Goal: Task Accomplishment & Management: Complete application form

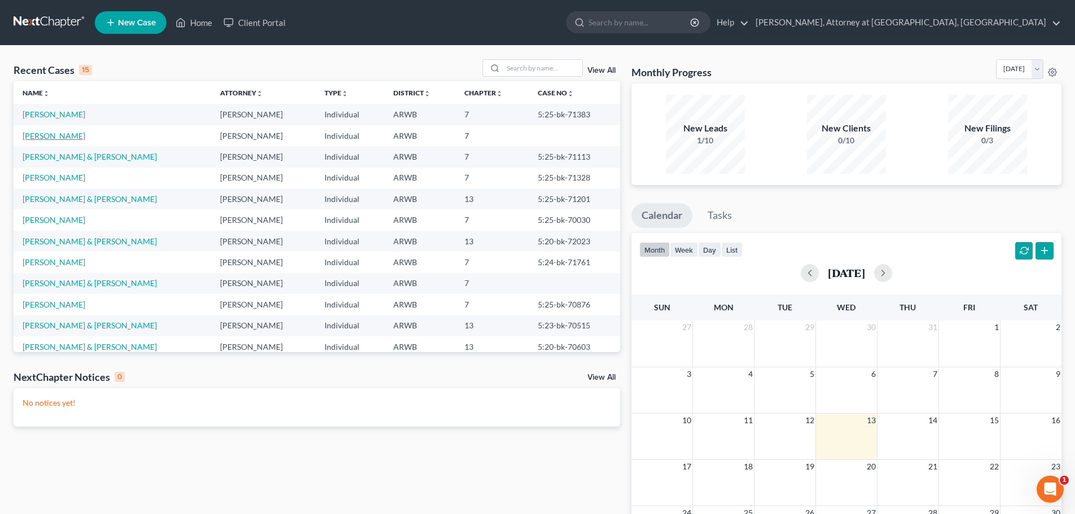
click at [48, 138] on link "[PERSON_NAME]" at bounding box center [54, 136] width 63 height 10
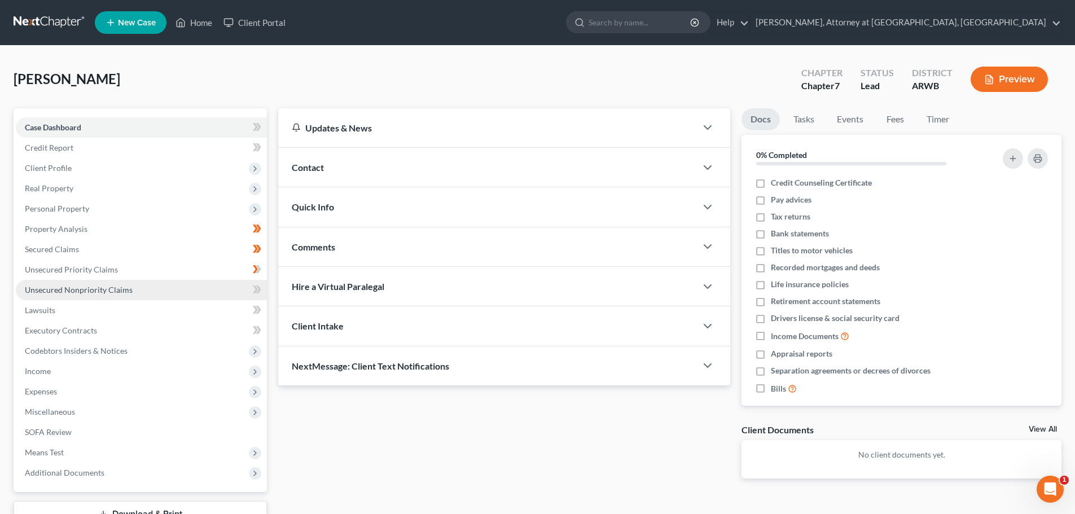
click at [56, 287] on span "Unsecured Nonpriority Claims" at bounding box center [79, 290] width 108 height 10
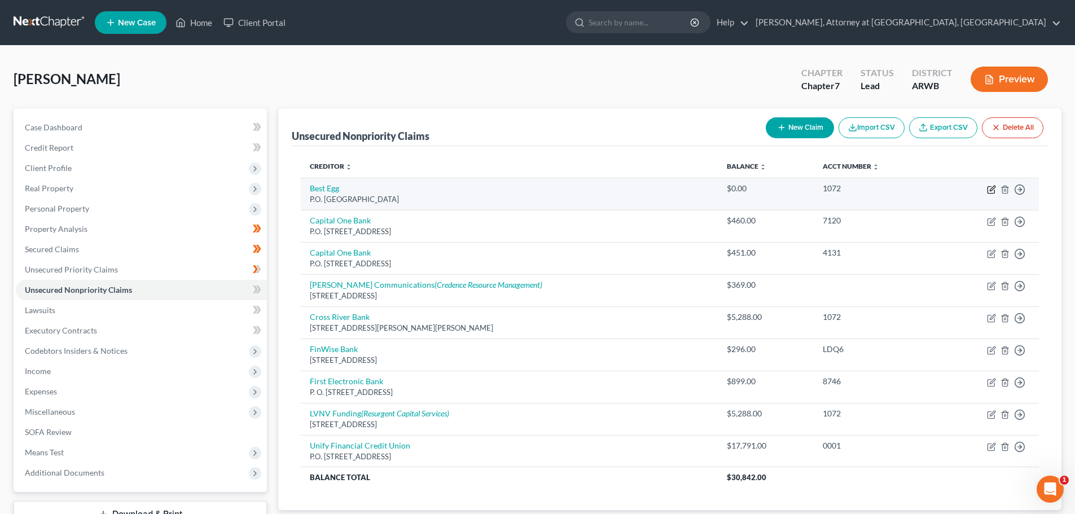
click at [988, 191] on icon "button" at bounding box center [991, 190] width 7 height 7
select select "39"
select select "10"
select select "0"
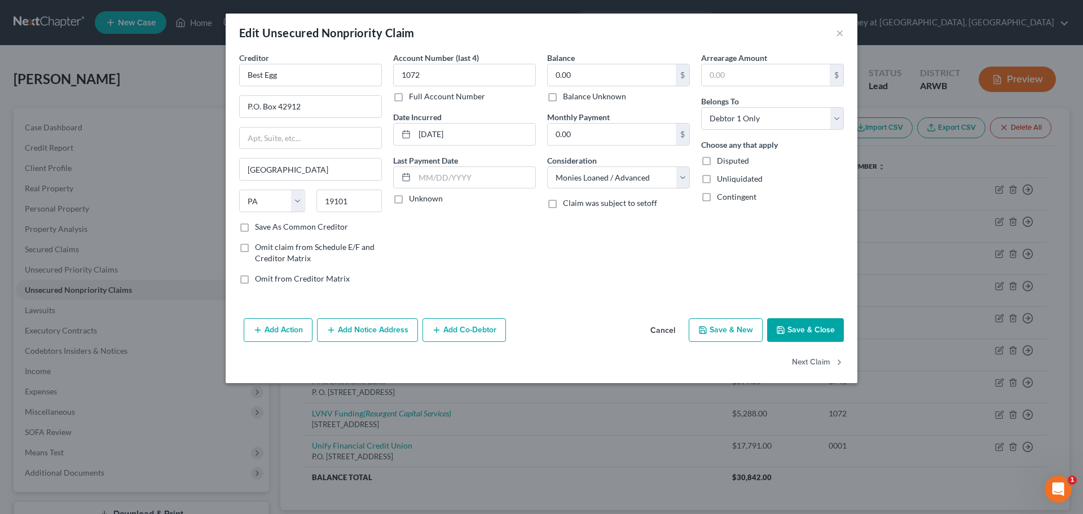
click at [807, 321] on button "Save & Close" at bounding box center [805, 330] width 77 height 24
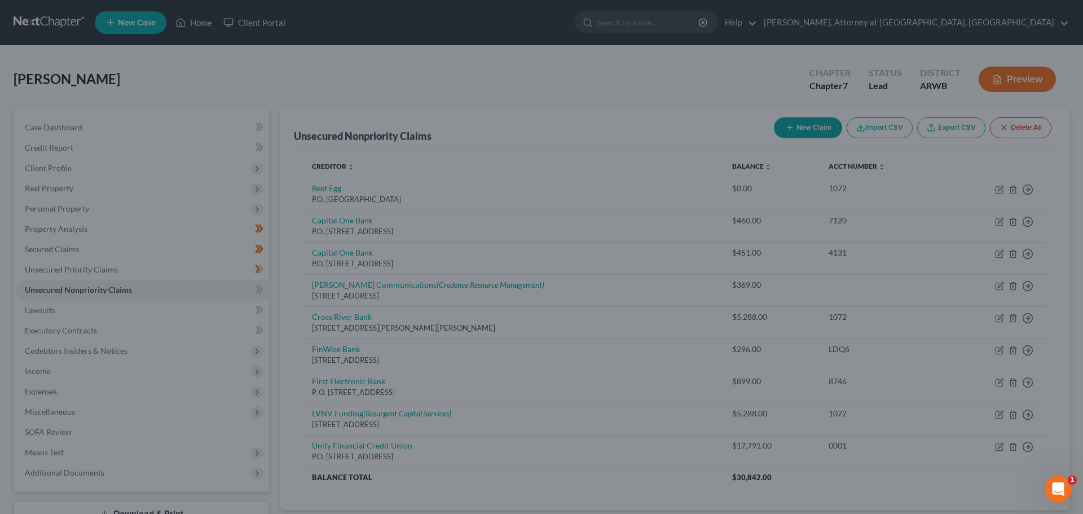
type input "0"
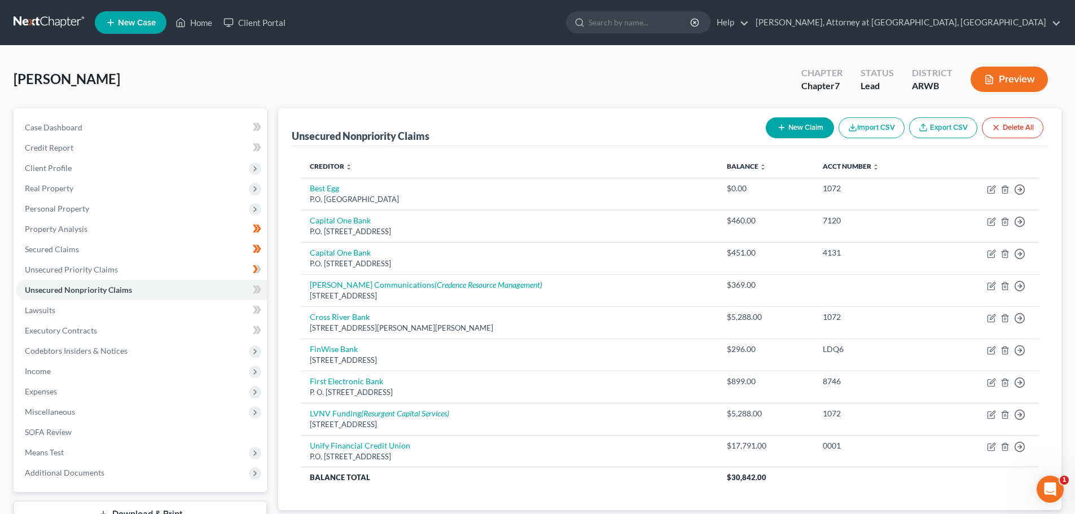
click at [793, 125] on button "New Claim" at bounding box center [800, 127] width 68 height 21
select select "0"
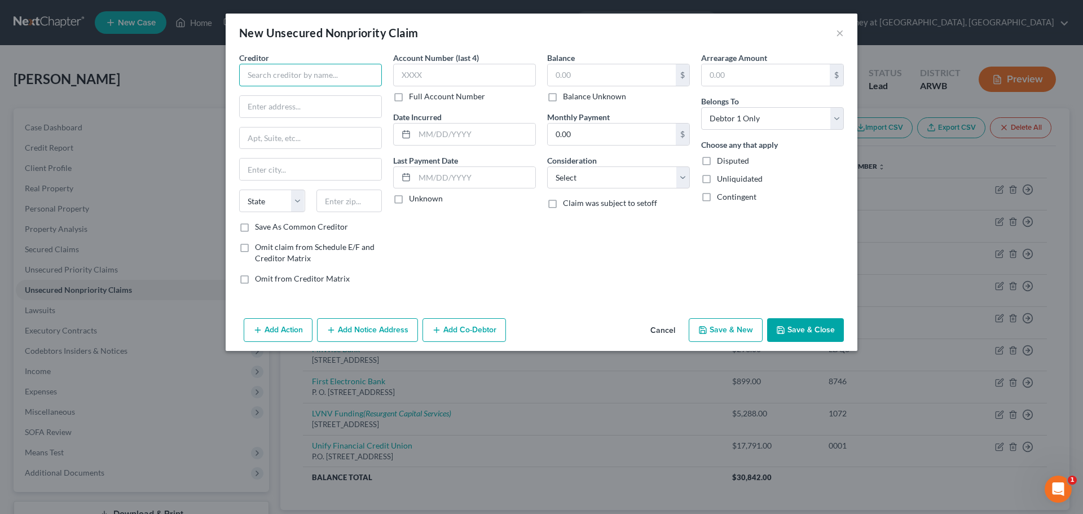
click at [314, 73] on input "text" at bounding box center [310, 75] width 143 height 23
type input "Empower Finance, Inc"
type input "9169 W State St. #499"
type input "Garden City"
click at [263, 205] on select "State AL AK AR AZ CA CO CT DE DC FL GA GU HI ID IL IN IA KS KY LA ME MD MA MI M…" at bounding box center [272, 201] width 66 height 23
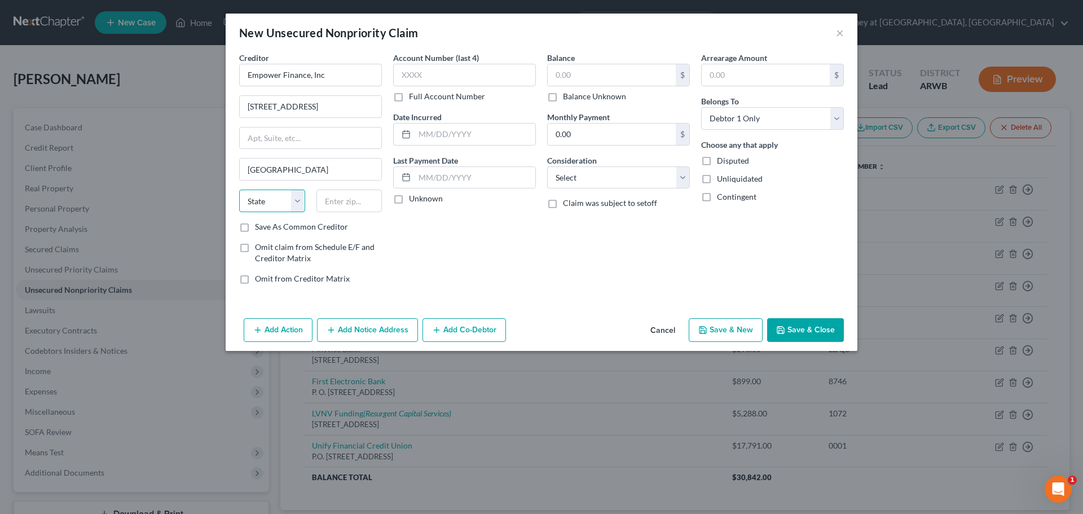
select select "13"
click at [239, 190] on select "State AL AK AR AZ CA CO CT DE DC FL GA GU HI ID IL IN IA KS KY LA ME MD MA MI M…" at bounding box center [272, 201] width 66 height 23
click at [350, 201] on input "text" at bounding box center [350, 201] width 66 height 23
type input "83714"
click at [255, 231] on label "Save As Common Creditor" at bounding box center [301, 226] width 93 height 11
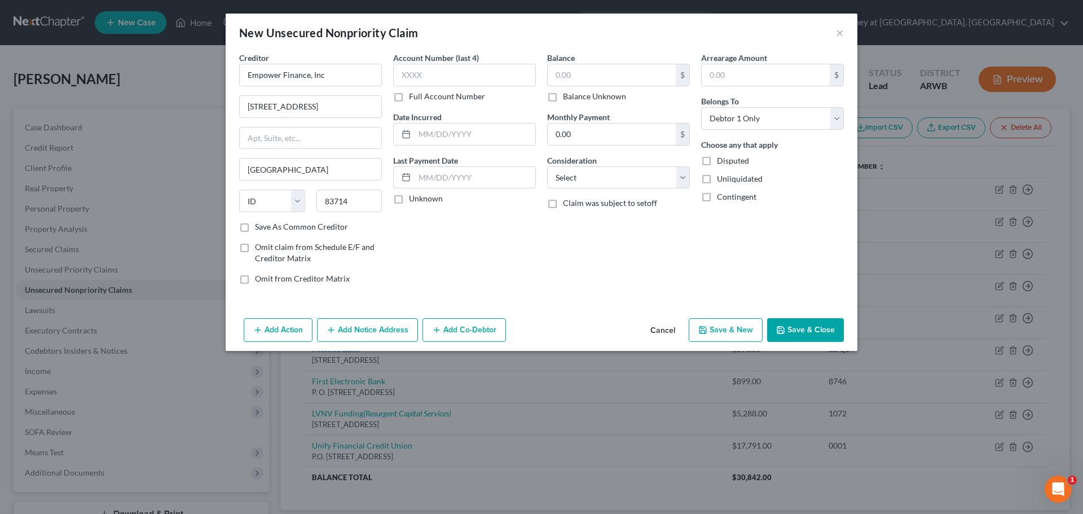
click at [260, 229] on input "Save As Common Creditor" at bounding box center [263, 224] width 7 height 7
checkbox input "true"
type input "Boise"
click at [427, 78] on input "text" at bounding box center [464, 75] width 143 height 23
click at [424, 128] on input "text" at bounding box center [475, 134] width 121 height 21
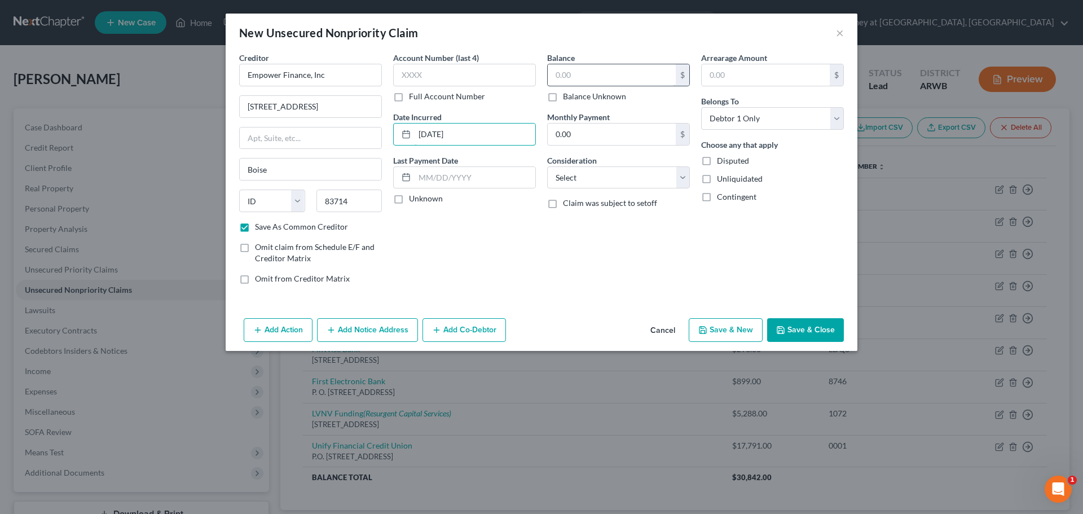
type input "2/3/2024"
click at [582, 67] on input "text" at bounding box center [612, 74] width 128 height 21
type input "296.00"
click at [590, 178] on select "Select Cable / Satellite Services Collection Agency Credit Card Debt Debt Couns…" at bounding box center [618, 177] width 143 height 23
select select "14"
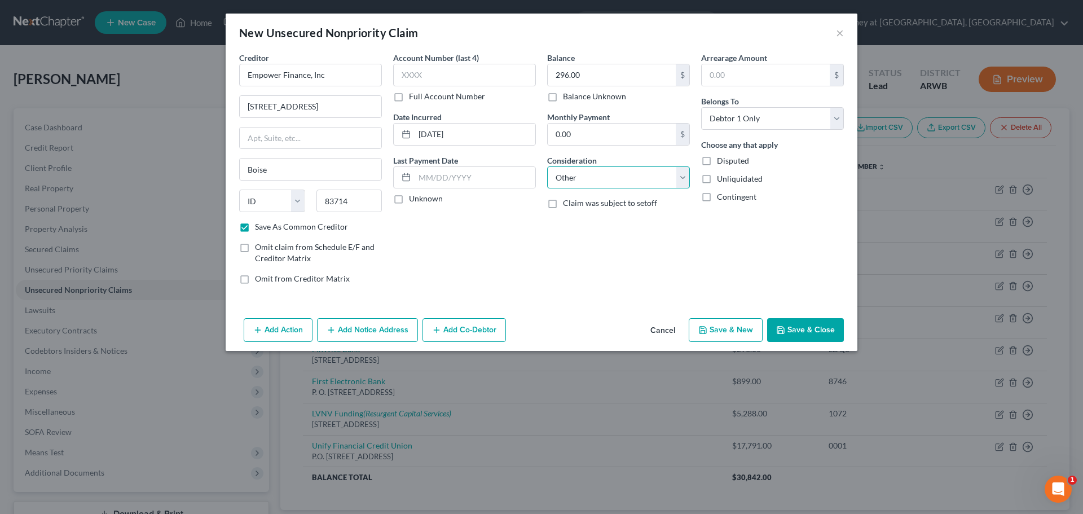
click at [547, 166] on select "Select Cable / Satellite Services Collection Agency Credit Card Debt Debt Couns…" at bounding box center [618, 177] width 143 height 23
click at [599, 222] on input "text" at bounding box center [619, 220] width 142 height 21
type input "Line of Credit"
click at [800, 335] on button "Save & Close" at bounding box center [805, 330] width 77 height 24
checkbox input "false"
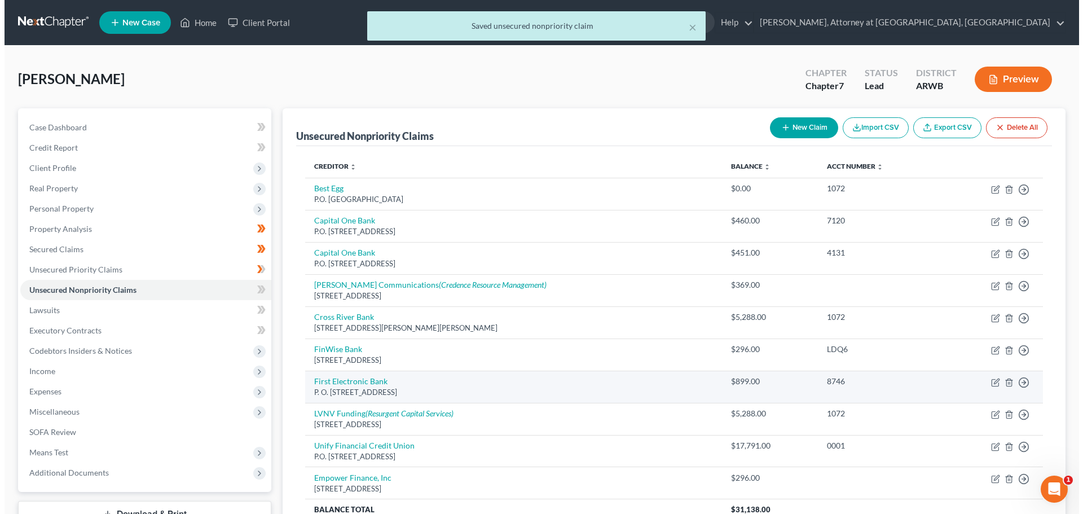
scroll to position [56, 0]
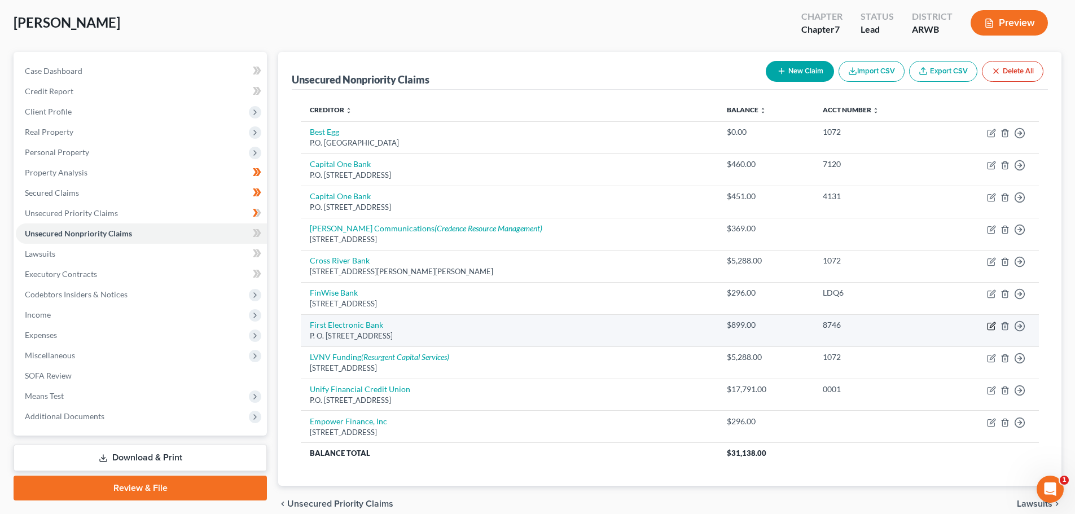
click at [989, 327] on icon "button" at bounding box center [991, 326] width 9 height 9
select select "38"
select select "10"
select select "0"
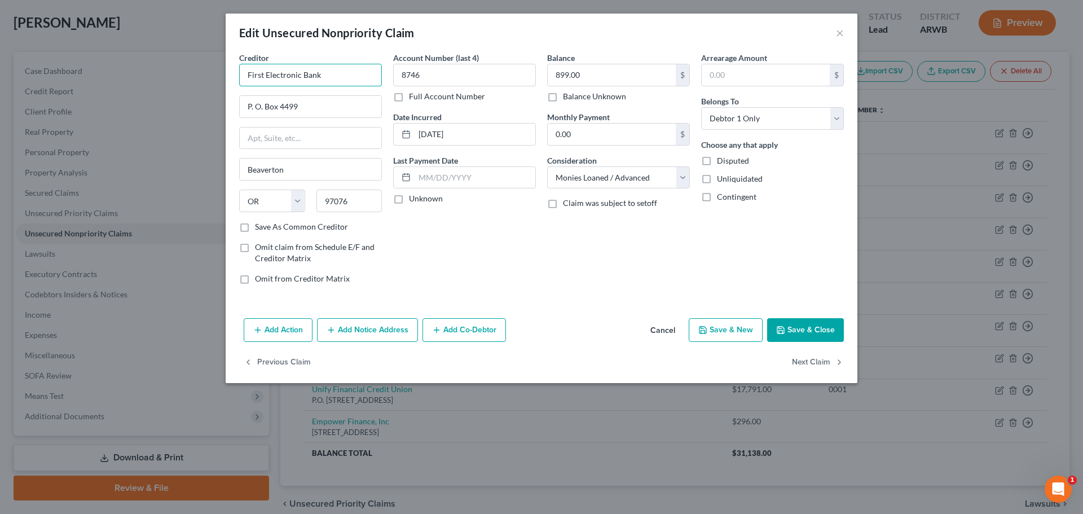
click at [328, 73] on input "First Electronic Bank" at bounding box center [310, 75] width 143 height 23
drag, startPoint x: 328, startPoint y: 73, endPoint x: 229, endPoint y: 68, distance: 99.4
click at [229, 68] on div "Creditor * First Electronic Bank P. O. Box 4499 Beaverton State AL AK AR AZ CA …" at bounding box center [542, 183] width 632 height 262
type input "F"
type input "O"
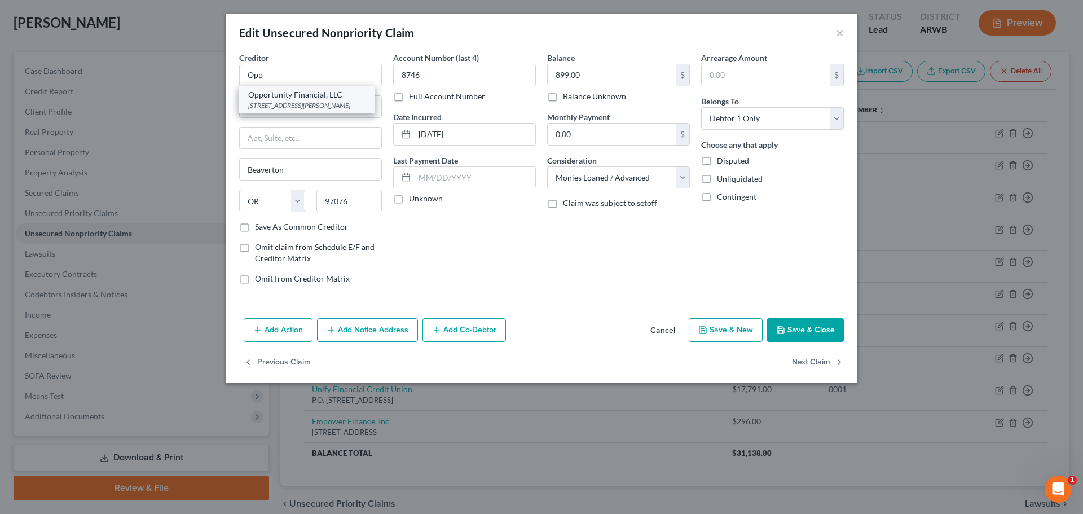
click at [319, 102] on div "130 E Randolph Street Suite 3400, Chicago, IL 60601" at bounding box center [306, 105] width 117 height 10
type input "Opportunity Financial, LLC"
type input "130 E Randolph Street"
type input "Suite 3400"
type input "Chicago"
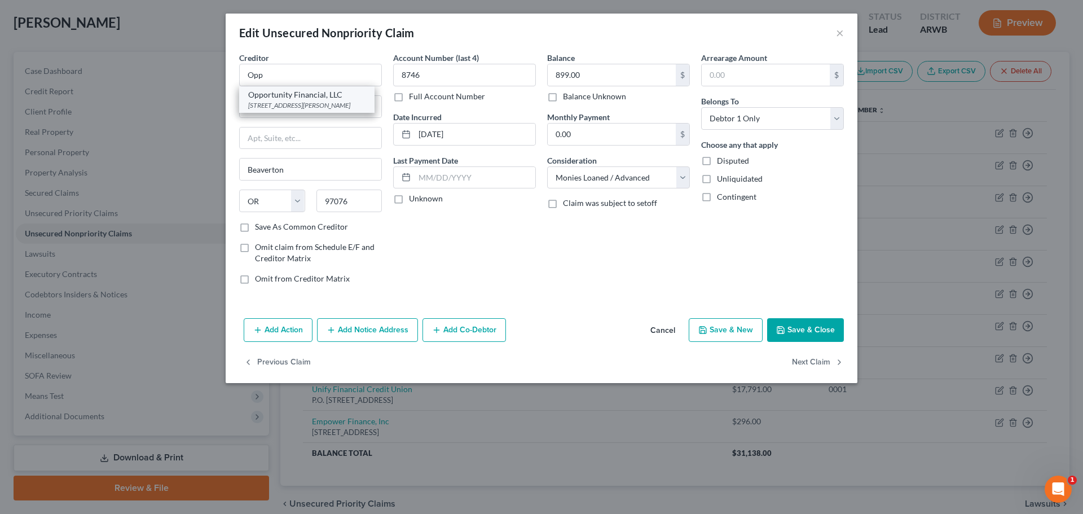
select select "14"
type input "60601"
click at [801, 334] on button "Save & Close" at bounding box center [805, 330] width 77 height 24
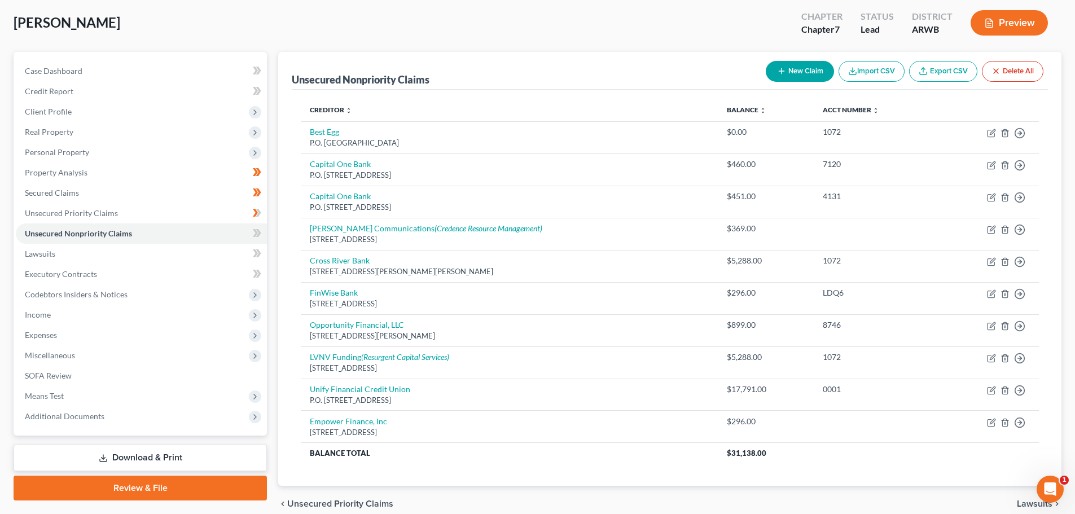
click at [816, 67] on button "New Claim" at bounding box center [800, 71] width 68 height 21
select select "0"
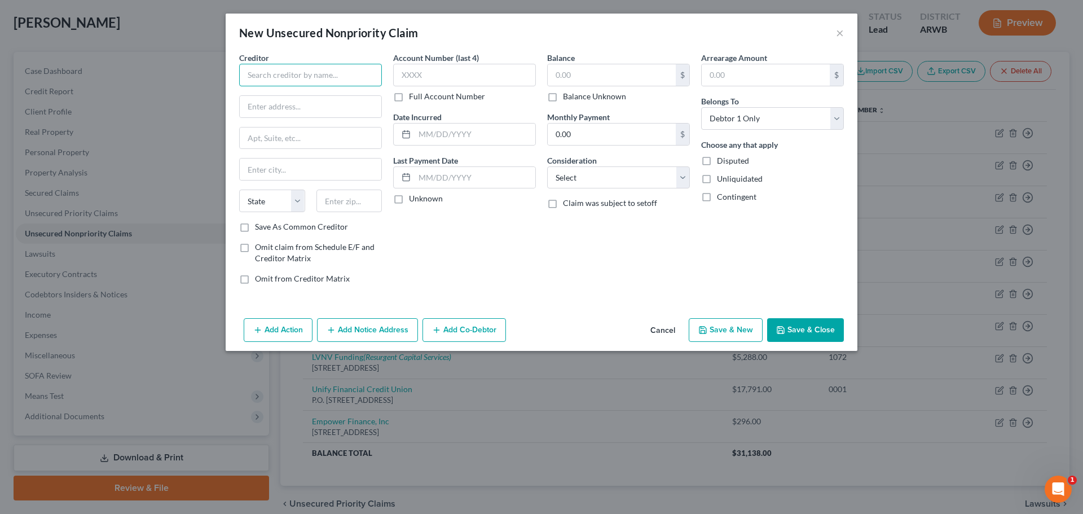
click at [293, 78] on input "text" at bounding box center [310, 75] width 143 height 23
type input "LendingPoint, LLC"
type input "1201 Roberts Blvd NW"
click at [330, 134] on input "text" at bounding box center [311, 138] width 142 height 21
type input "Ste 200"
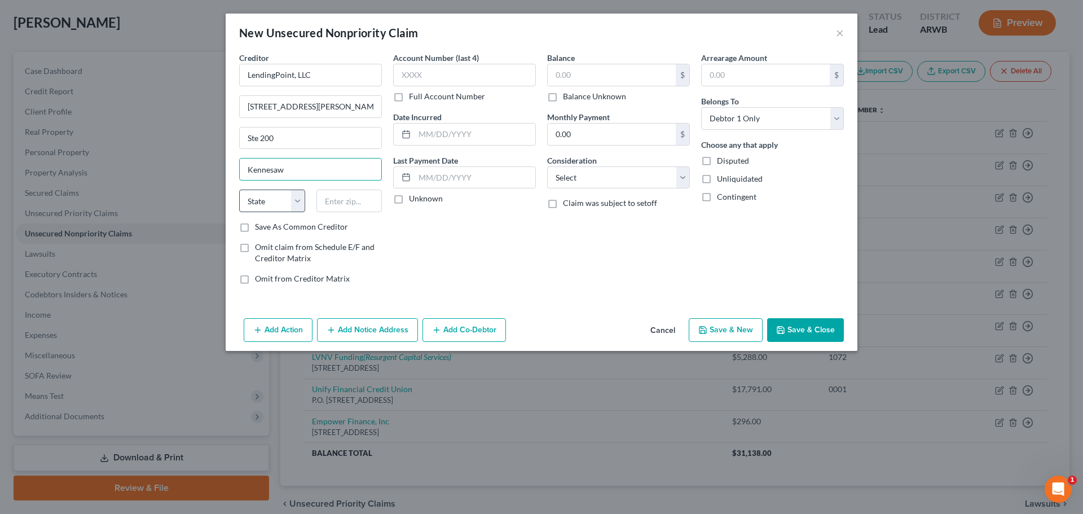
type input "Kennesaw"
click at [271, 194] on select "State AL AK AR AZ CA CO CT DE DC FL GA GU HI ID IL IN IA KS KY LA ME MD MA MI M…" at bounding box center [272, 201] width 66 height 23
select select "10"
click at [239, 190] on select "State AL AK AR AZ CA CO CT DE DC FL GA GU HI ID IL IN IA KS KY LA ME MD MA MI M…" at bounding box center [272, 201] width 66 height 23
click at [332, 200] on input "text" at bounding box center [350, 201] width 66 height 23
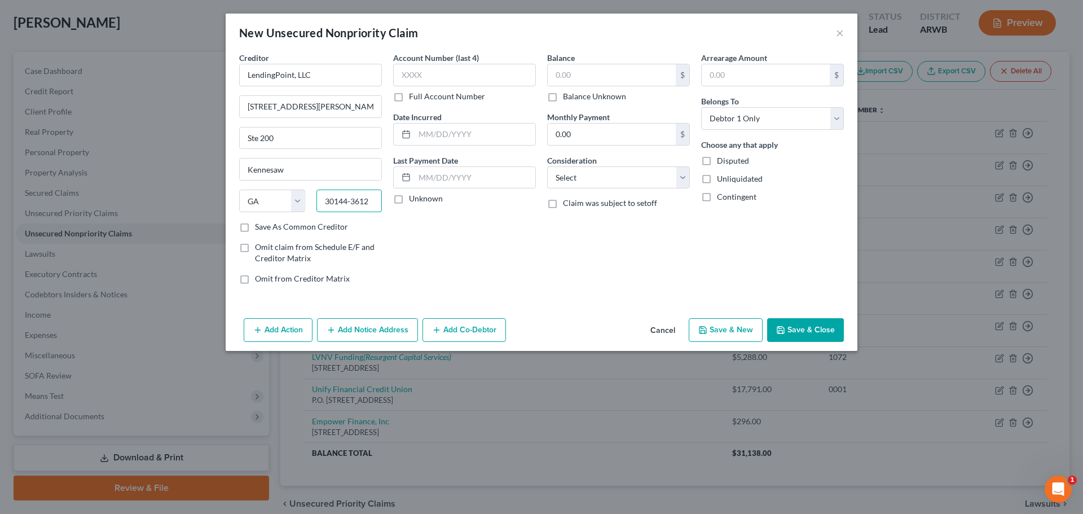
type input "30144-3612"
click at [255, 227] on label "Save As Common Creditor" at bounding box center [301, 226] width 93 height 11
click at [260, 227] on input "Save As Common Creditor" at bounding box center [263, 224] width 7 height 7
checkbox input "true"
click at [416, 79] on input "text" at bounding box center [464, 75] width 143 height 23
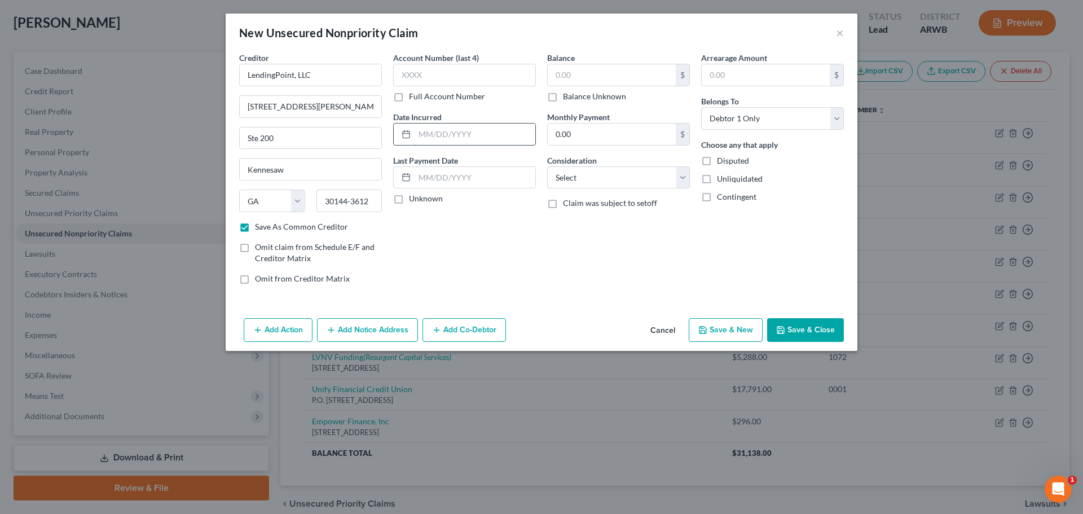
click at [436, 138] on input "text" at bounding box center [475, 134] width 121 height 21
type input "8/15/2022"
click at [614, 74] on input "text" at bounding box center [612, 74] width 128 height 21
type input "0.00"
click at [616, 177] on select "Select Cable / Satellite Services Collection Agency Credit Card Debt Debt Couns…" at bounding box center [618, 177] width 143 height 23
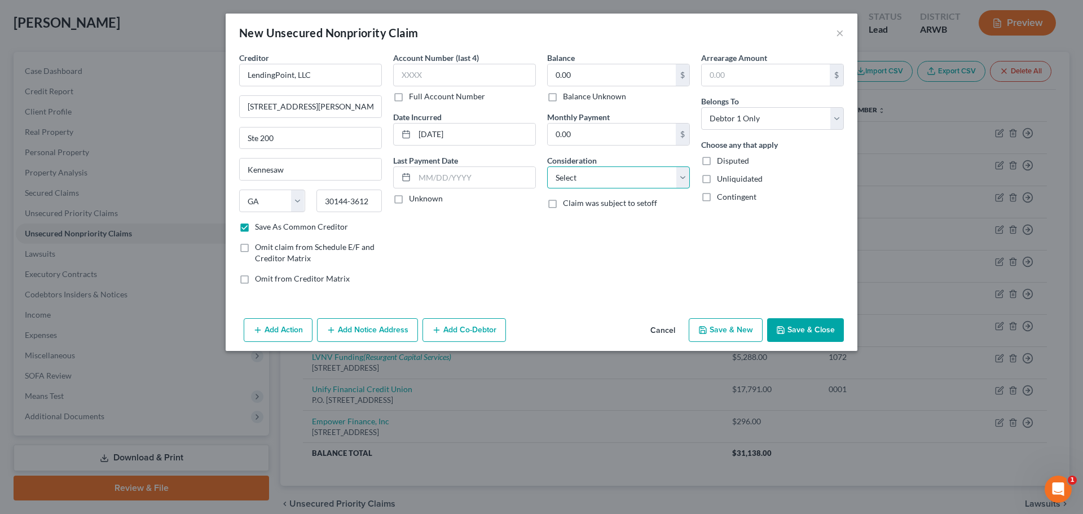
select select "10"
click at [547, 166] on select "Select Cable / Satellite Services Collection Agency Credit Card Debt Debt Couns…" at bounding box center [618, 177] width 143 height 23
click at [820, 332] on button "Save & Close" at bounding box center [805, 330] width 77 height 24
checkbox input "false"
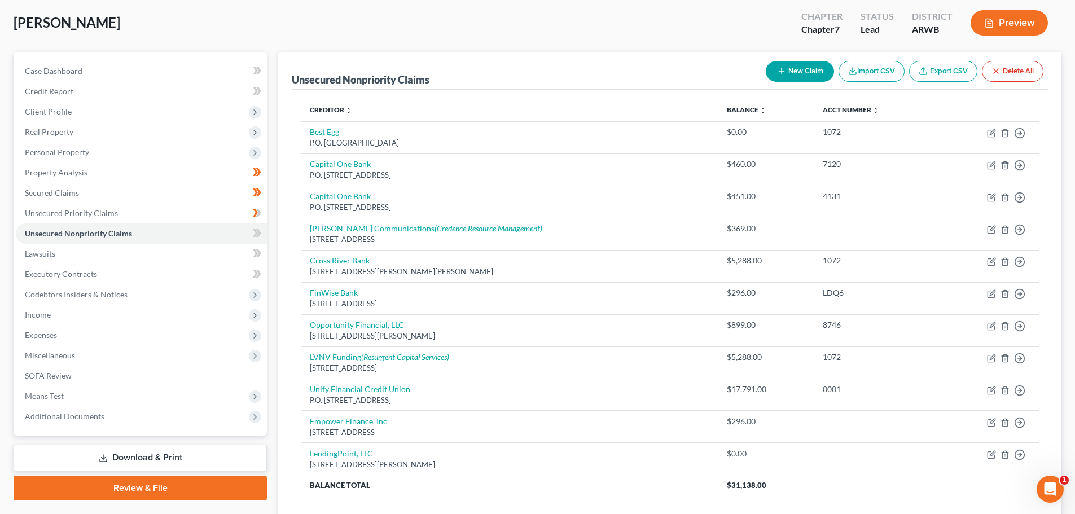
click at [794, 64] on button "New Claim" at bounding box center [800, 71] width 68 height 21
select select "0"
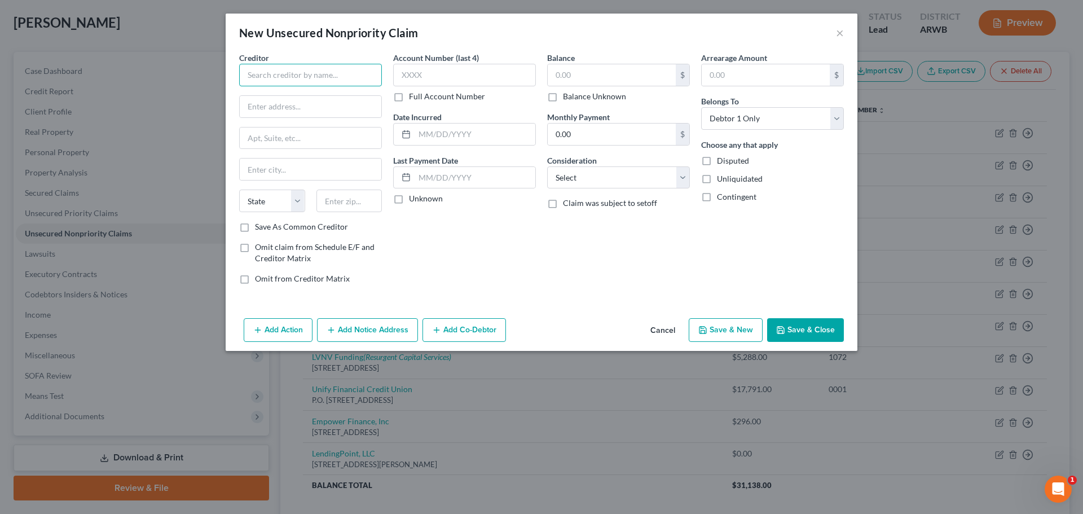
click at [322, 82] on input "text" at bounding box center [310, 75] width 143 height 23
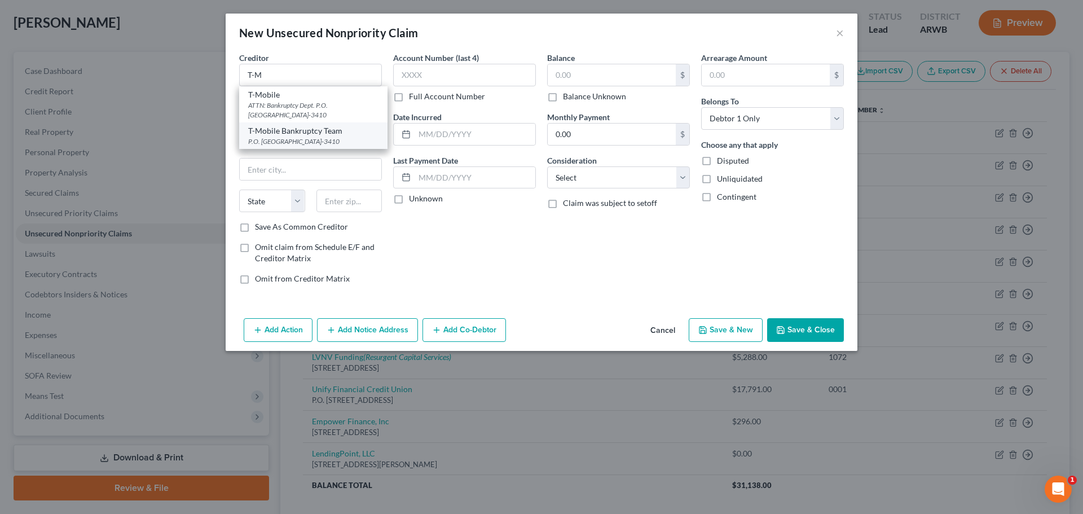
click at [301, 136] on div "T-Mobile Bankruptcy Team" at bounding box center [313, 130] width 130 height 11
type input "T-Mobile Bankruptcy Team"
type input "P.O. Box 53410"
type input "Bellevue"
select select "50"
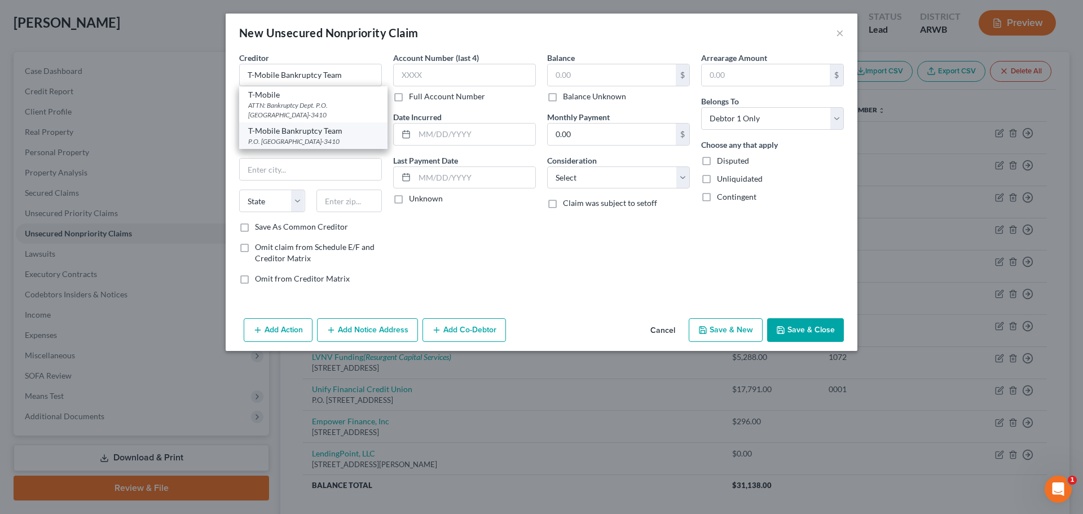
type input "98015-3410"
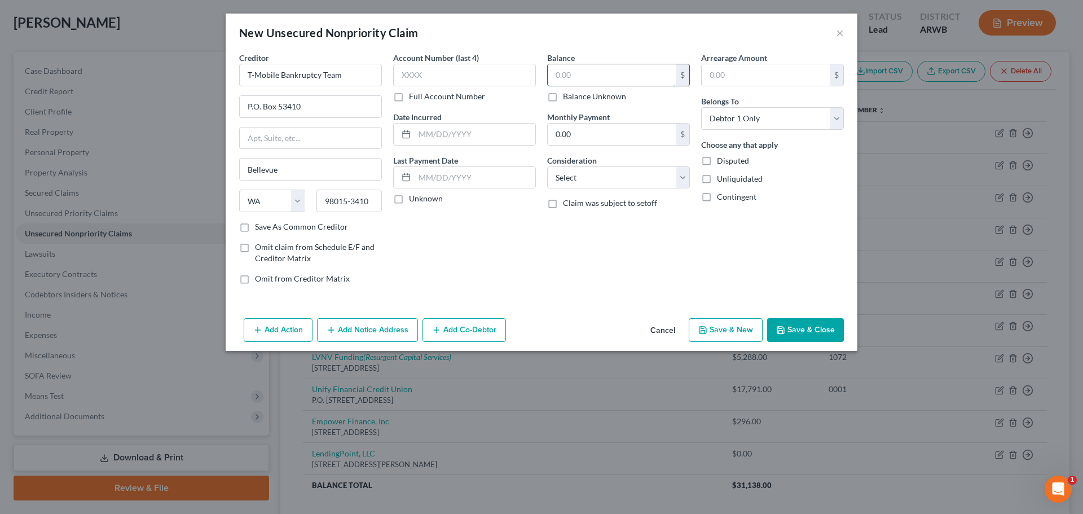
click at [569, 70] on input "text" at bounding box center [612, 74] width 128 height 21
type input "660.00"
click at [605, 172] on select "Select Cable / Satellite Services Collection Agency Credit Card Debt Debt Couns…" at bounding box center [618, 177] width 143 height 23
select select "19"
click at [547, 166] on select "Select Cable / Satellite Services Collection Agency Credit Card Debt Debt Couns…" at bounding box center [618, 177] width 143 height 23
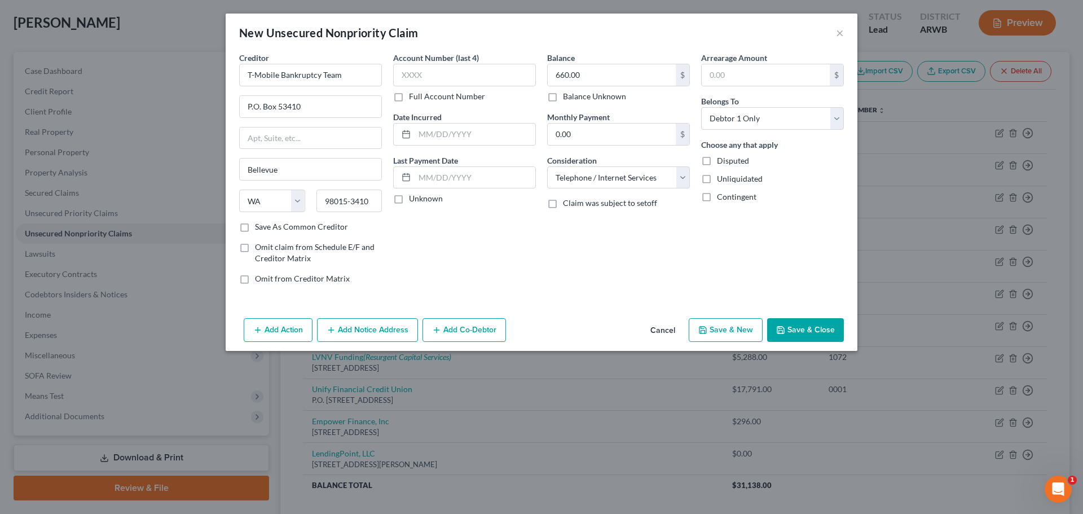
click at [348, 331] on button "Add Notice Address" at bounding box center [367, 330] width 101 height 24
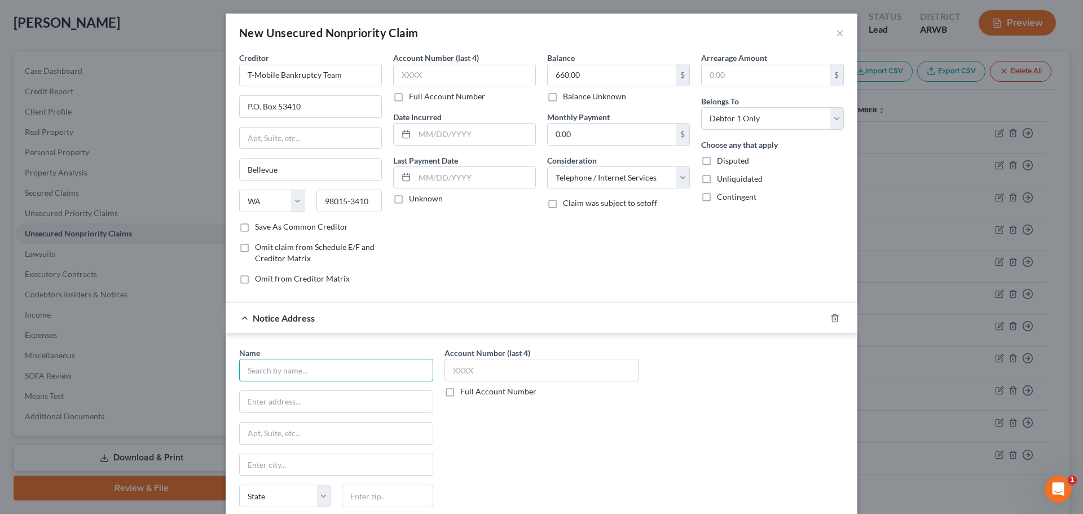
click at [253, 371] on input "text" at bounding box center [336, 370] width 194 height 23
click at [280, 404] on div "P.O. Box 2300, Southgate, MI 48195" at bounding box center [306, 401] width 117 height 10
type input "Credence Resource Management"
type input "P.O. Box 2300"
type input "Southgate"
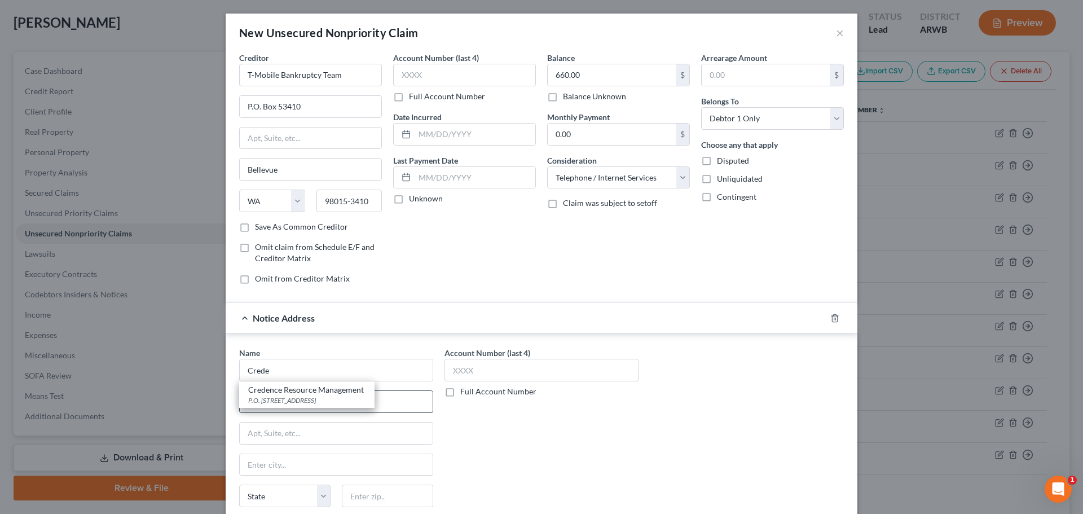
select select "23"
type input "48195"
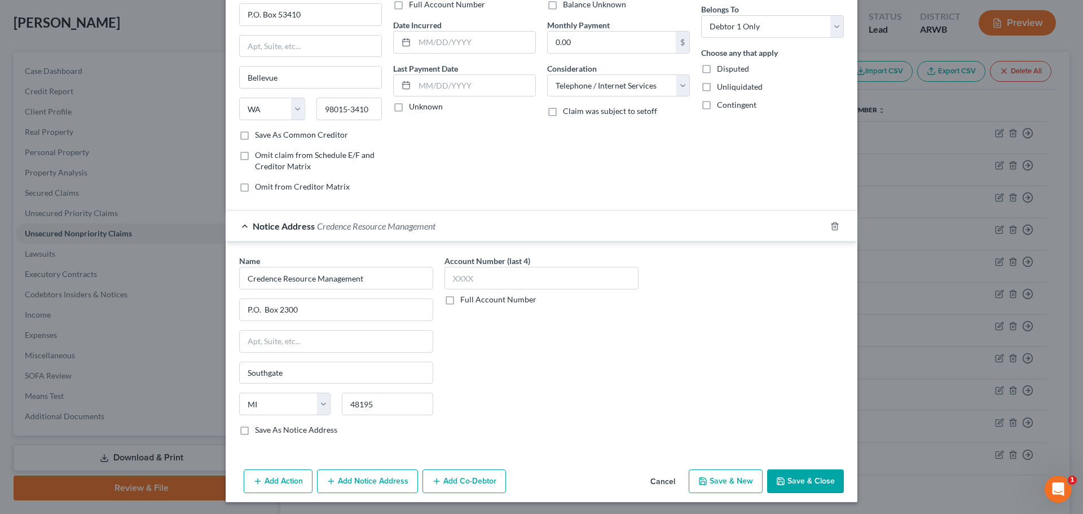
scroll to position [94, 0]
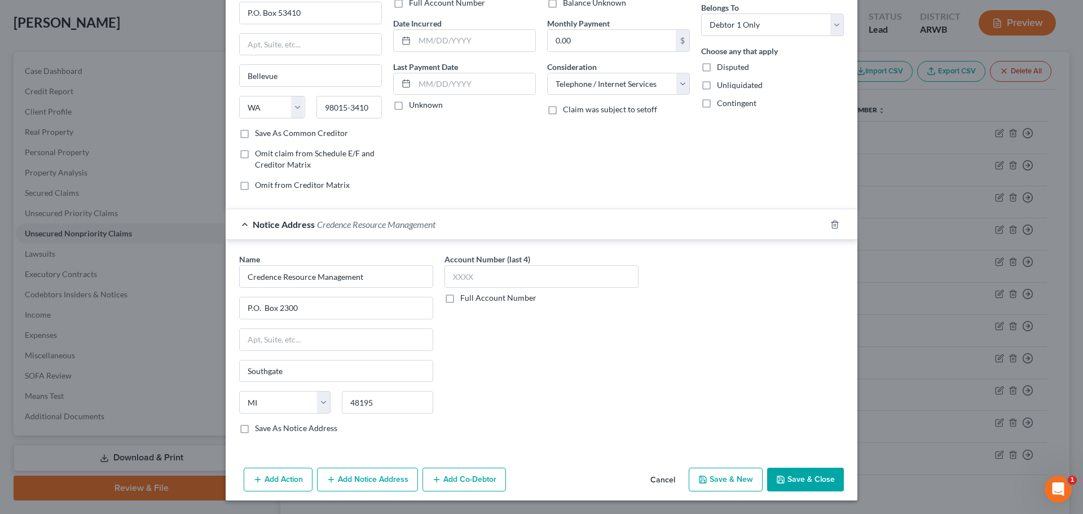
click at [802, 476] on button "Save & Close" at bounding box center [805, 480] width 77 height 24
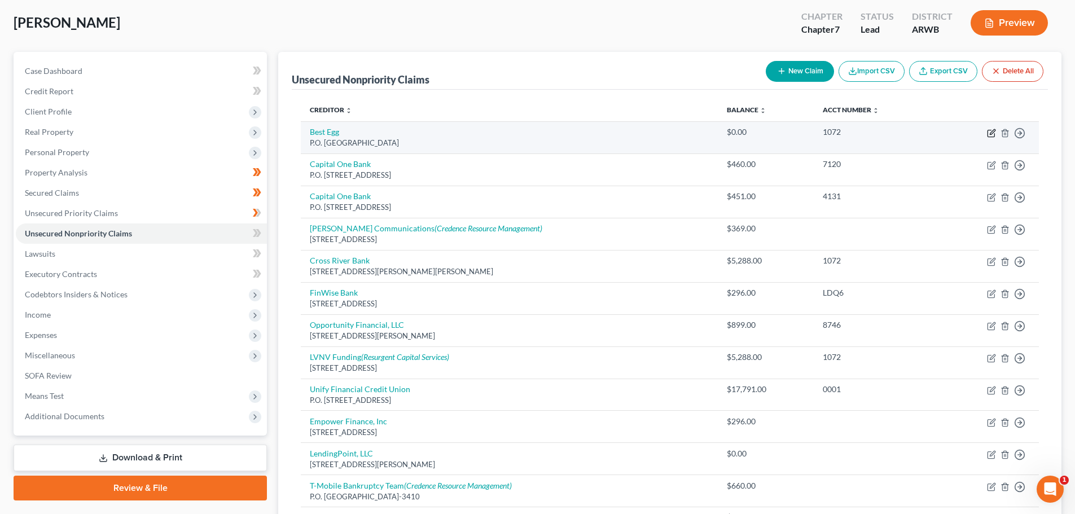
click at [990, 134] on icon "button" at bounding box center [991, 133] width 9 height 9
select select "39"
select select "10"
select select "0"
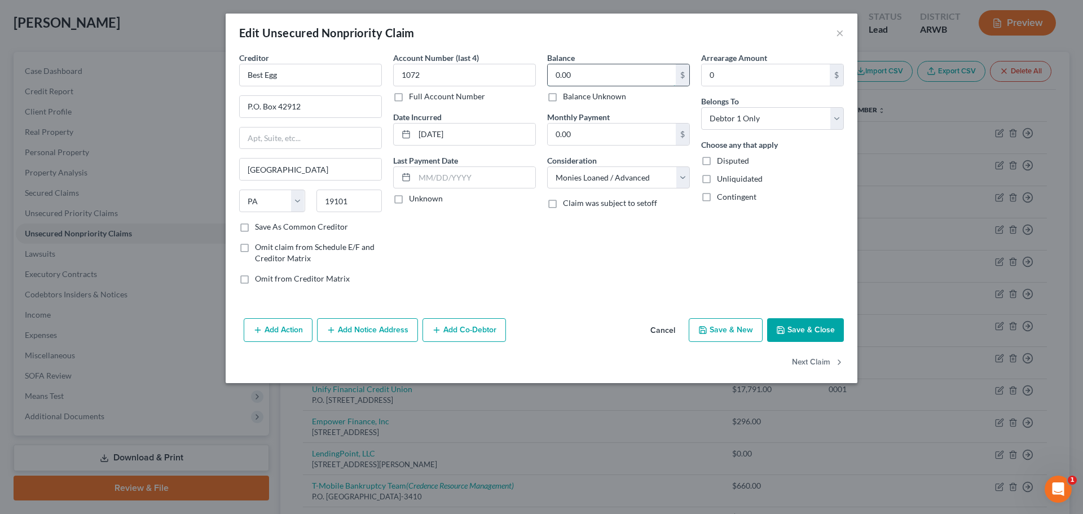
click at [578, 77] on input "0.00" at bounding box center [612, 74] width 128 height 21
click at [840, 36] on button "×" at bounding box center [840, 33] width 8 height 14
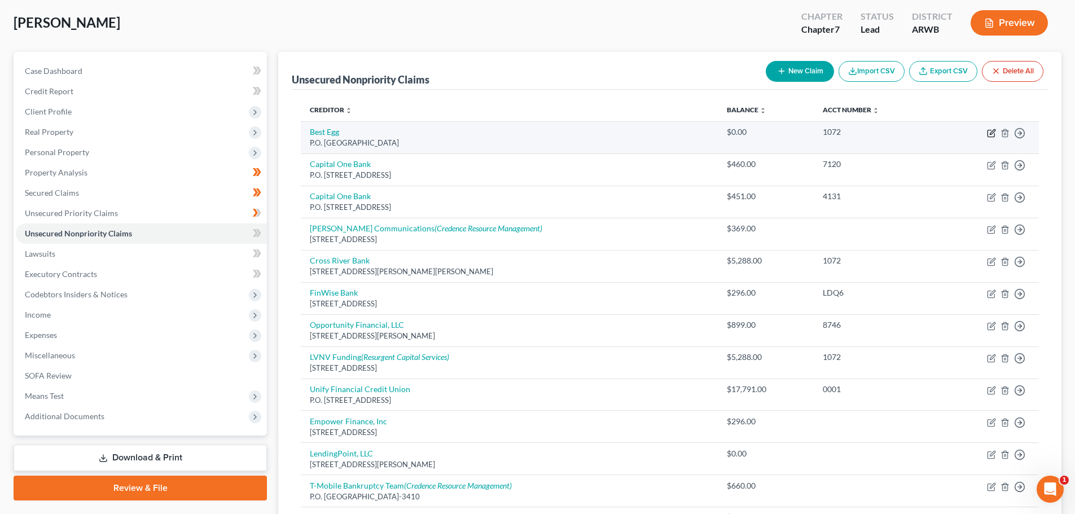
click at [992, 131] on icon "button" at bounding box center [991, 133] width 9 height 9
select select "39"
select select "10"
select select "0"
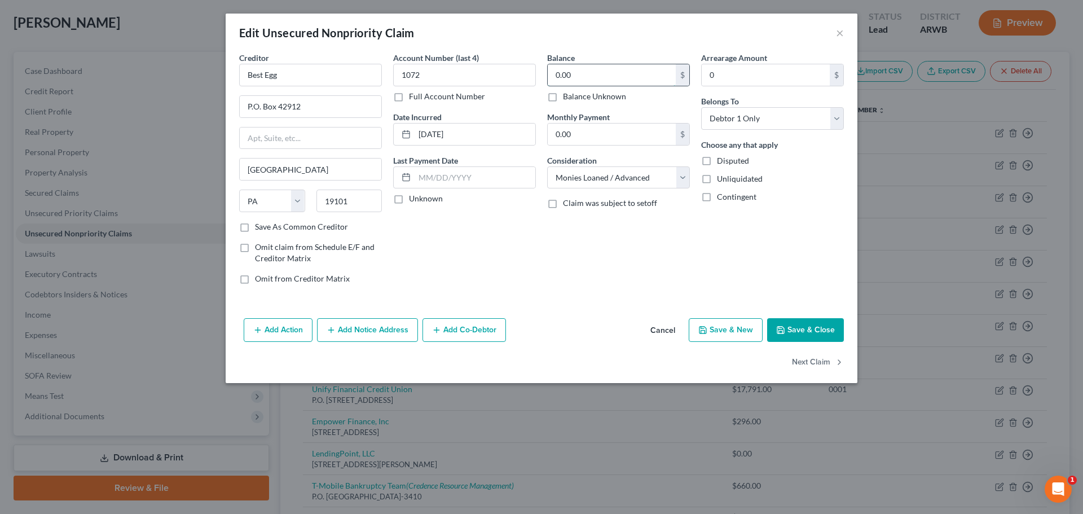
click at [634, 77] on input "0.00" at bounding box center [612, 74] width 128 height 21
type input "5,288.00"
click at [795, 326] on button "Save & Close" at bounding box center [805, 330] width 77 height 24
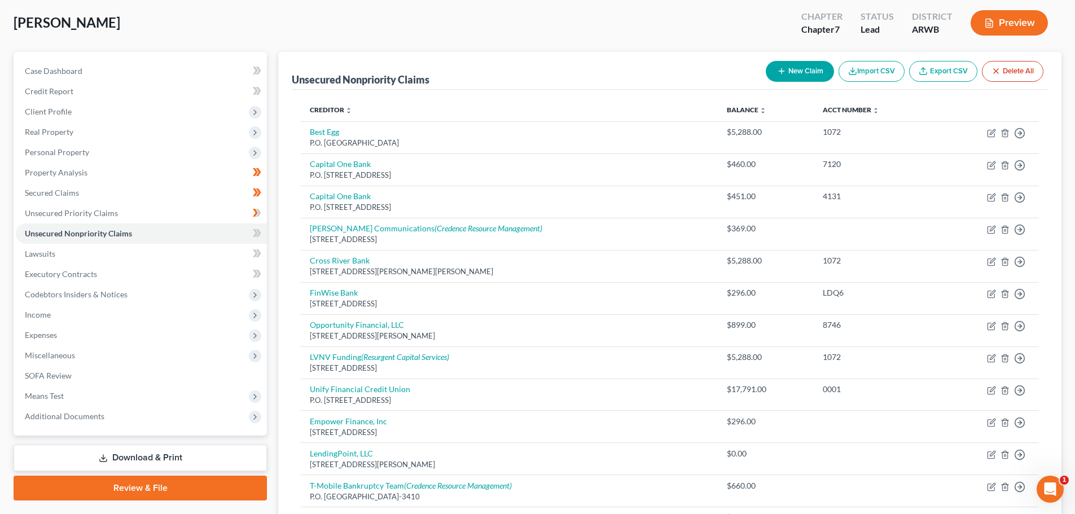
click at [809, 71] on button "New Claim" at bounding box center [800, 71] width 68 height 21
select select "0"
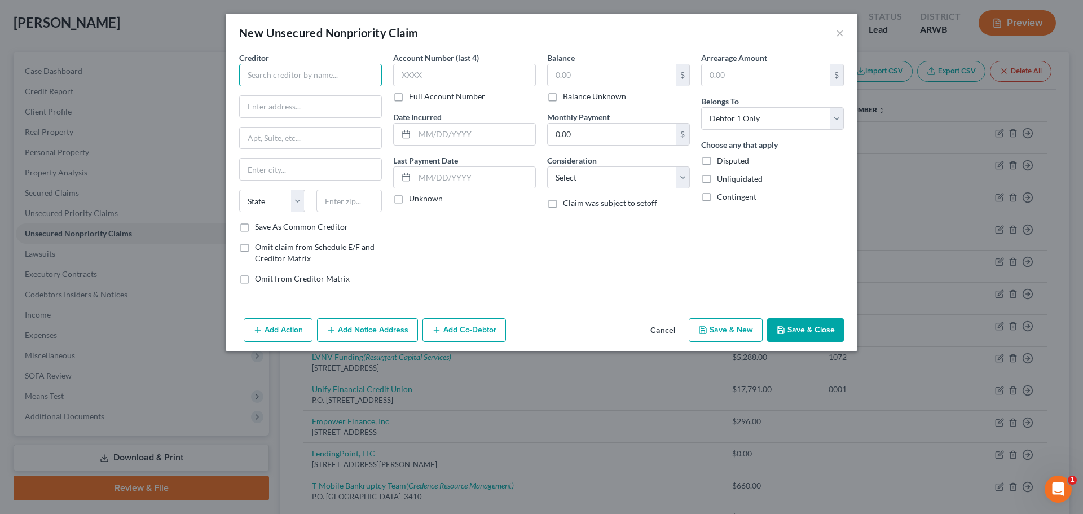
click at [259, 76] on input "text" at bounding box center [310, 75] width 143 height 23
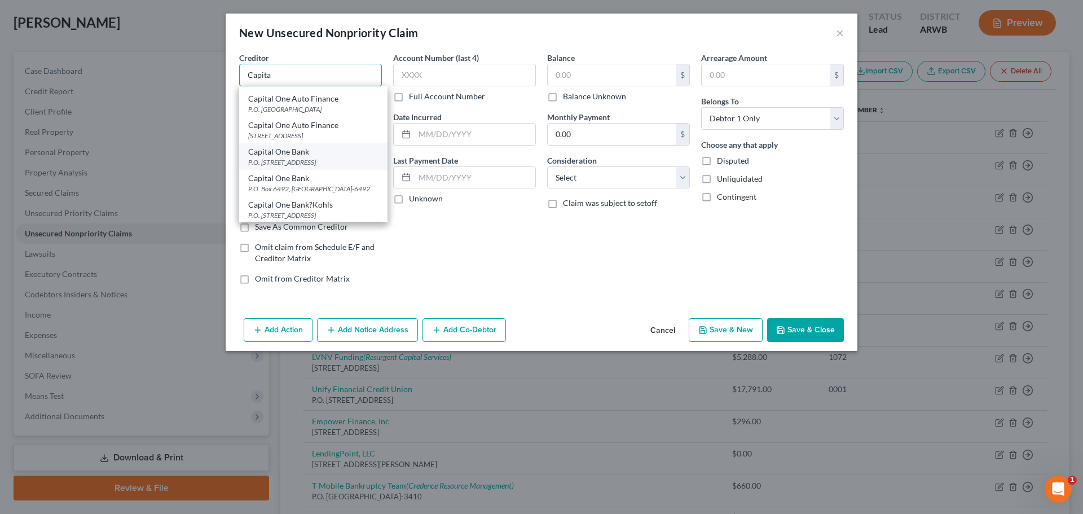
scroll to position [282, 0]
click at [323, 111] on div "P.O. Box 30281, Salt Lake City, UT 84130" at bounding box center [313, 106] width 130 height 10
type input "Capital One Bank"
type input "P.O. Box 30281"
type input "Salt Lake City"
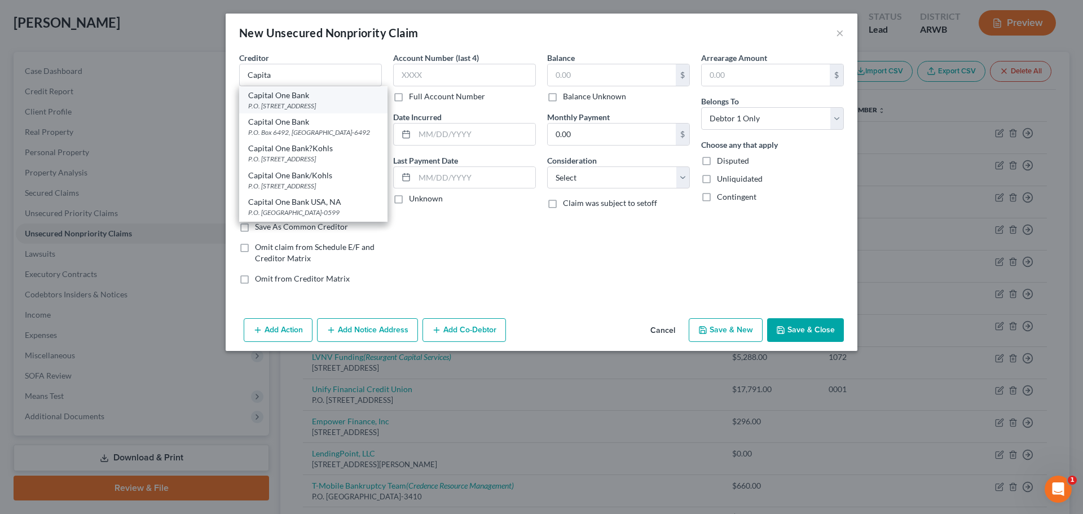
select select "46"
type input "84130"
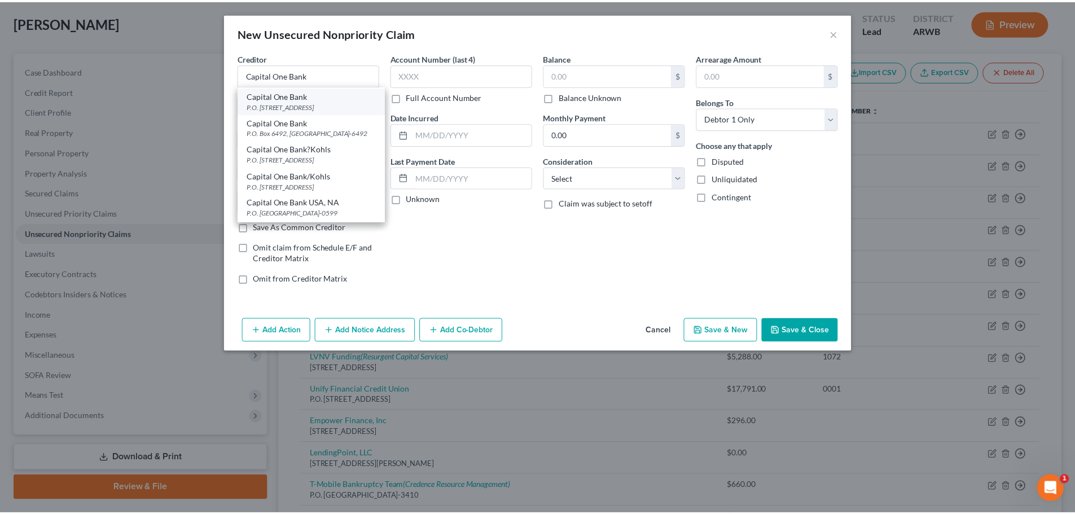
scroll to position [0, 0]
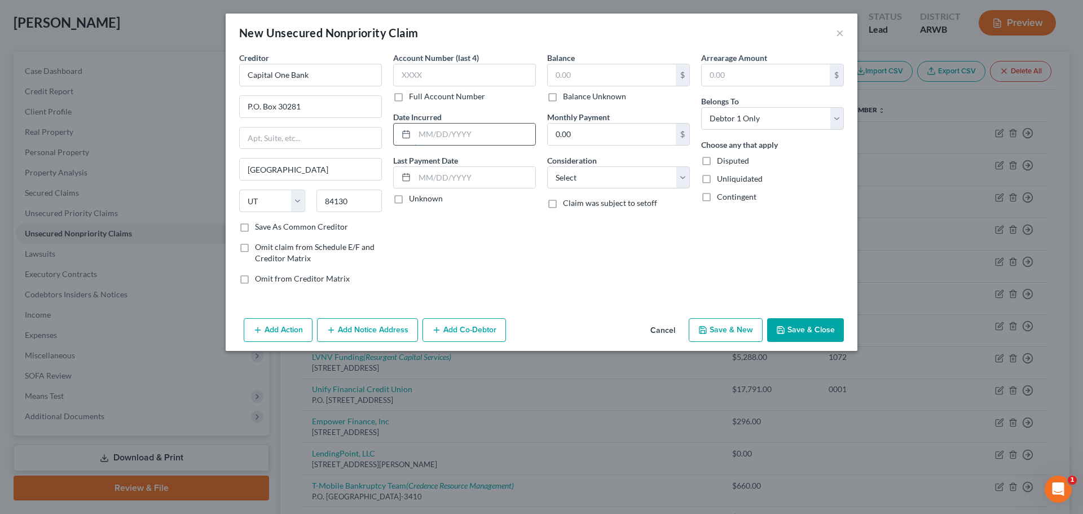
click at [453, 130] on input "text" at bounding box center [475, 134] width 121 height 21
type input "1/3/2005"
click at [558, 79] on input "text" at bounding box center [612, 74] width 128 height 21
type input "1,546.00"
click at [605, 179] on select "Select Cable / Satellite Services Collection Agency Credit Card Debt Debt Couns…" at bounding box center [618, 177] width 143 height 23
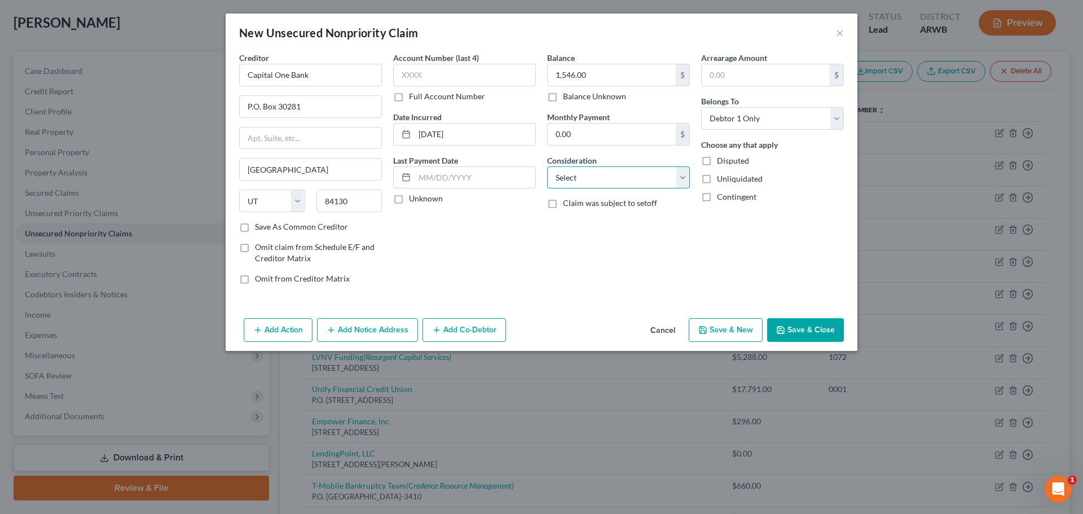
select select "2"
click at [547, 166] on select "Select Cable / Satellite Services Collection Agency Credit Card Debt Debt Couns…" at bounding box center [618, 177] width 143 height 23
click at [796, 333] on button "Save & Close" at bounding box center [805, 330] width 77 height 24
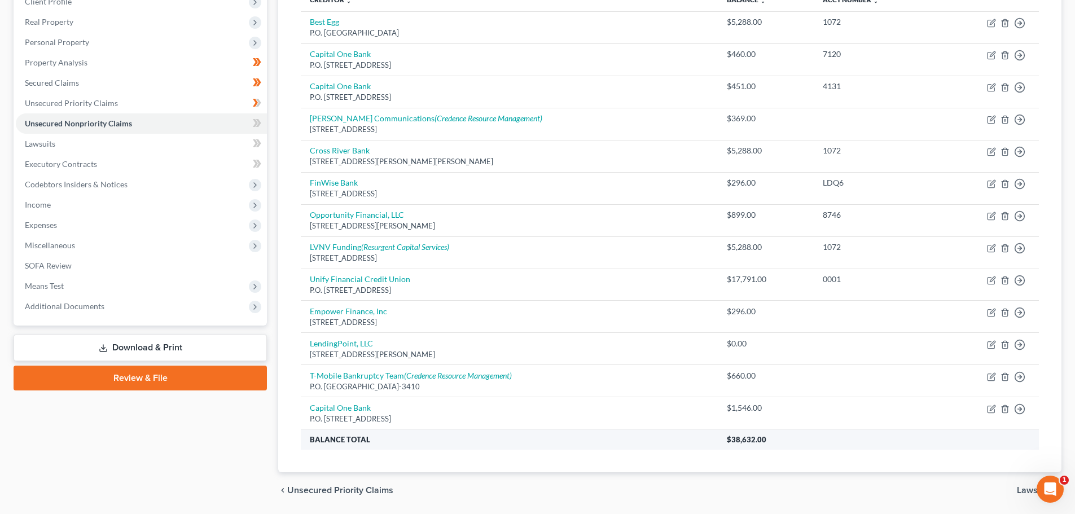
scroll to position [169, 0]
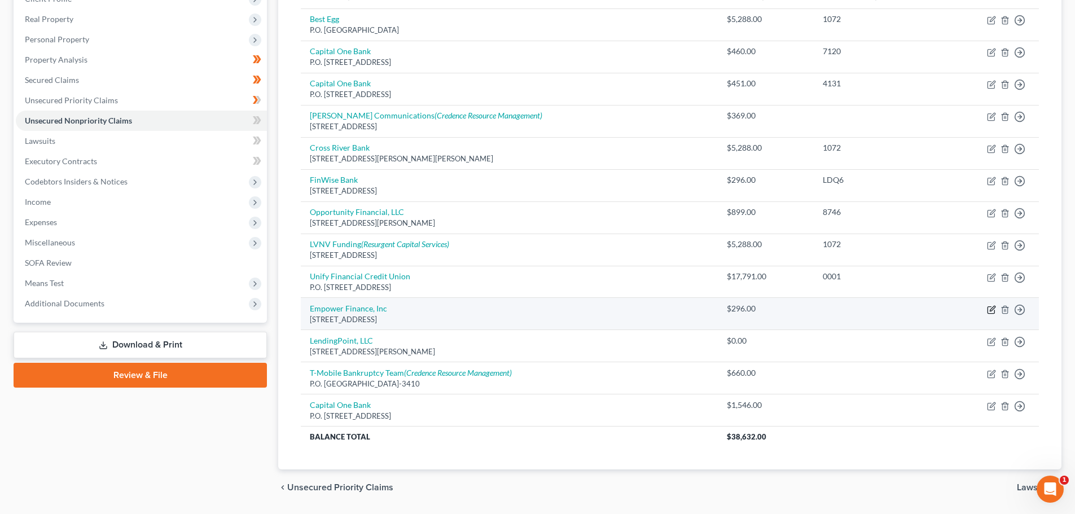
click at [990, 308] on icon "button" at bounding box center [991, 309] width 9 height 9
select select "13"
select select "14"
select select "0"
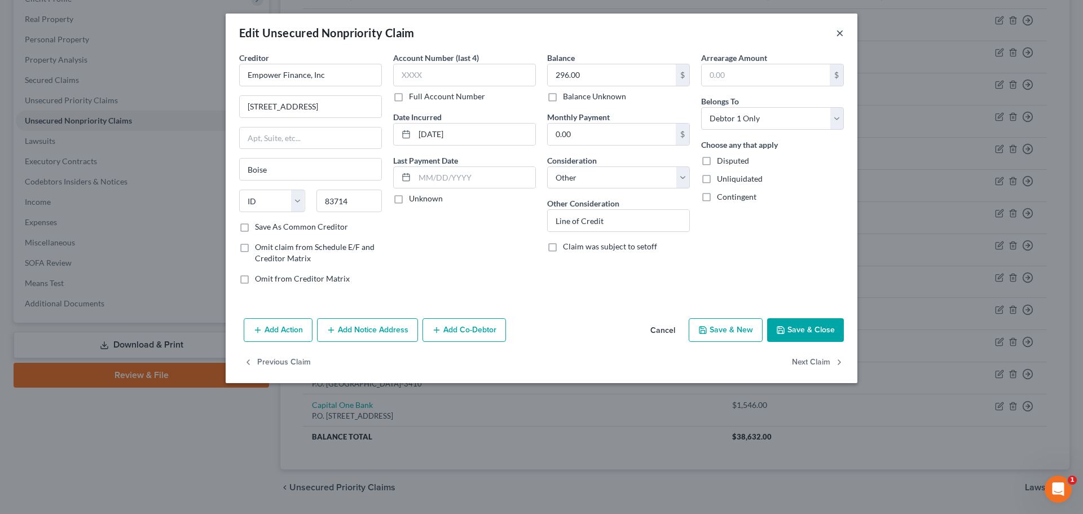
click at [837, 31] on button "×" at bounding box center [840, 33] width 8 height 14
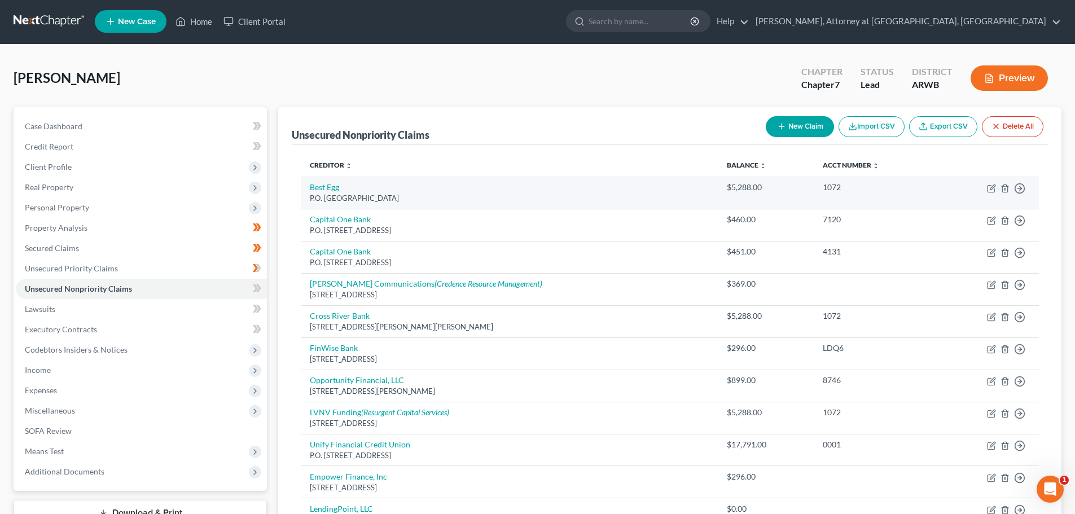
scroll to position [0, 0]
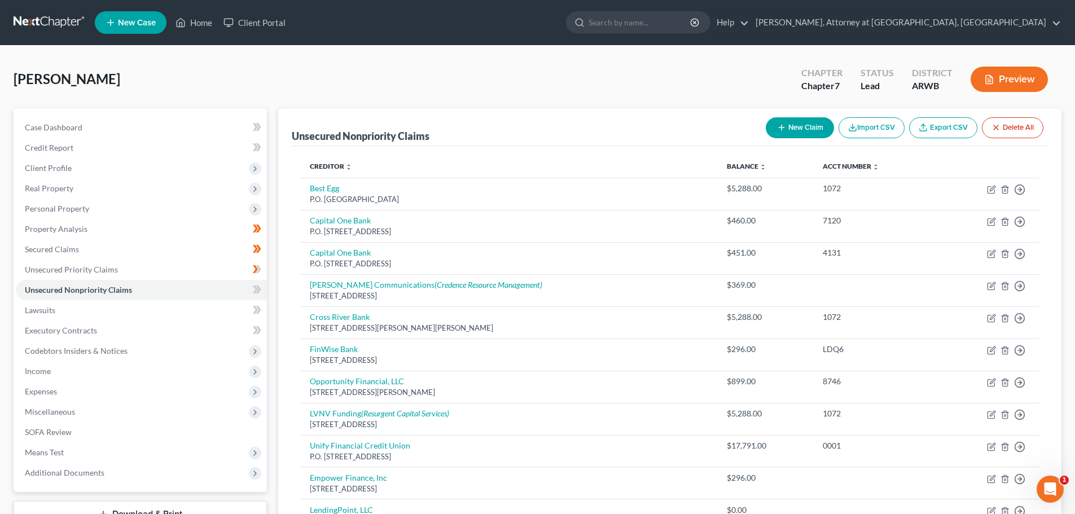
click at [793, 128] on button "New Claim" at bounding box center [800, 127] width 68 height 21
select select "0"
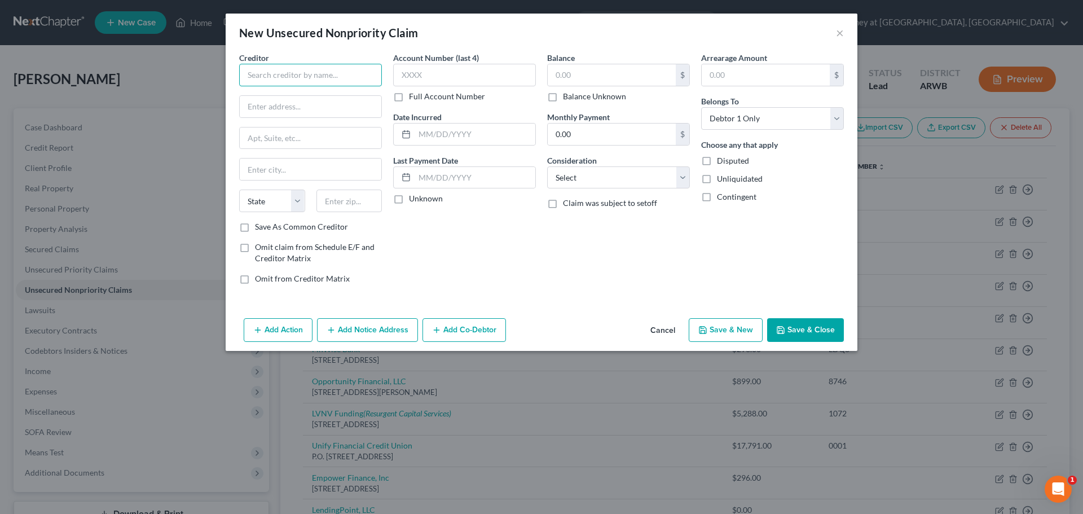
click at [256, 75] on input "text" at bounding box center [310, 75] width 143 height 23
type input "Stellar"
click at [840, 30] on button "×" at bounding box center [840, 33] width 8 height 14
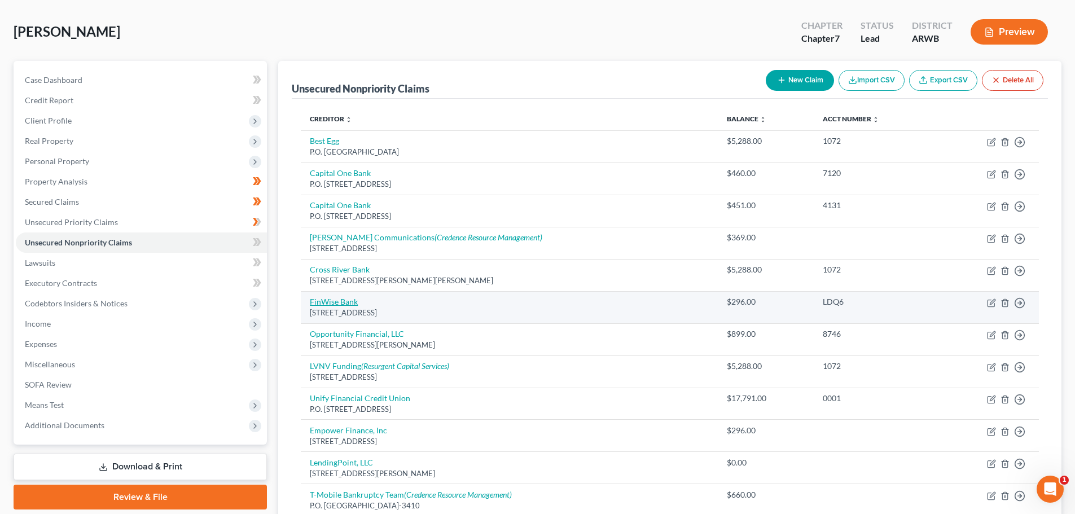
scroll to position [113, 0]
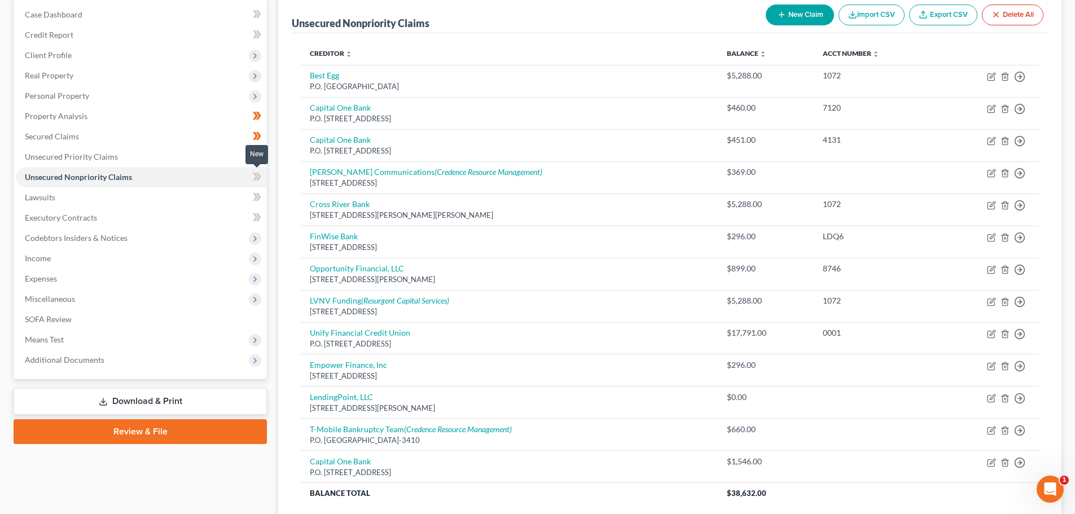
click at [257, 178] on icon at bounding box center [255, 177] width 5 height 8
click at [102, 199] on link "Lawsuits" at bounding box center [141, 197] width 251 height 20
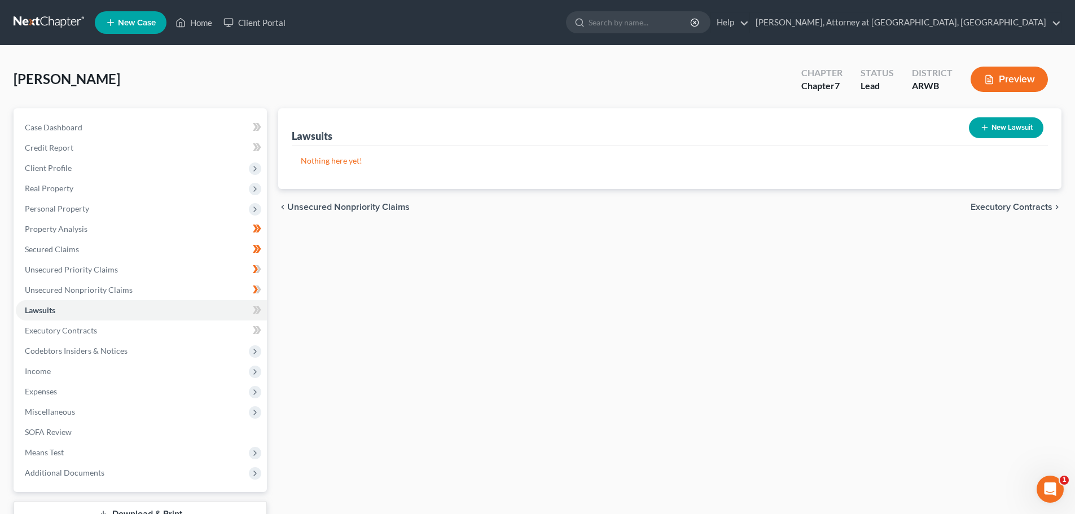
click at [1026, 126] on button "New Lawsuit" at bounding box center [1006, 127] width 74 height 21
select select "0"
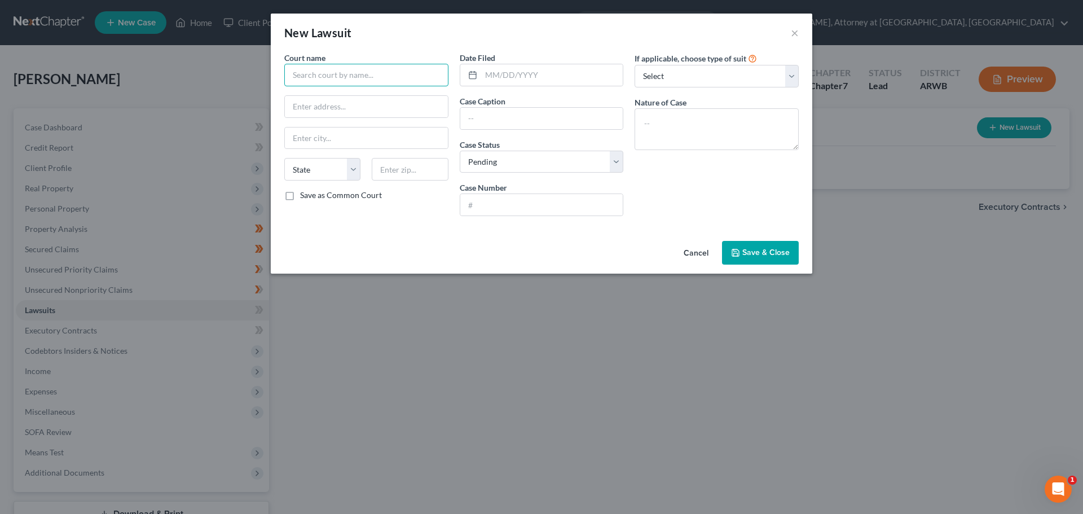
click at [349, 68] on input "text" at bounding box center [366, 75] width 164 height 23
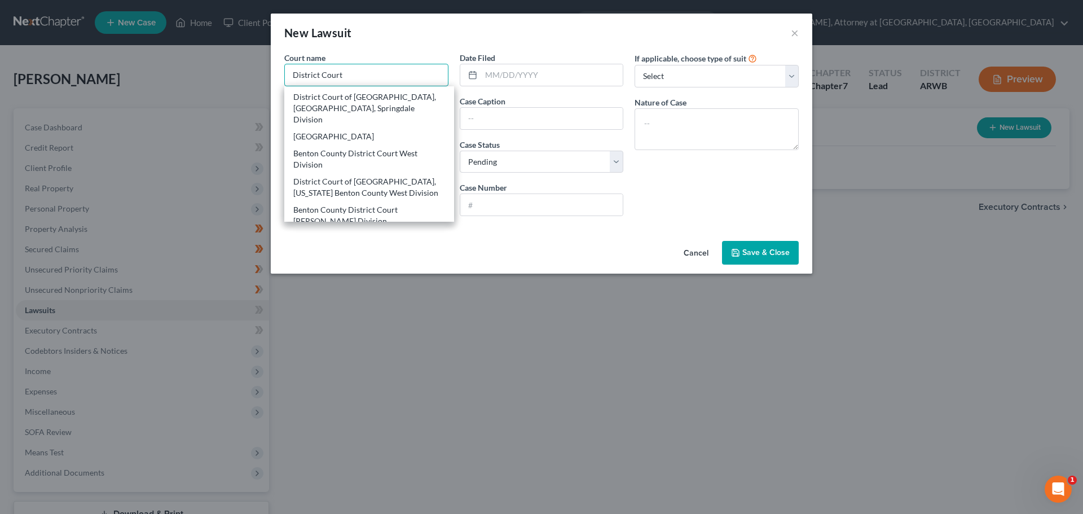
scroll to position [147, 0]
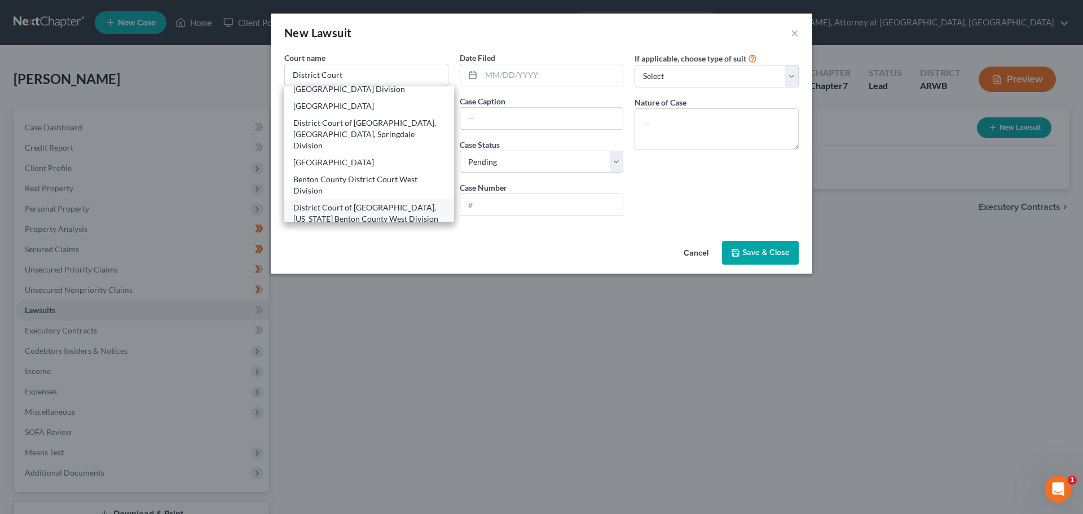
click at [380, 202] on div "District Court of Benton County, Arkansas Benton County West Division" at bounding box center [369, 213] width 152 height 23
type input "District Court of Benton County, Arkansas Benton County West Division"
type input "P.O. Box 459"
type input "Gentry"
select select "2"
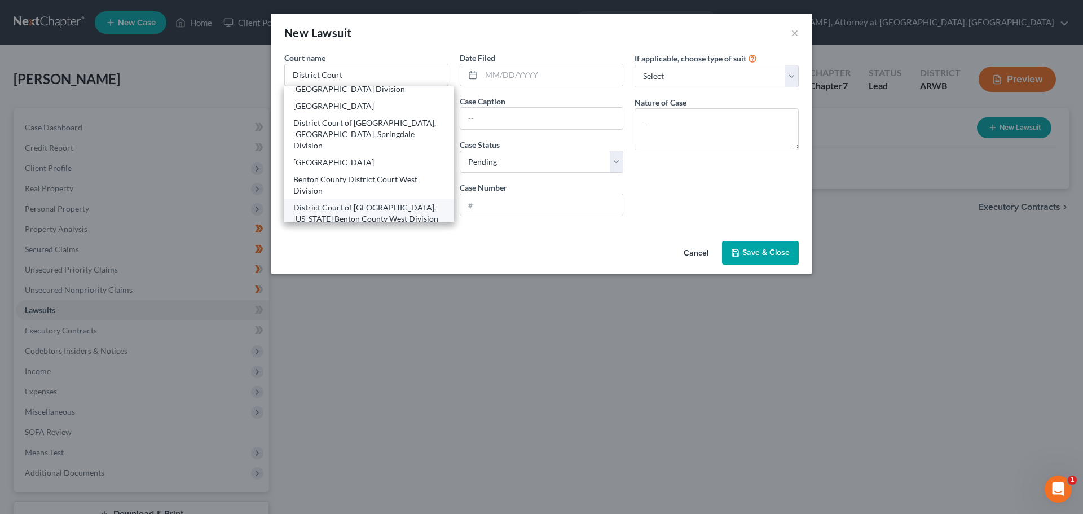
type input "72734"
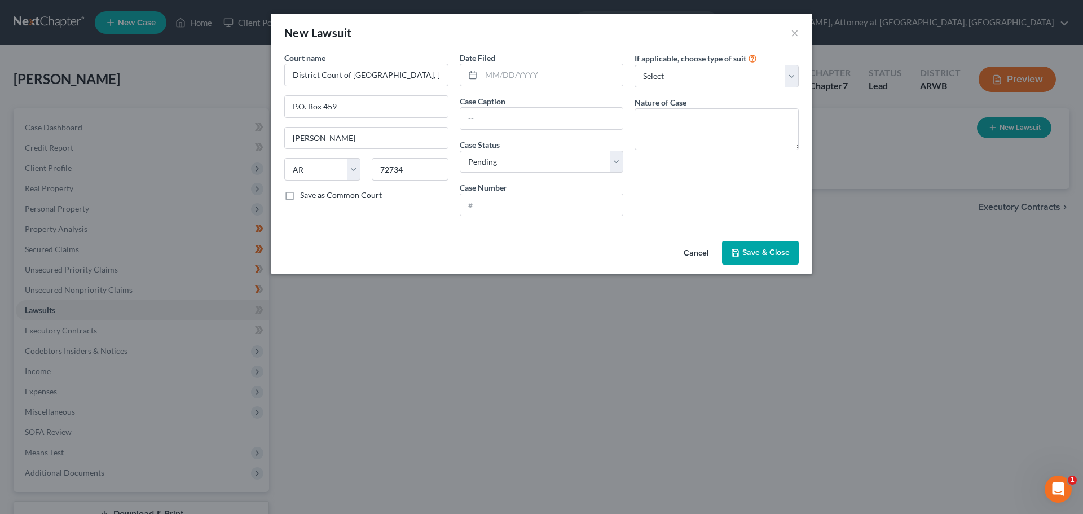
scroll to position [0, 0]
click at [490, 74] on input "text" at bounding box center [552, 74] width 142 height 21
type input "02/16/2023"
type input "Northwest Arkansas Hospitals, LLC d/b/a Northwest Medical Center - Bentonville …"
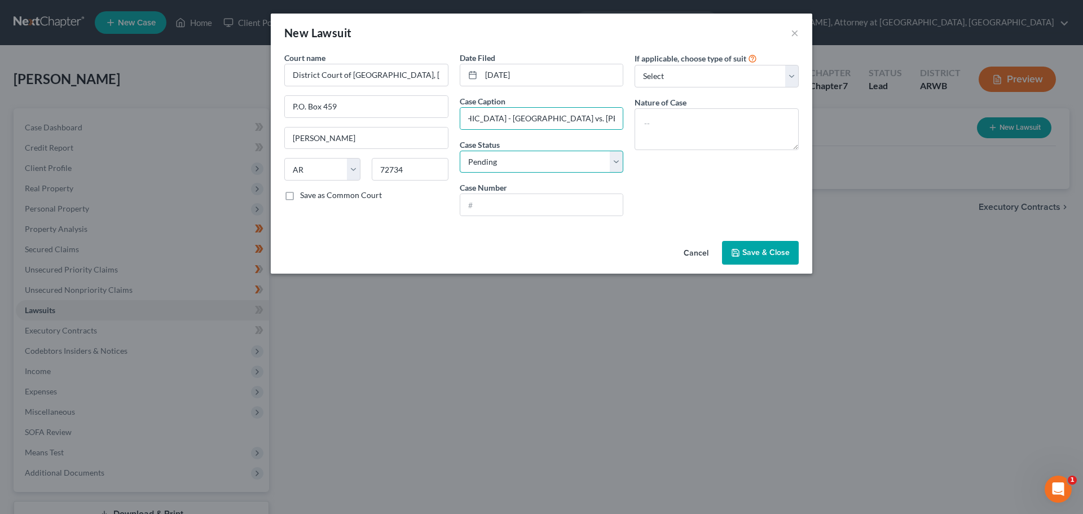
scroll to position [0, 0]
click at [578, 166] on select "Select Pending On Appeal Concluded" at bounding box center [542, 162] width 164 height 23
select select "2"
click at [460, 151] on select "Select Pending On Appeal Concluded" at bounding box center [542, 162] width 164 height 23
click at [519, 205] on input "text" at bounding box center [541, 204] width 163 height 21
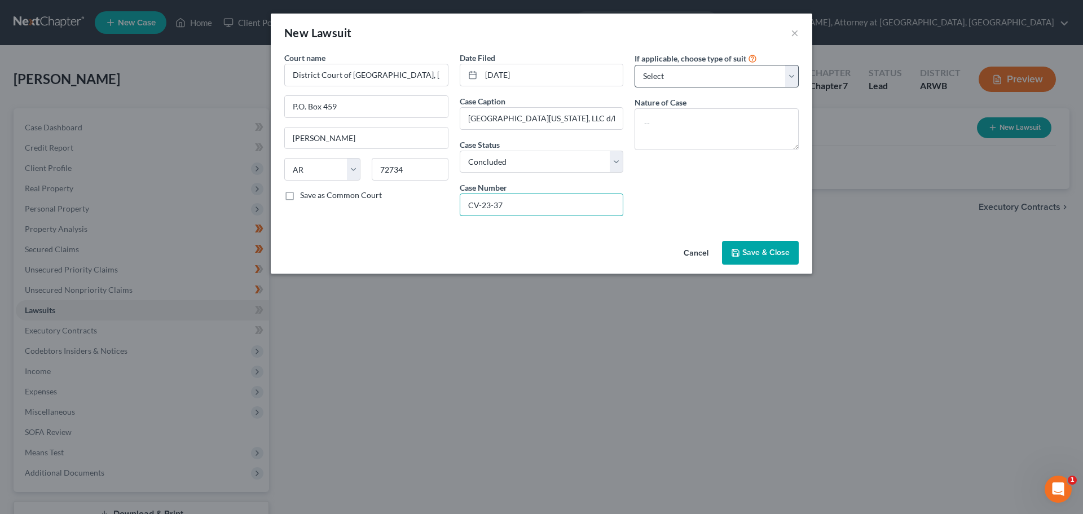
type input "CV-23-37"
click at [760, 80] on select "Select Repossession Garnishment Foreclosure Attached, Seized, Or Levied Other" at bounding box center [717, 76] width 164 height 23
click at [763, 37] on div "New Lawsuit ×" at bounding box center [542, 33] width 542 height 38
click at [769, 252] on span "Save & Close" at bounding box center [766, 253] width 47 height 10
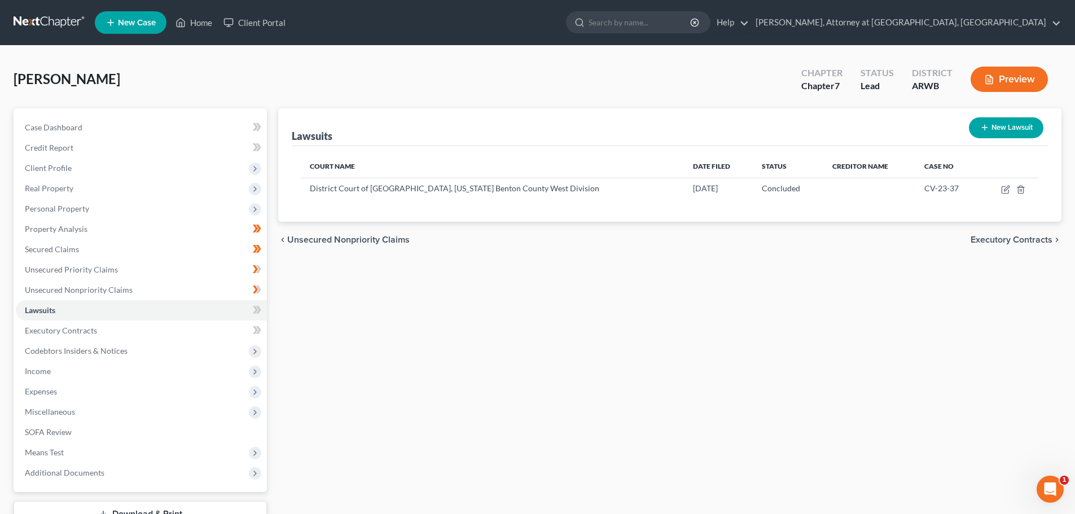
click at [1015, 126] on button "New Lawsuit" at bounding box center [1006, 127] width 74 height 21
select select "0"
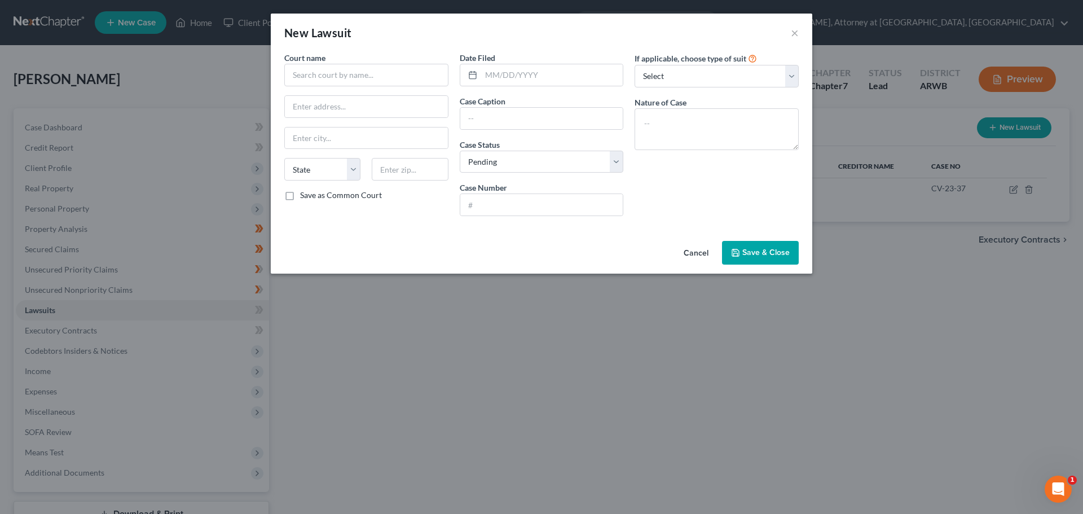
click at [330, 60] on div "Court name *" at bounding box center [366, 69] width 164 height 34
click at [338, 76] on input "text" at bounding box center [366, 75] width 164 height 23
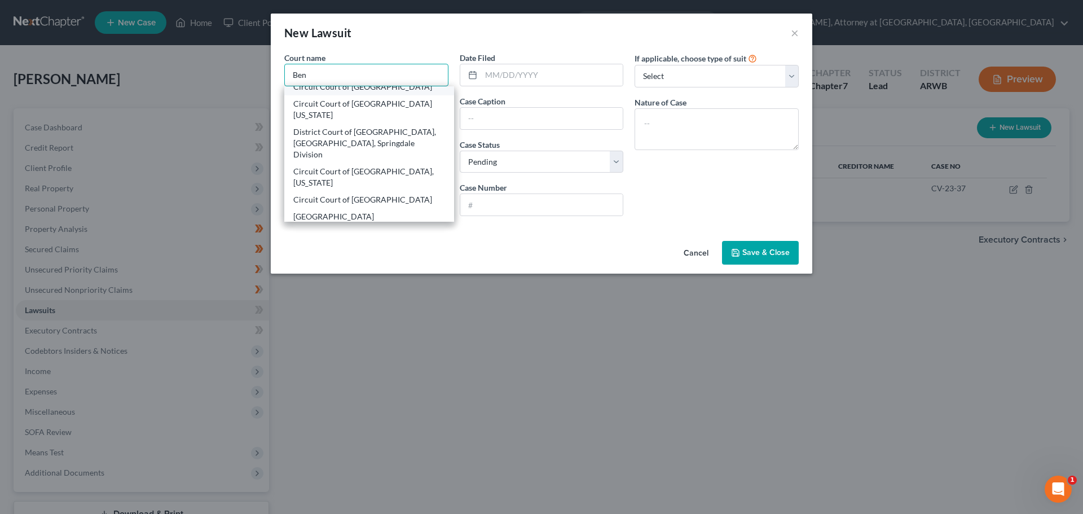
scroll to position [169, 0]
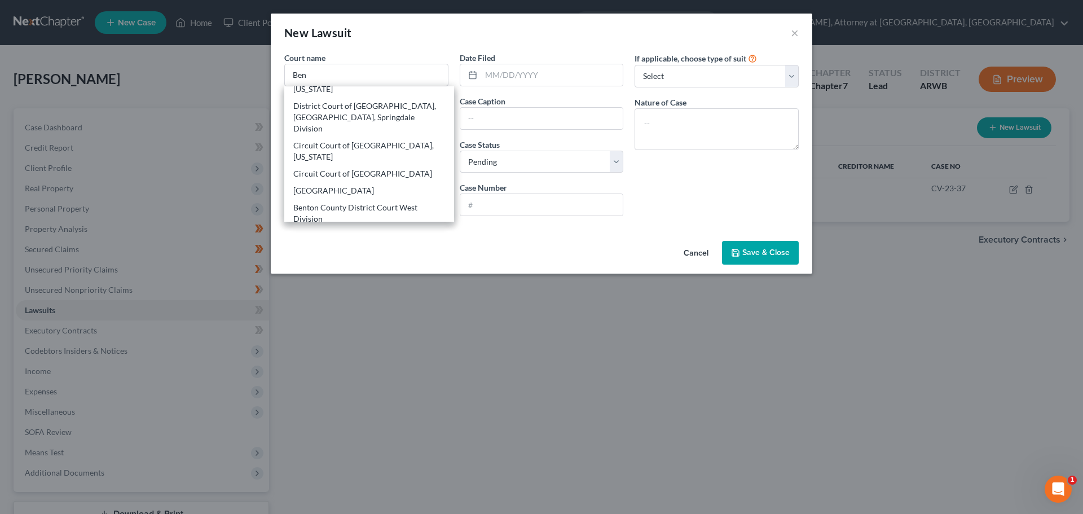
click at [401, 247] on div "District Court of Benton County, Arkansas Benton County West Division" at bounding box center [369, 258] width 152 height 23
type input "District Court of Benton County, Arkansas Benton County West Division"
type input "P.O. Box 459"
type input "Gentry"
select select "2"
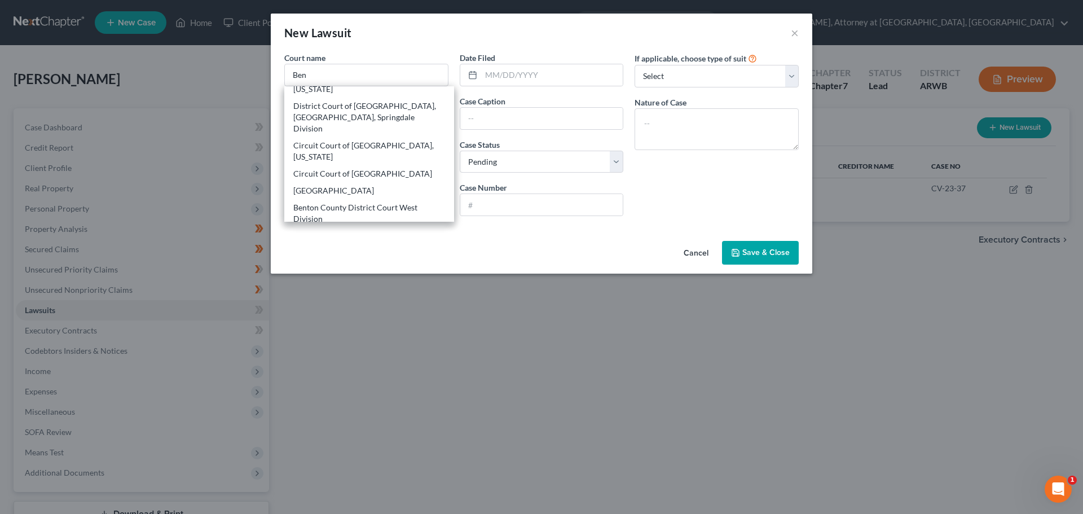
type input "72734"
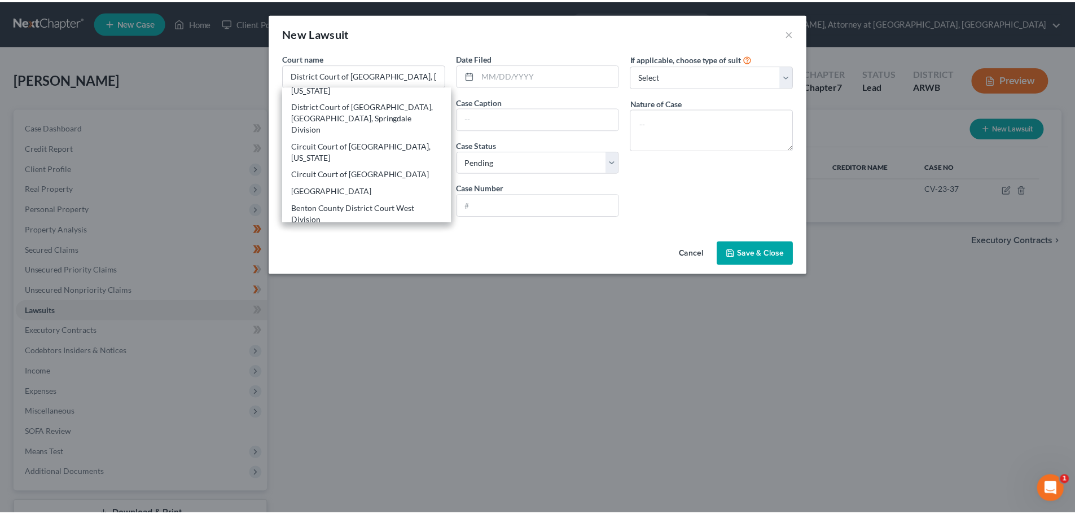
scroll to position [0, 0]
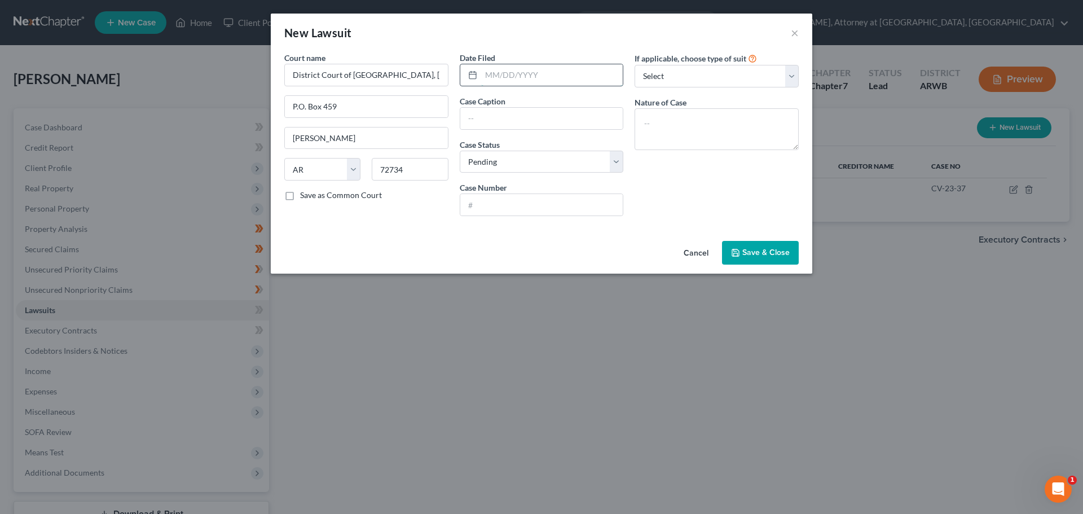
click at [485, 71] on input "text" at bounding box center [552, 74] width 142 height 21
type input "10/24/2024"
click at [472, 119] on input "text" at bounding box center [541, 118] width 163 height 21
type input "LVNV Funding LLC vs. Jacob Browning"
click at [496, 163] on select "Select Pending On Appeal Concluded" at bounding box center [542, 162] width 164 height 23
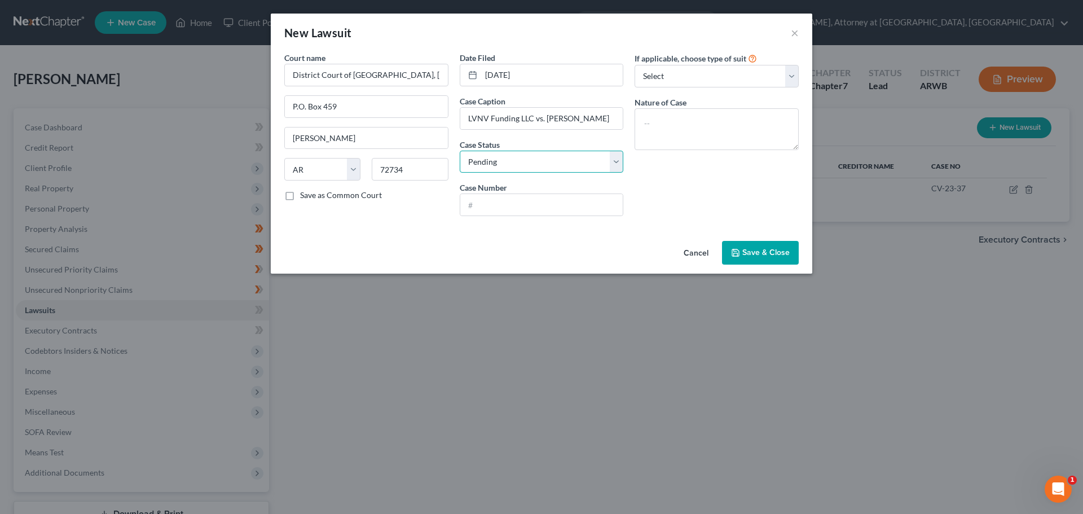
click at [460, 151] on select "Select Pending On Appeal Concluded" at bounding box center [542, 162] width 164 height 23
click at [500, 203] on input "text" at bounding box center [541, 204] width 163 height 21
type input "CV-24-392"
click at [763, 82] on select "Select Repossession Garnishment Foreclosure Attached, Seized, Or Levied Other" at bounding box center [717, 76] width 164 height 23
select select "1"
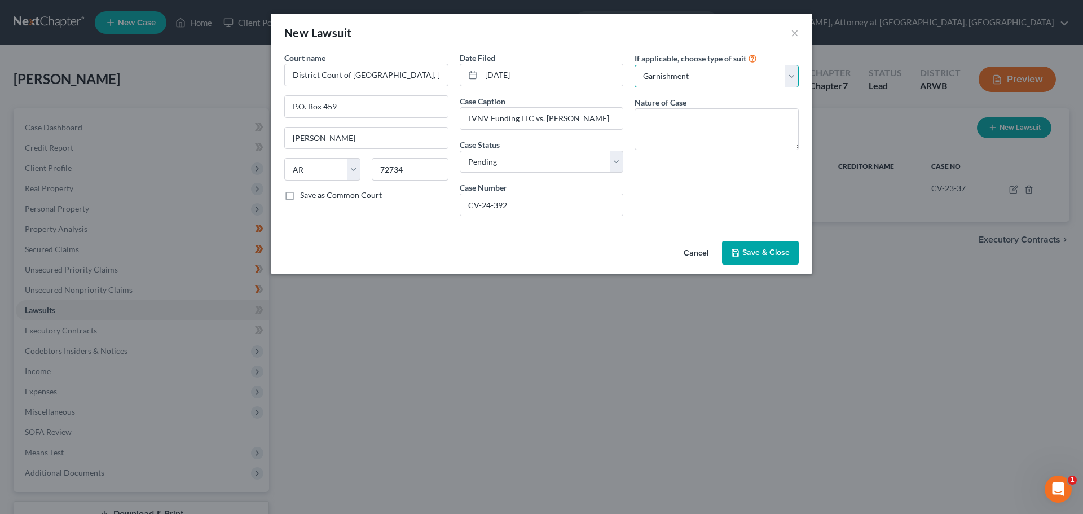
click at [635, 65] on select "Select Repossession Garnishment Foreclosure Attached, Seized, Or Levied Other" at bounding box center [717, 76] width 164 height 23
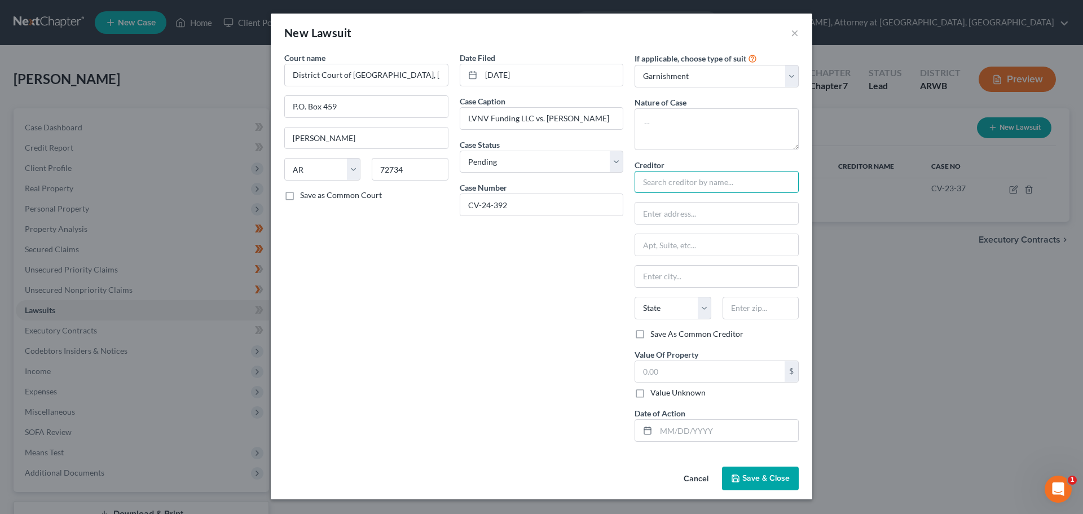
click at [695, 185] on input "text" at bounding box center [717, 182] width 164 height 23
click at [656, 122] on textarea at bounding box center [717, 129] width 164 height 42
type textarea "Debt Collection"
click at [670, 182] on input "text" at bounding box center [717, 182] width 164 height 23
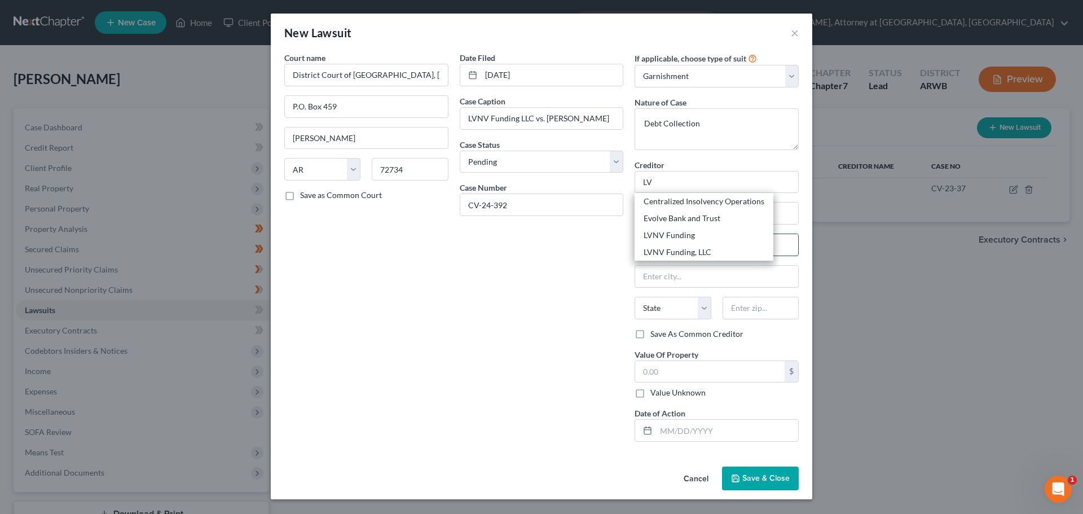
click at [705, 250] on div "LVNV Funding, LLC" at bounding box center [704, 252] width 121 height 11
type input "LVNV Funding, LLC"
type input "P.O. Box 10497"
type input "Greenville"
select select "42"
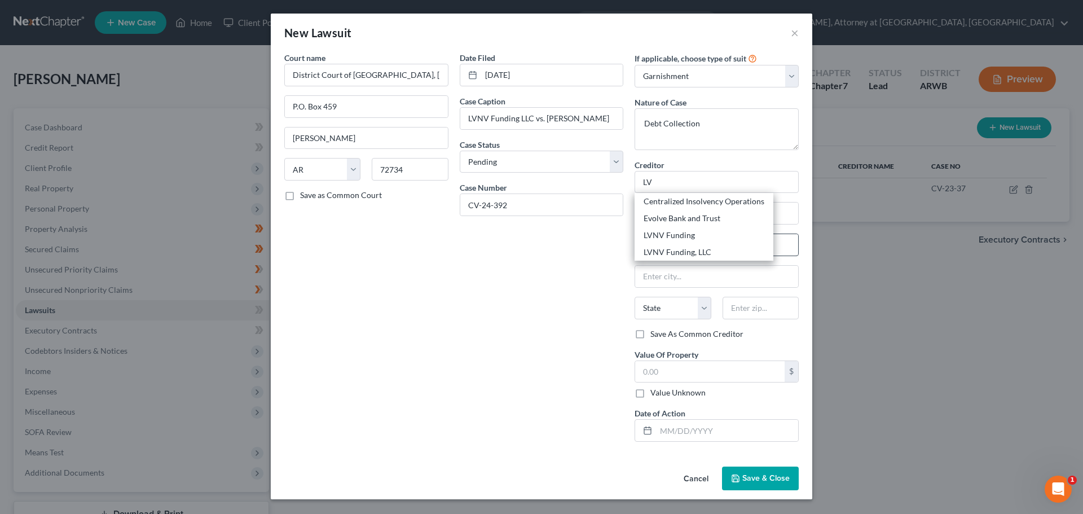
type input "29603"
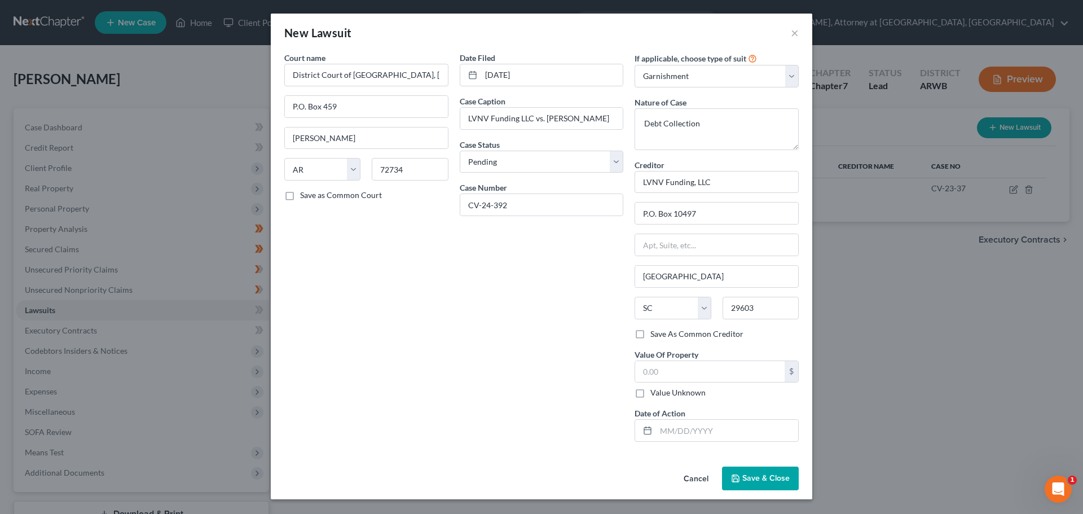
click at [744, 477] on span "Save & Close" at bounding box center [766, 478] width 47 height 10
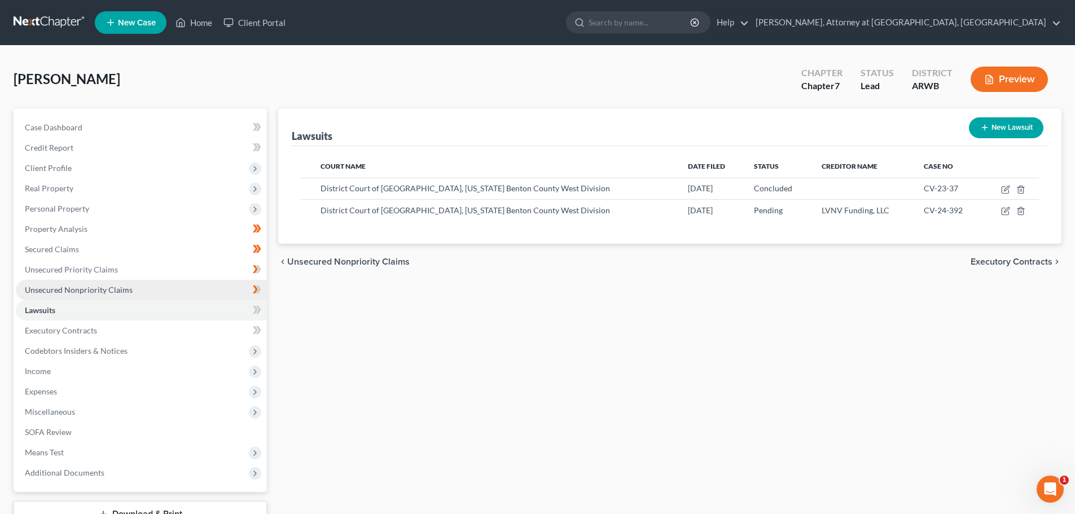
click at [69, 288] on span "Unsecured Nonpriority Claims" at bounding box center [79, 290] width 108 height 10
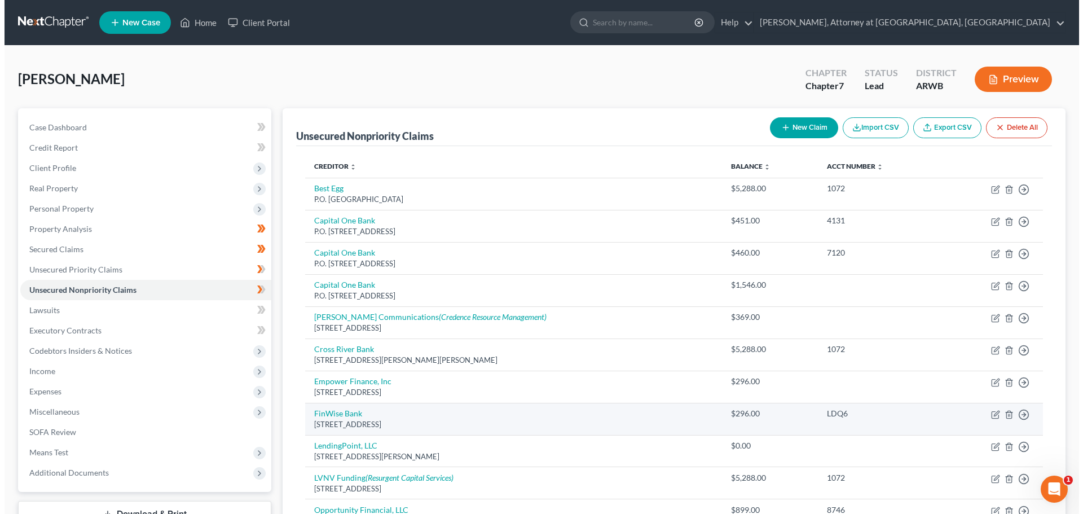
scroll to position [56, 0]
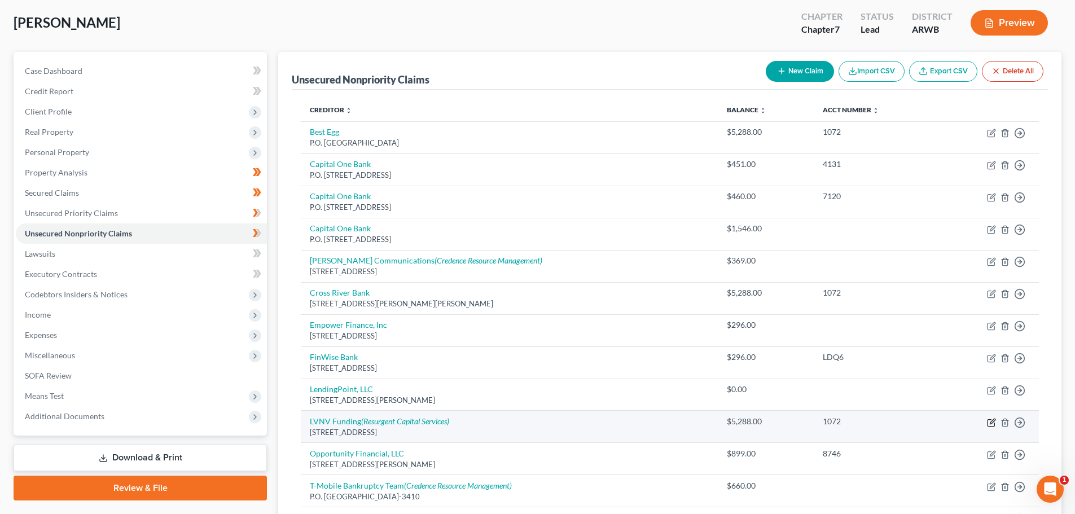
click at [990, 421] on icon "button" at bounding box center [991, 422] width 9 height 9
select select "42"
select select "1"
select select "0"
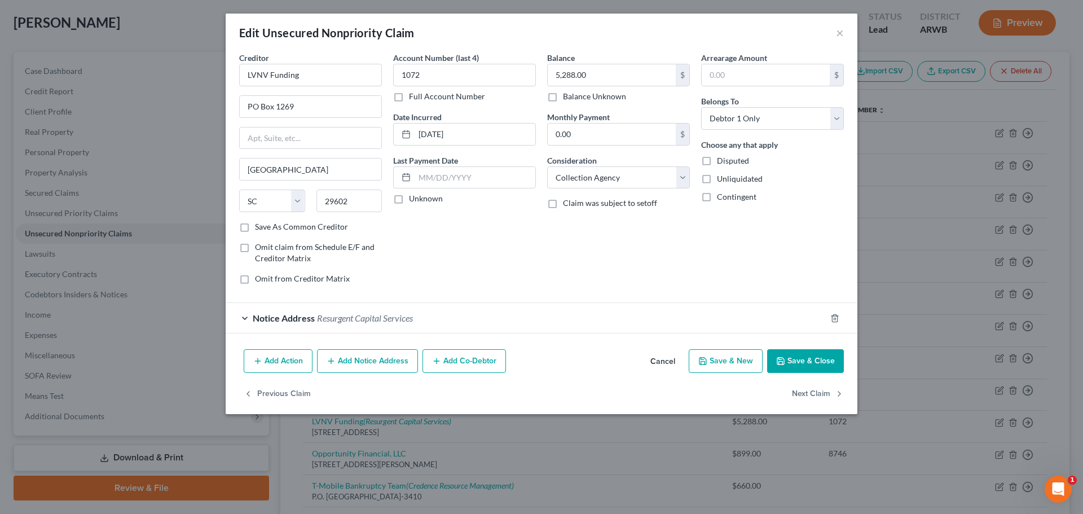
click at [301, 359] on button "Add Action" at bounding box center [278, 361] width 69 height 24
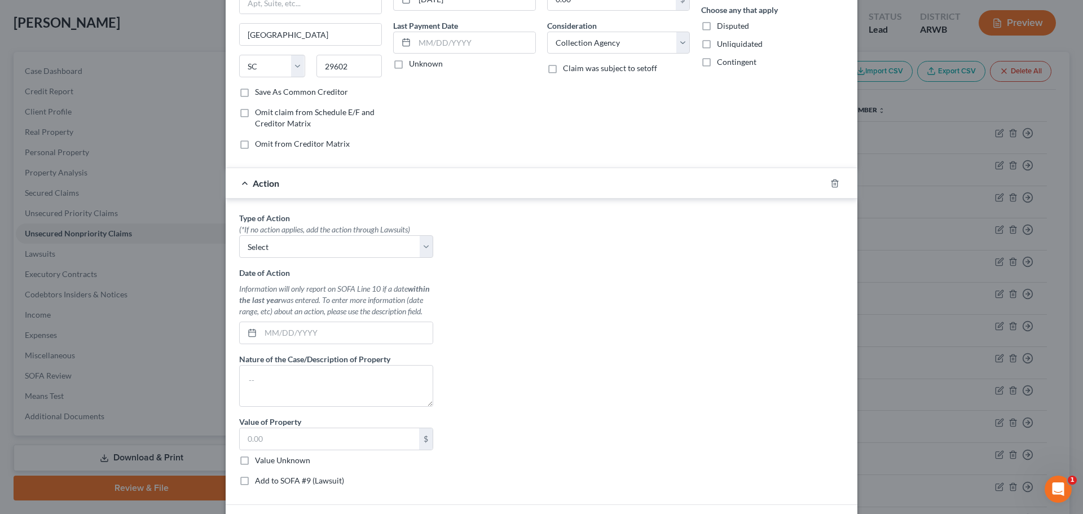
scroll to position [169, 0]
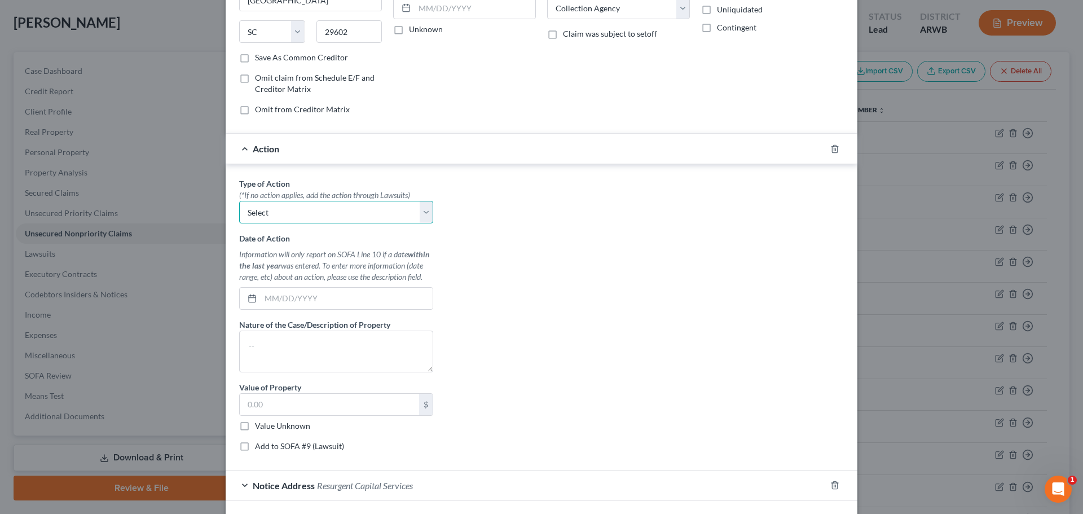
click at [331, 205] on select "Select Repossession Garnishment Foreclosure Personal Injury Attached, Seized, O…" at bounding box center [336, 212] width 194 height 23
select select "1"
click at [239, 201] on select "Select Repossession Garnishment Foreclosure Personal Injury Attached, Seized, O…" at bounding box center [336, 212] width 194 height 23
click at [288, 294] on input "text" at bounding box center [347, 298] width 172 height 21
type input "8/11/2025"
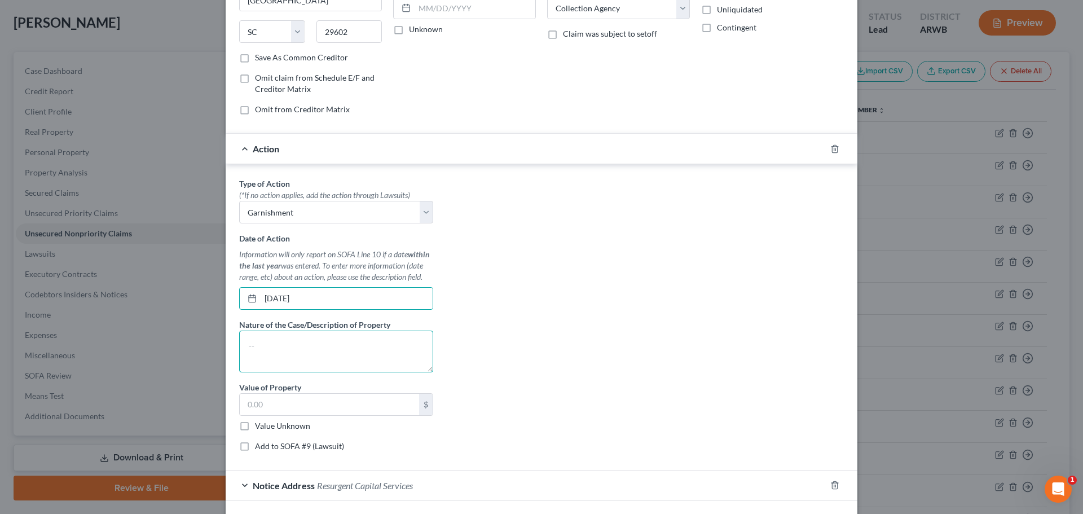
click at [350, 352] on textarea at bounding box center [336, 352] width 194 height 42
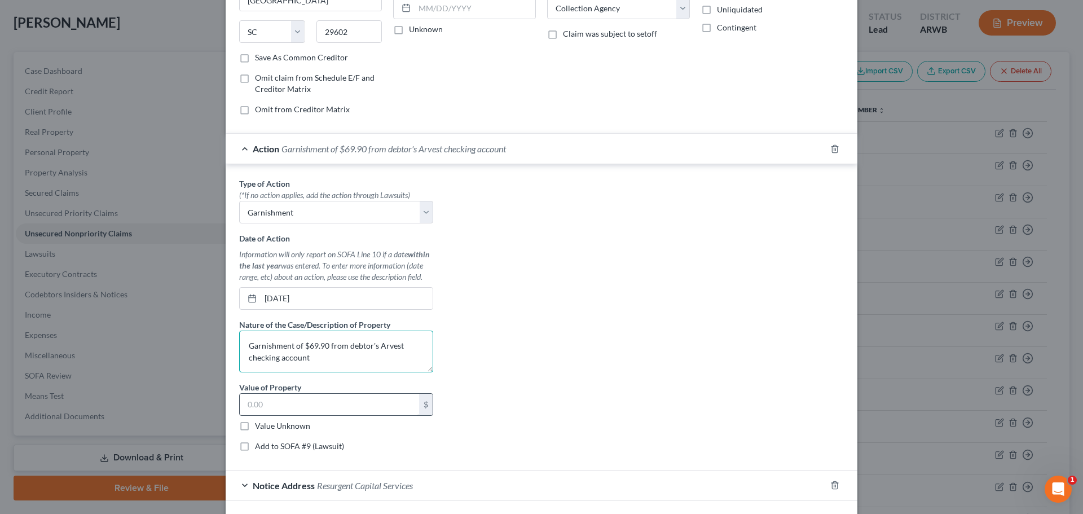
type textarea "Garnishment of $69.90 from debtor's Arvest checking account"
click at [335, 409] on input "text" at bounding box center [329, 404] width 179 height 21
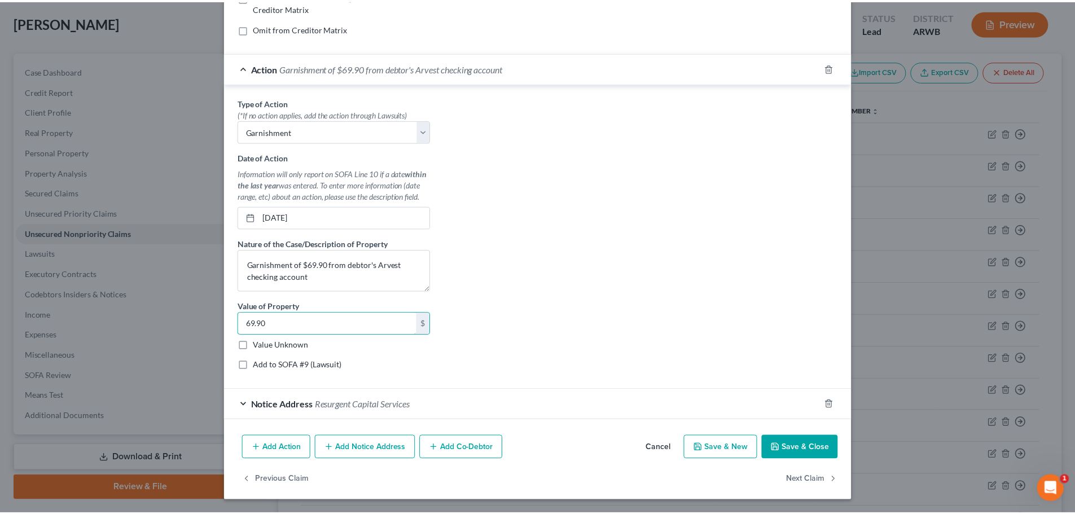
scroll to position [251, 0]
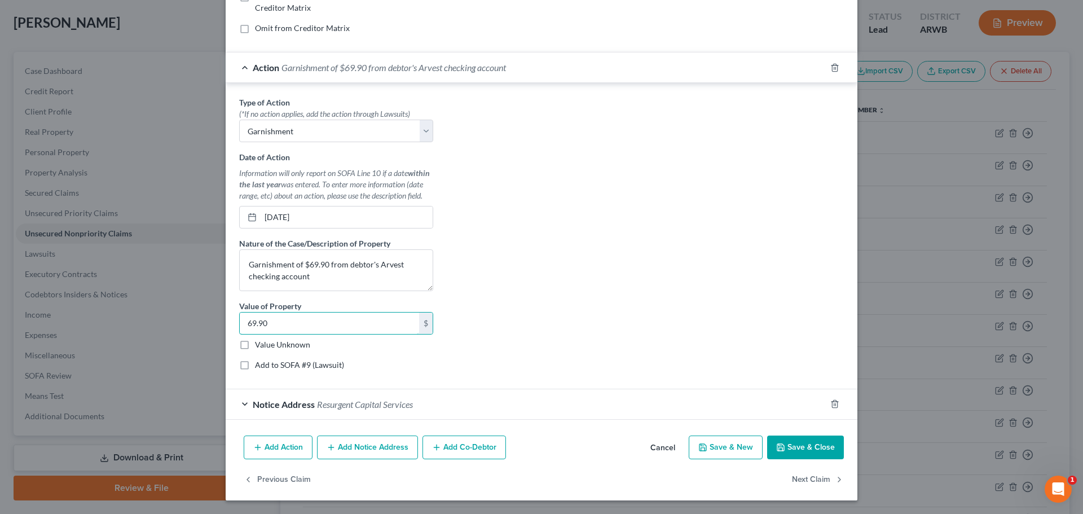
type input "69.90"
click at [800, 450] on button "Save & Close" at bounding box center [805, 448] width 77 height 24
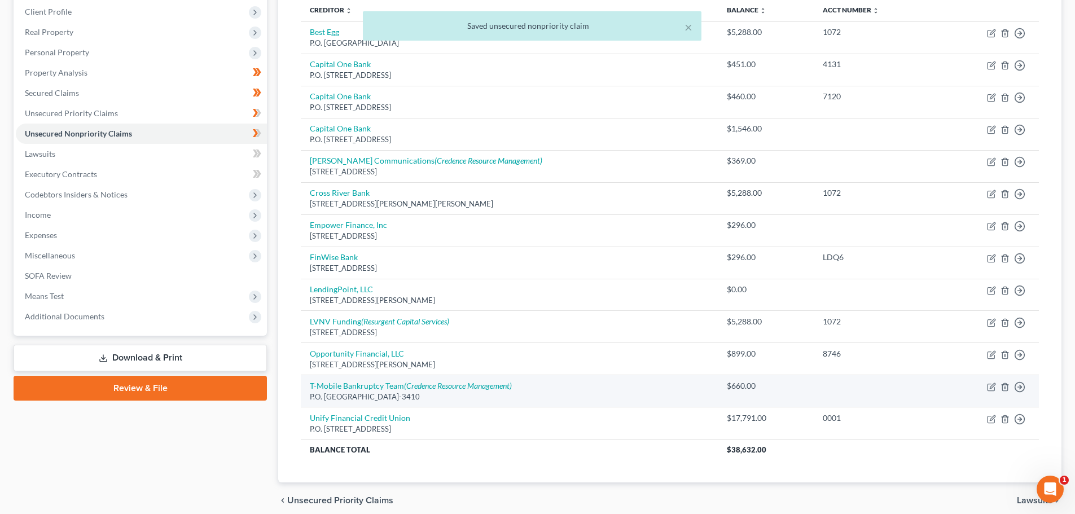
scroll to position [169, 0]
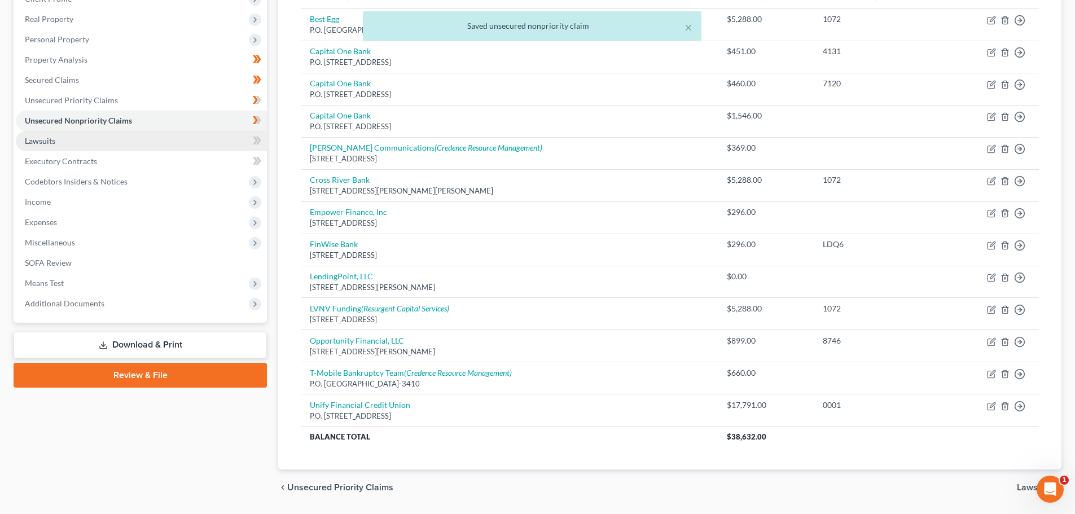
click at [85, 137] on link "Lawsuits" at bounding box center [141, 141] width 251 height 20
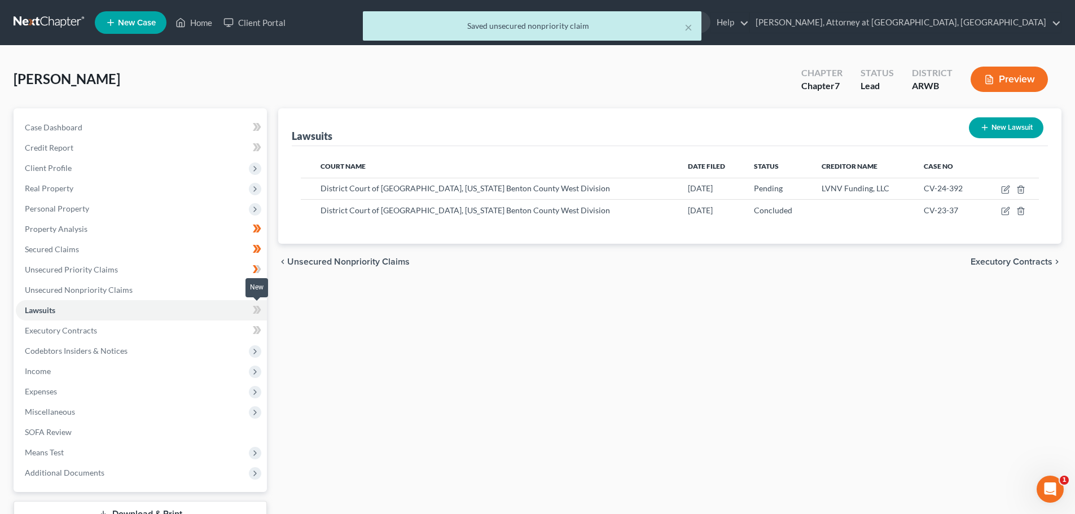
click at [257, 313] on icon at bounding box center [257, 310] width 8 height 14
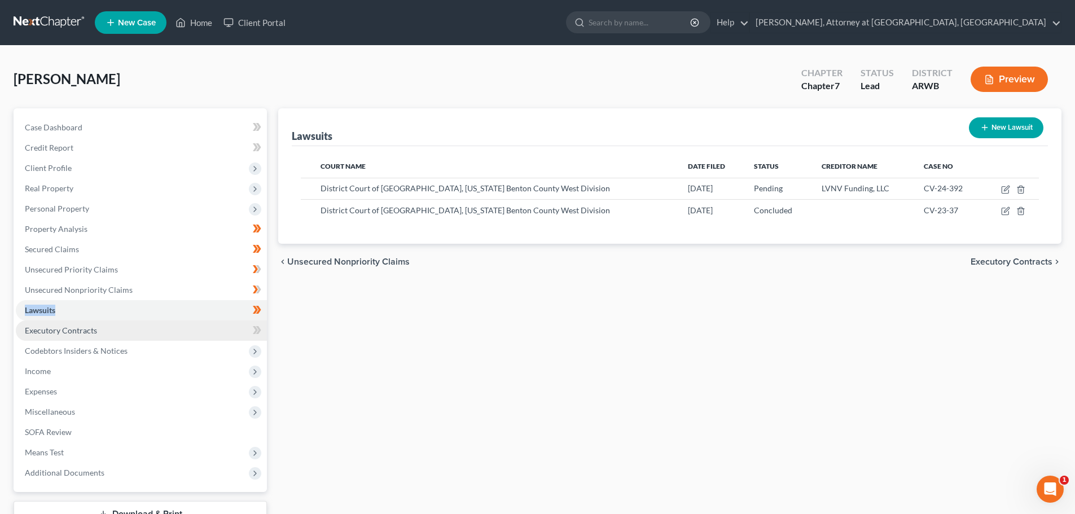
click at [102, 332] on link "Executory Contracts" at bounding box center [141, 331] width 251 height 20
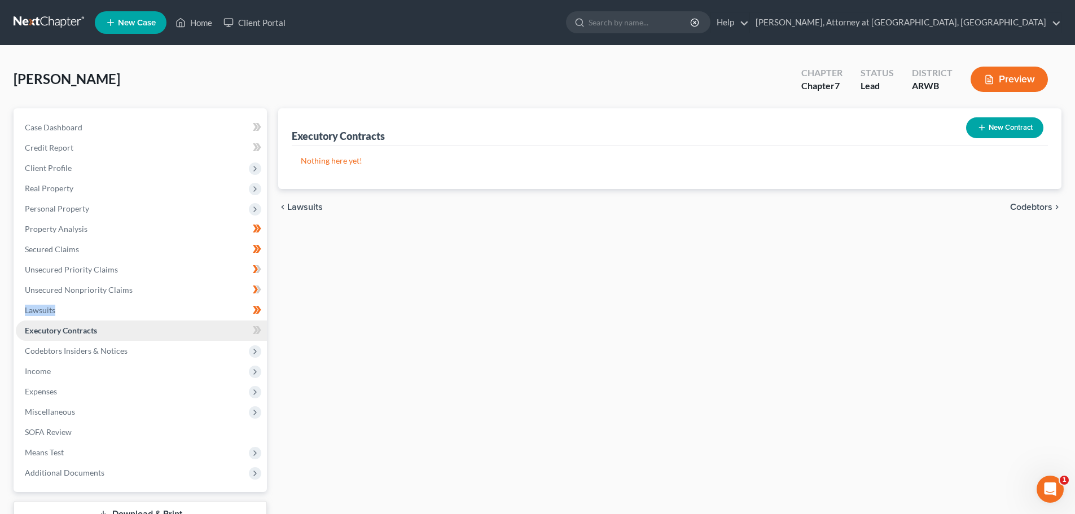
click at [65, 335] on link "Executory Contracts" at bounding box center [141, 331] width 251 height 20
click at [1015, 127] on button "New Contract" at bounding box center [1004, 127] width 77 height 21
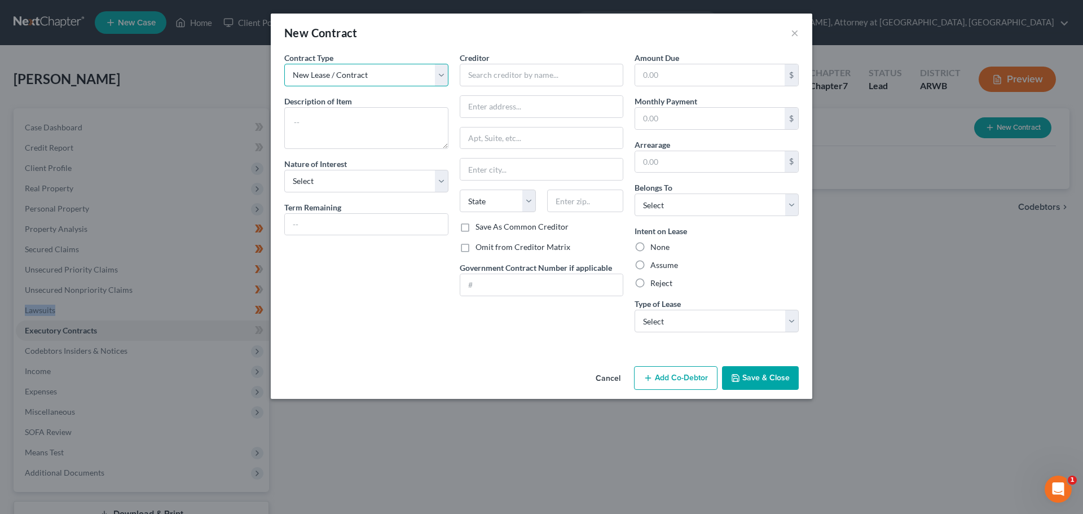
click at [390, 68] on select "New Lease / Contract New Timeshare" at bounding box center [366, 75] width 164 height 23
click at [284, 64] on select "New Lease / Contract New Timeshare" at bounding box center [366, 75] width 164 height 23
click at [358, 117] on textarea at bounding box center [366, 128] width 164 height 42
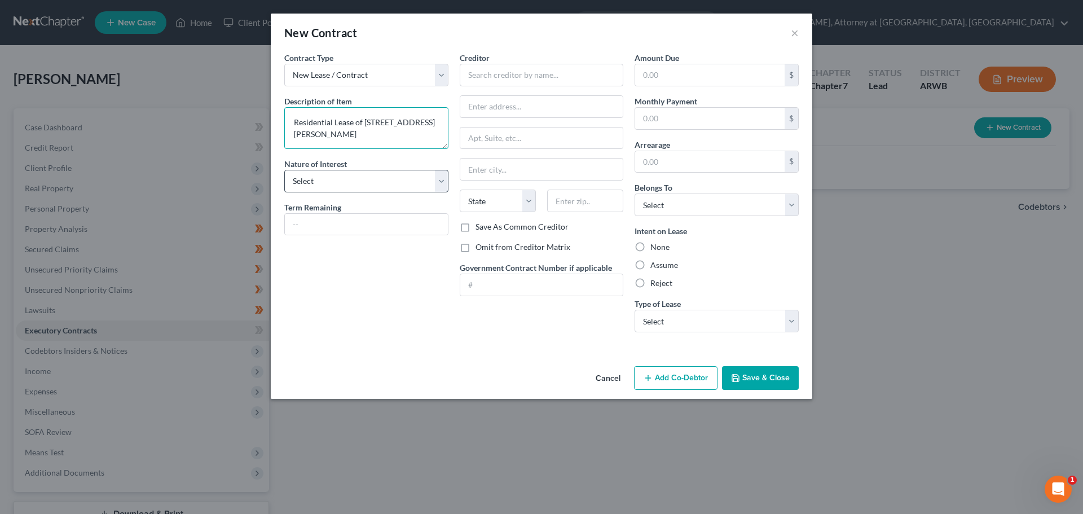
type textarea "Residential Lease of 607 Wanda St., Centerton, AR 72719"
click at [345, 177] on select "Select Purchaser Agent Lessor Lessee" at bounding box center [366, 181] width 164 height 23
select select "3"
click at [284, 170] on select "Select Purchaser Agent Lessor Lessee" at bounding box center [366, 181] width 164 height 23
click at [506, 79] on input "text" at bounding box center [542, 75] width 164 height 23
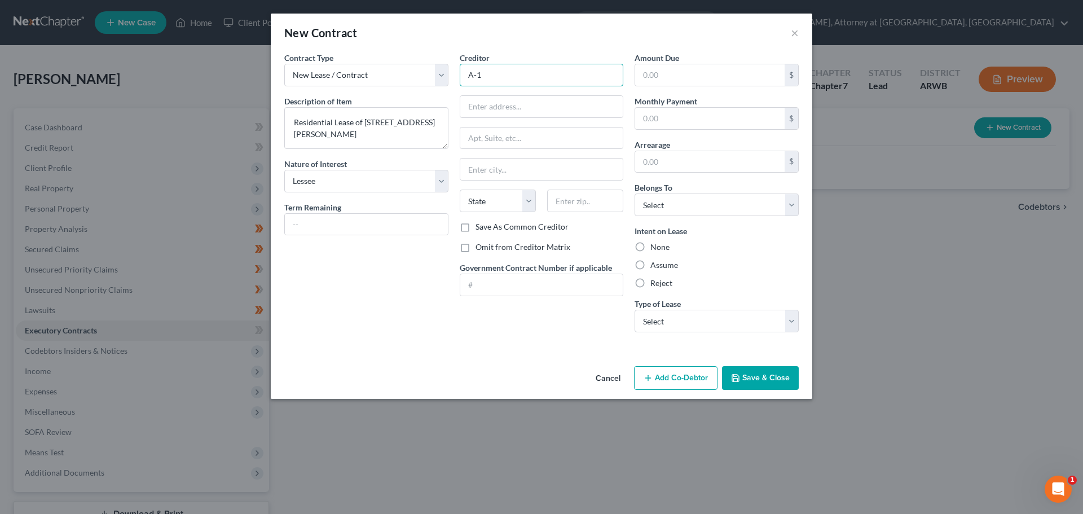
click at [504, 74] on input "A-1" at bounding box center [542, 75] width 164 height 23
type input "A-1 Realty"
click at [472, 100] on input "text" at bounding box center [541, 106] width 163 height 21
type input "1206 N Walton Blvd"
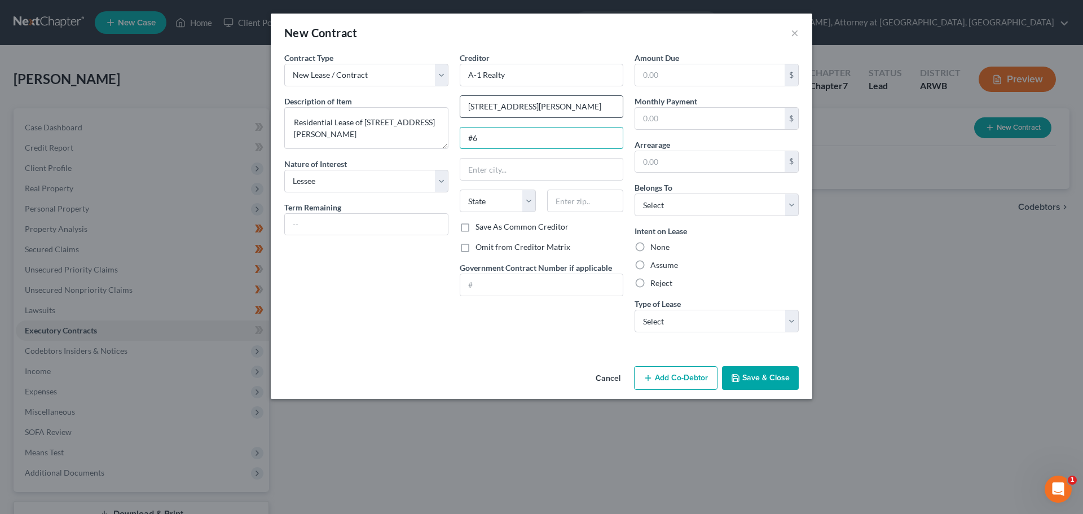
type input "#6"
type input "Bentonville"
click at [482, 191] on select "State AL AK AR AZ CA CO CT DE DC FL GA GU HI ID IL IN IA KS KY LA ME MD MA MI M…" at bounding box center [498, 201] width 76 height 23
select select "2"
click at [460, 190] on select "State AL AK AR AZ CA CO CT DE DC FL GA GU HI ID IL IN IA KS KY LA ME MD MA MI M…" at bounding box center [498, 201] width 76 height 23
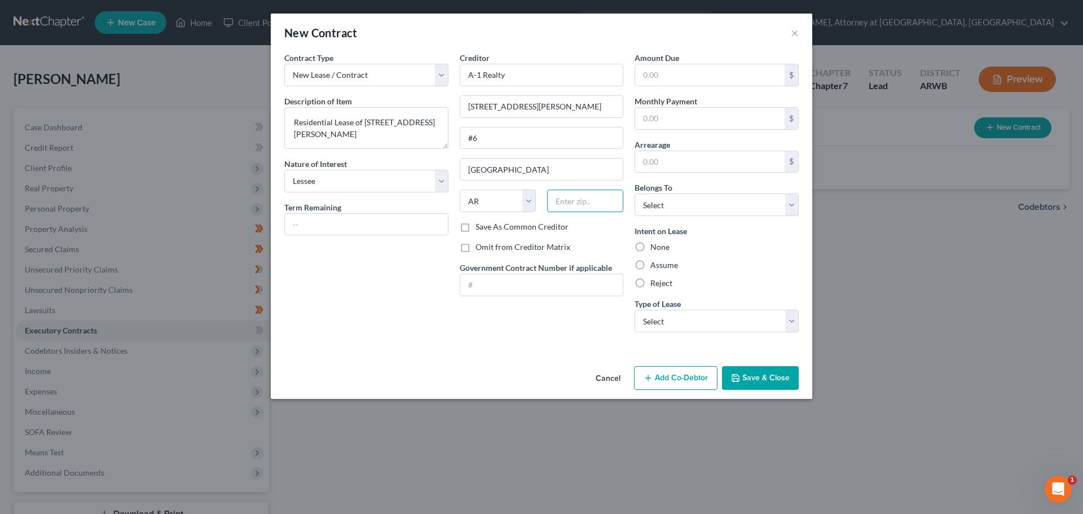
click at [567, 209] on input "text" at bounding box center [585, 201] width 76 height 23
type input "72712"
click at [679, 118] on input "text" at bounding box center [710, 118] width 150 height 21
type input "1,225.00"
click at [731, 213] on select "Select Debtor 1 Only Debtor 2 Only Debtor 1 And Debtor 2 Only At Least One Of T…" at bounding box center [717, 205] width 164 height 23
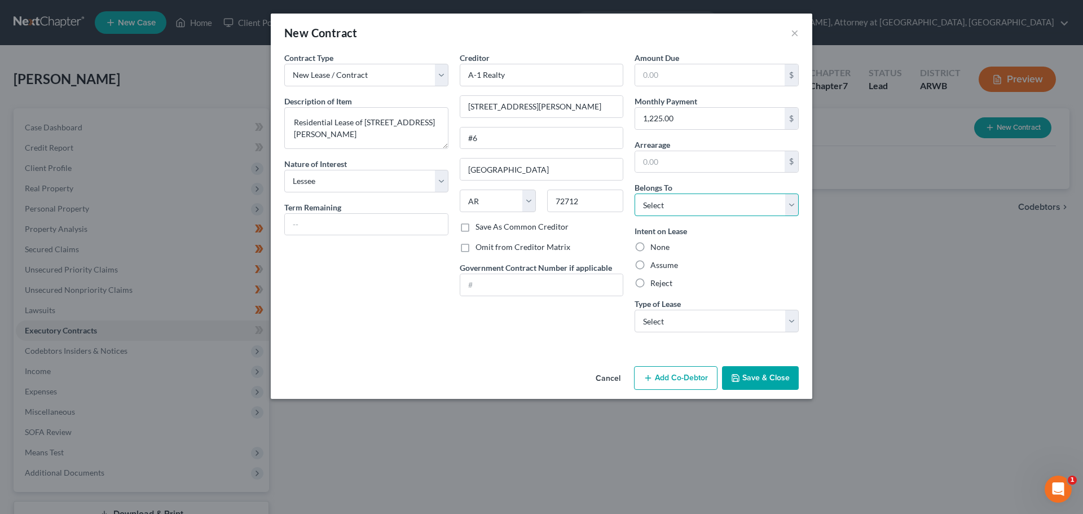
select select "3"
click at [635, 194] on select "Select Debtor 1 Only Debtor 2 Only Debtor 1 And Debtor 2 Only At Least One Of T…" at bounding box center [717, 205] width 164 height 23
click at [651, 267] on label "Assume" at bounding box center [665, 265] width 28 height 11
click at [655, 267] on input "Assume" at bounding box center [658, 263] width 7 height 7
radio input "true"
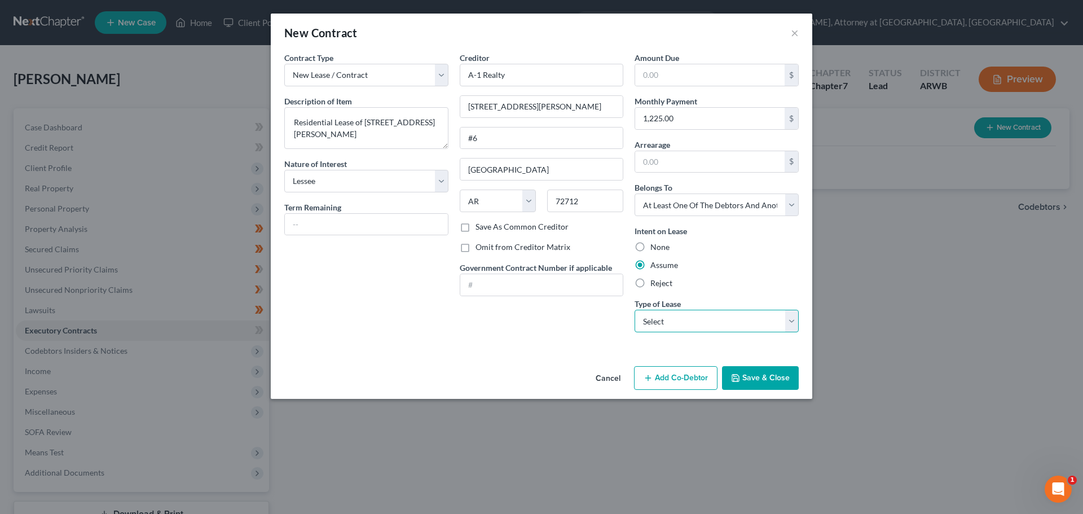
click at [691, 327] on select "Select Real Estate Car Other" at bounding box center [717, 321] width 164 height 23
select select "0"
click at [635, 310] on select "Select Real Estate Car Other" at bounding box center [717, 321] width 164 height 23
click at [786, 381] on button "Save & Close" at bounding box center [760, 378] width 77 height 24
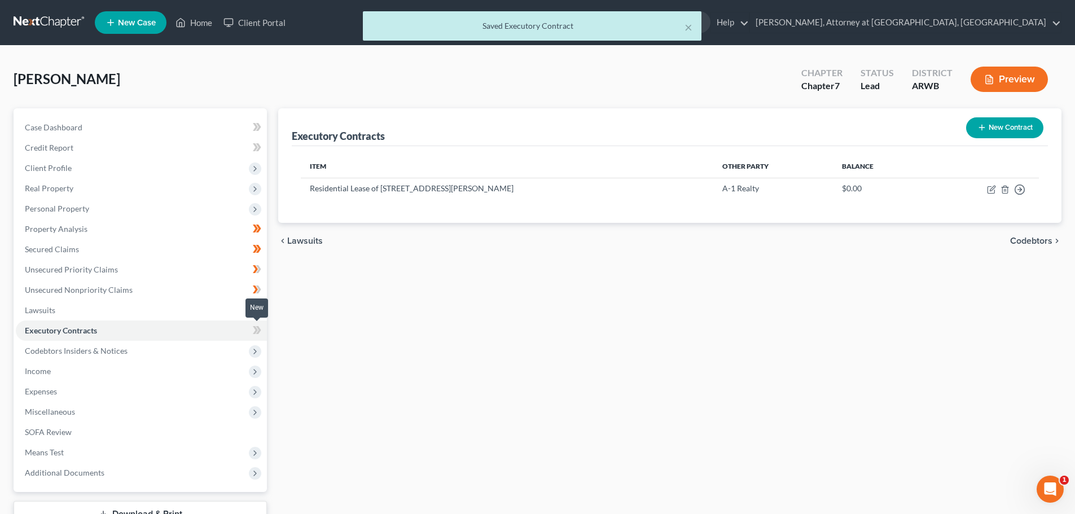
click at [255, 326] on icon at bounding box center [255, 330] width 5 height 8
click at [86, 357] on span "Codebtors Insiders & Notices" at bounding box center [141, 351] width 251 height 20
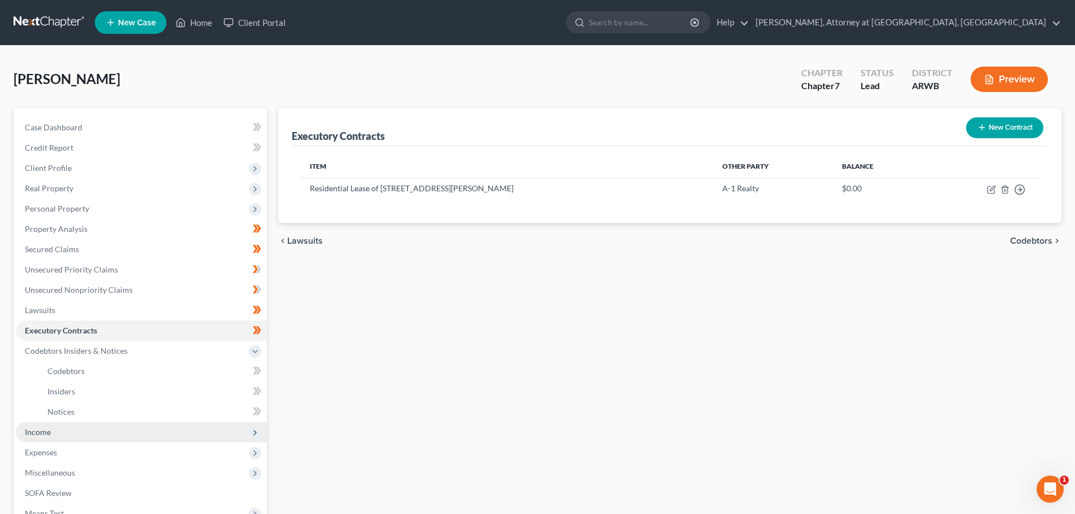
click at [43, 434] on span "Income" at bounding box center [38, 432] width 26 height 10
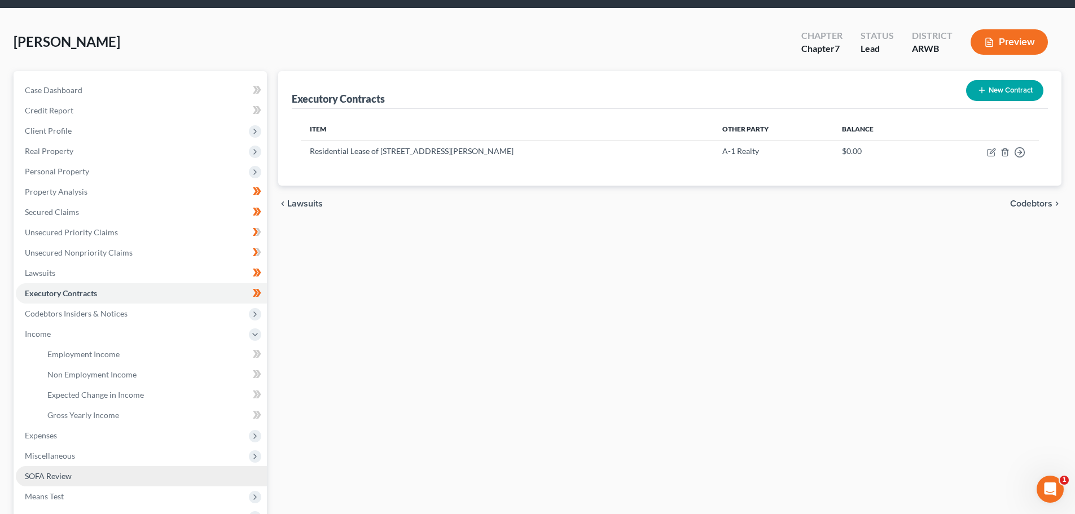
scroll to position [113, 0]
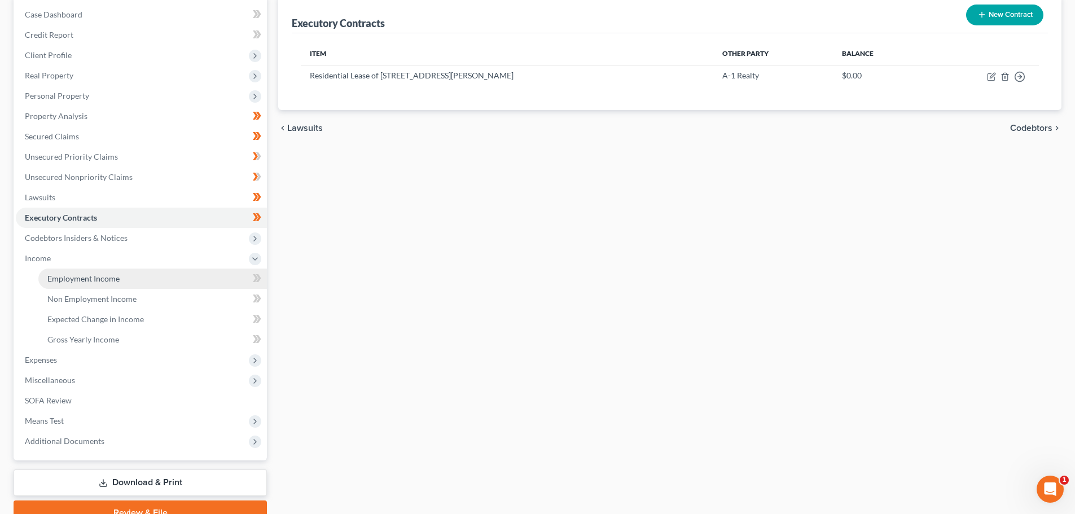
click at [74, 278] on span "Employment Income" at bounding box center [83, 279] width 72 height 10
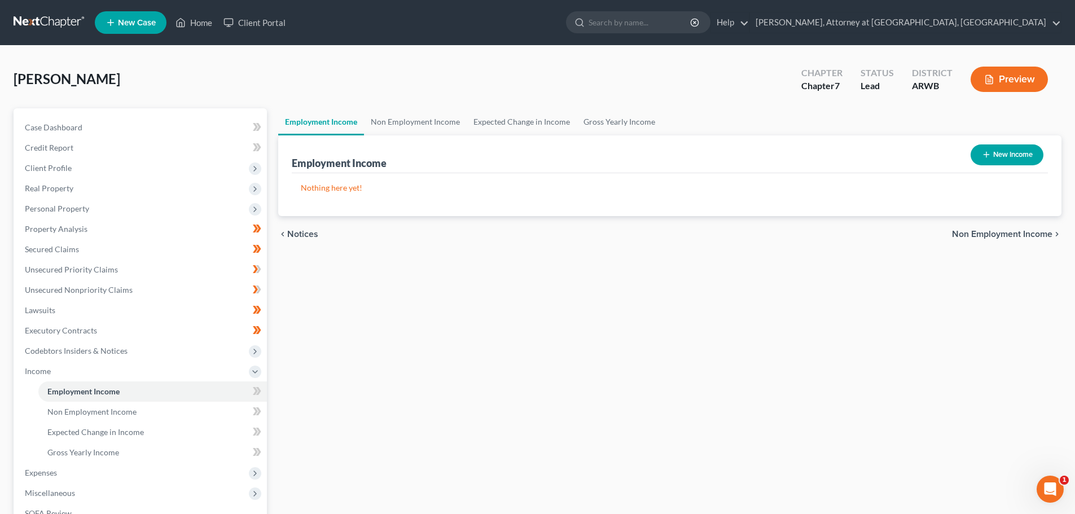
click at [997, 159] on button "New Income" at bounding box center [1007, 154] width 73 height 21
select select "0"
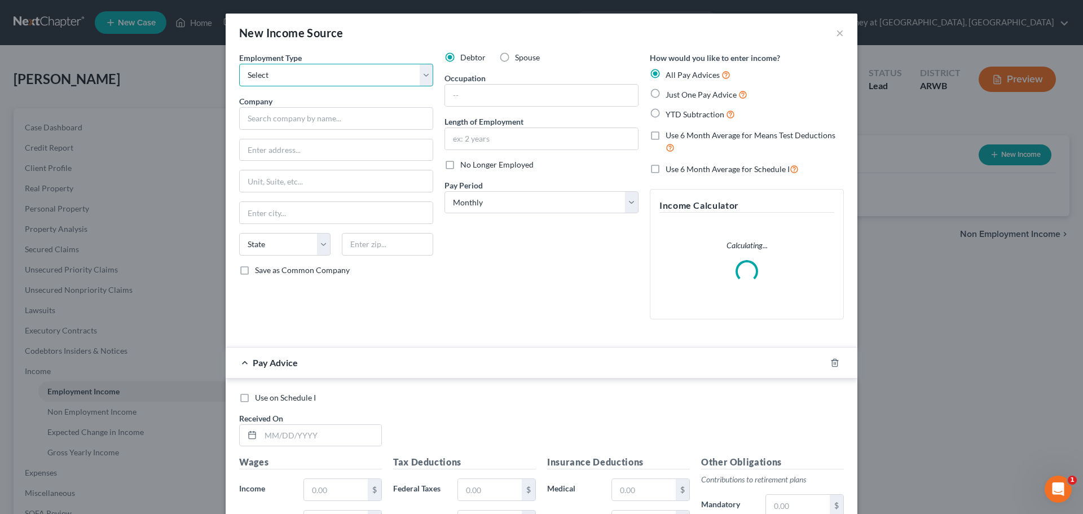
click at [291, 81] on select "Select Full or Part Time Employment Self Employment" at bounding box center [336, 75] width 194 height 23
select select "0"
click at [239, 64] on select "Select Full or Part Time Employment Self Employment" at bounding box center [336, 75] width 194 height 23
click at [273, 125] on input "text" at bounding box center [336, 118] width 194 height 23
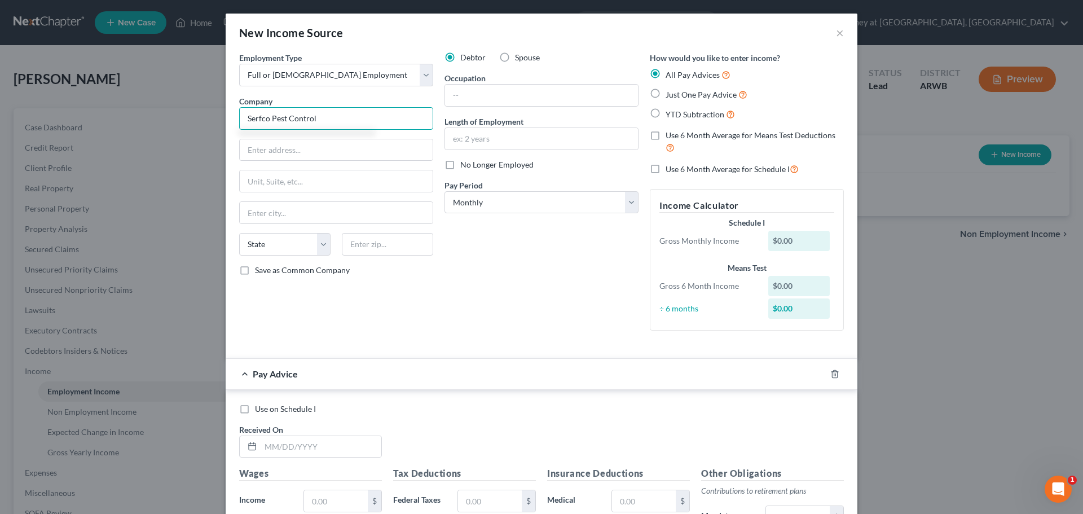
type input "Serfco Pest Control"
type input "1701 S Walton Blvd"
type input "Bentonville"
click at [256, 235] on select "State AL AK AR AZ CA CO CT DE DC FL GA GU HI ID IL IN IA KS KY LA ME MD MA MI M…" at bounding box center [284, 244] width 91 height 23
select select "2"
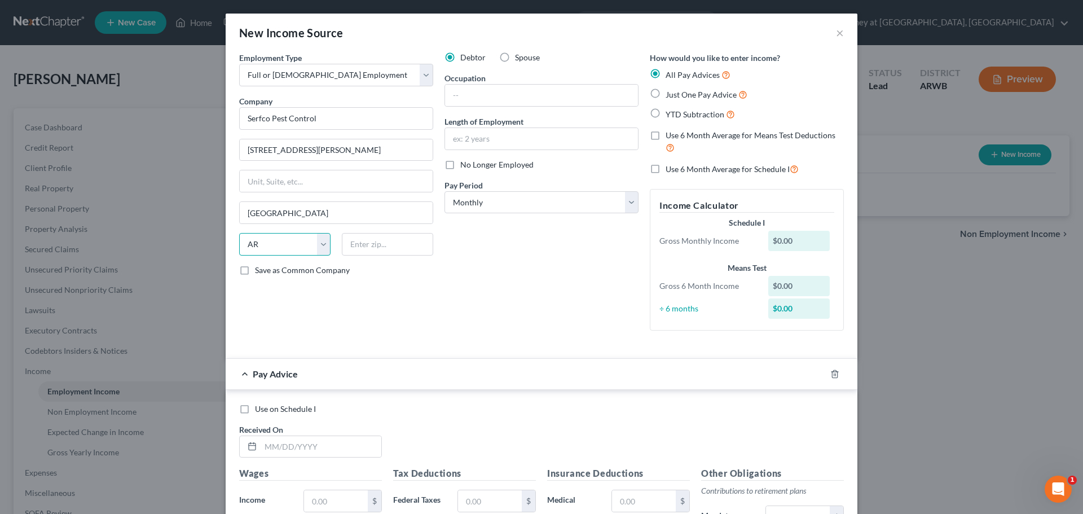
click at [239, 233] on select "State AL AK AR AZ CA CO CT DE DC FL GA GU HI ID IL IN IA KS KY LA ME MD MA MI M…" at bounding box center [284, 244] width 91 height 23
click at [354, 241] on input "text" at bounding box center [387, 244] width 91 height 23
type input "72712"
click at [472, 94] on input "text" at bounding box center [541, 95] width 193 height 21
type input "Technician"
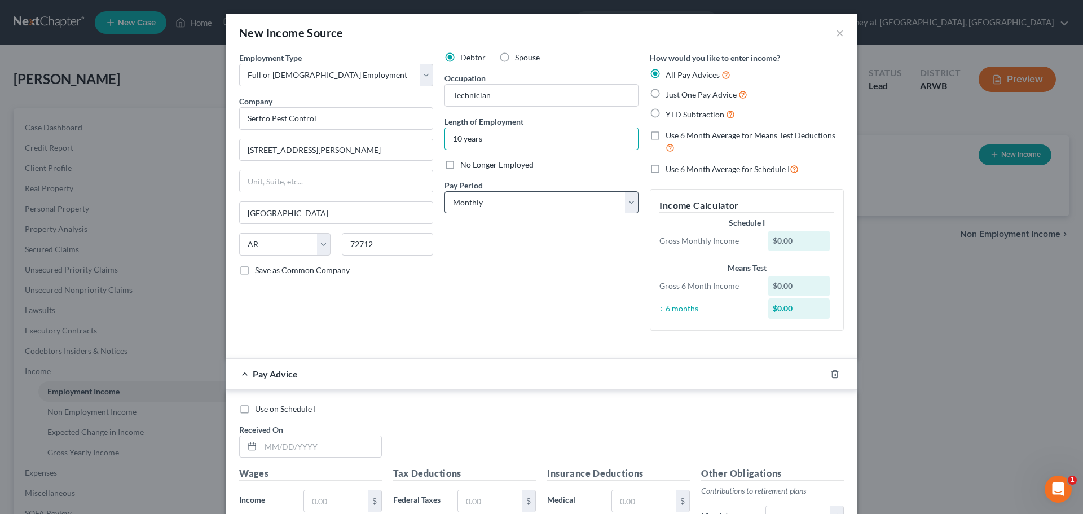
type input "10 years"
click at [507, 204] on select "Select Monthly Twice Monthly Every Other Week Weekly" at bounding box center [542, 202] width 194 height 23
select select "2"
click at [445, 191] on select "Select Monthly Twice Monthly Every Other Week Weekly" at bounding box center [542, 202] width 194 height 23
click at [666, 136] on label "Use 6 Month Average for Means Test Deductions" at bounding box center [755, 142] width 178 height 24
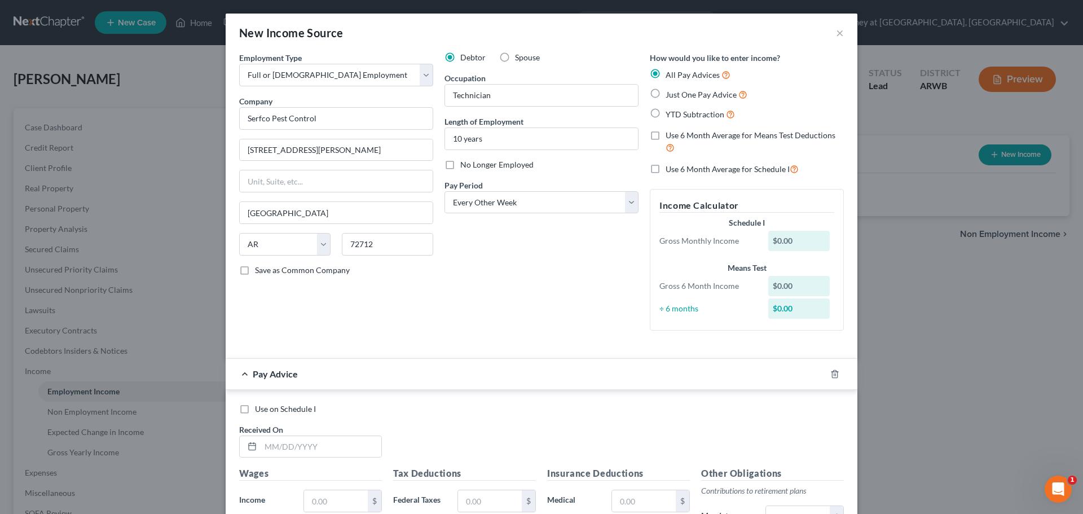
click at [670, 136] on input "Use 6 Month Average for Means Test Deductions" at bounding box center [673, 133] width 7 height 7
checkbox input "true"
click at [666, 169] on label "Use 6 Month Average for Schedule I" at bounding box center [732, 169] width 133 height 13
click at [670, 169] on input "Use 6 Month Average for Schedule I" at bounding box center [673, 166] width 7 height 7
checkbox input "true"
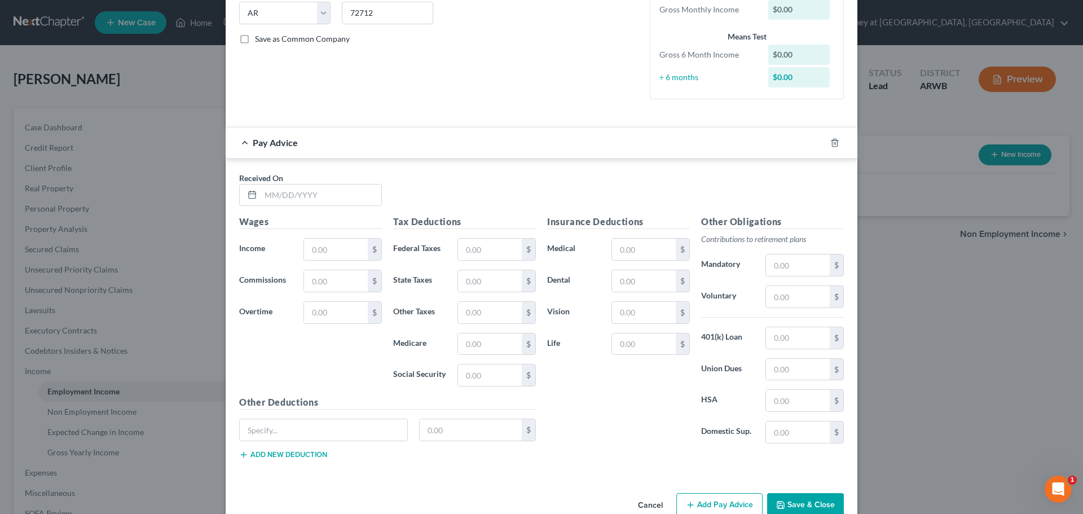
scroll to position [257, 0]
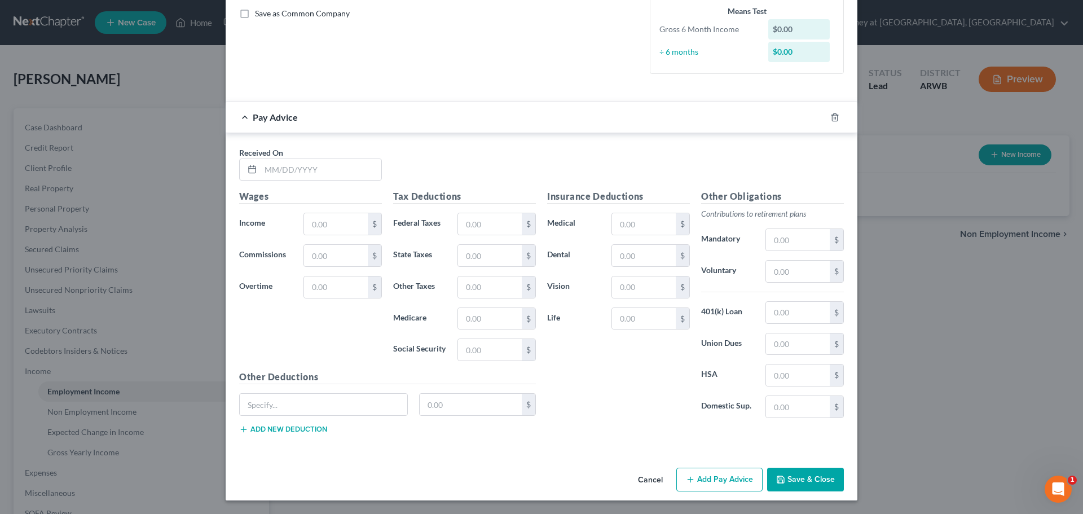
click at [807, 476] on button "Save & Close" at bounding box center [805, 480] width 77 height 24
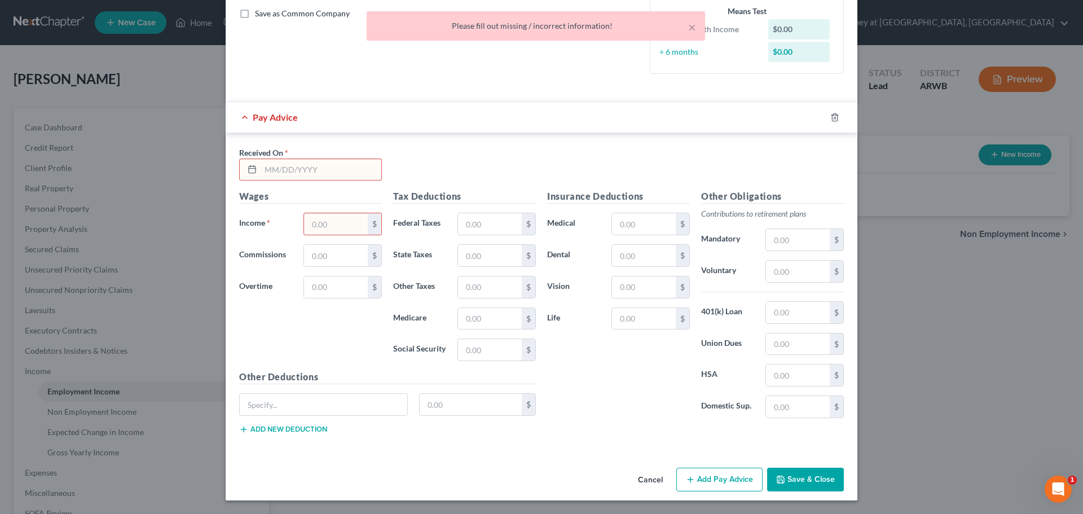
scroll to position [200, 0]
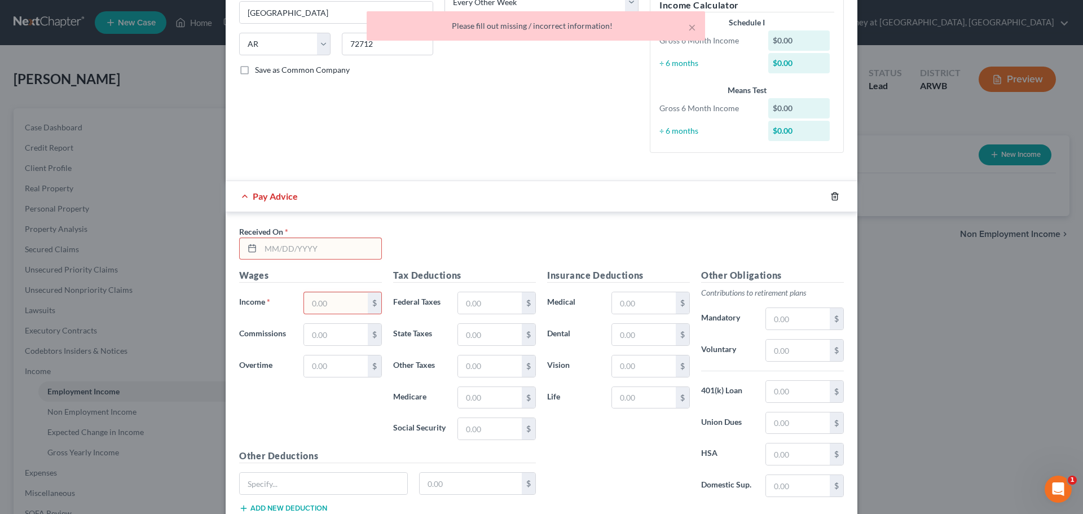
click at [831, 195] on icon "button" at bounding box center [835, 196] width 9 height 9
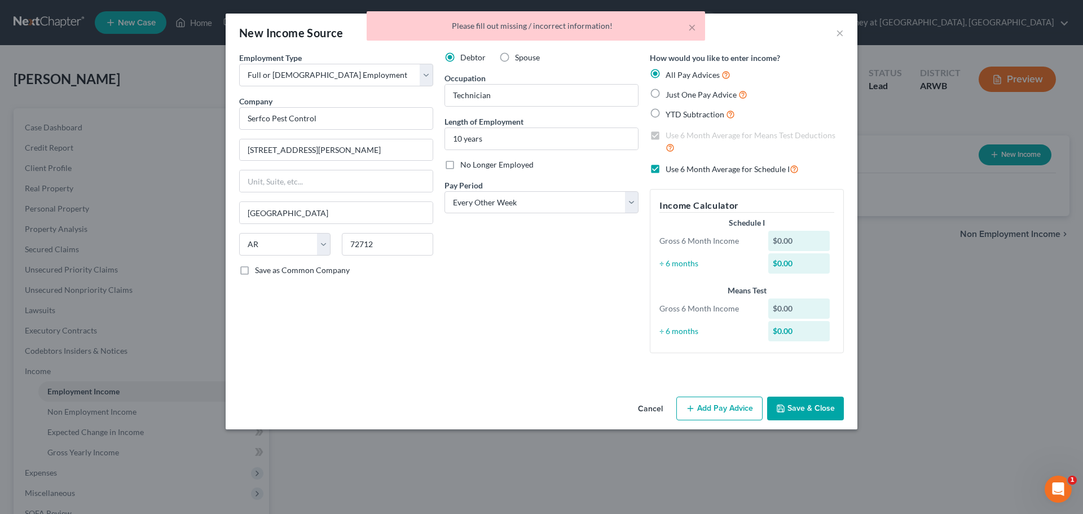
click at [805, 403] on button "Save & Close" at bounding box center [805, 409] width 77 height 24
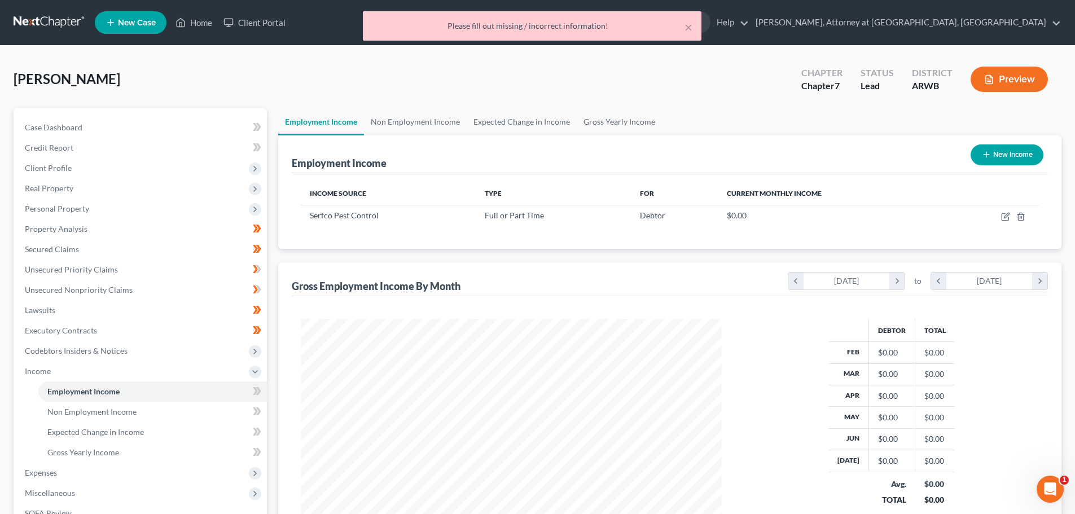
scroll to position [564079, 563846]
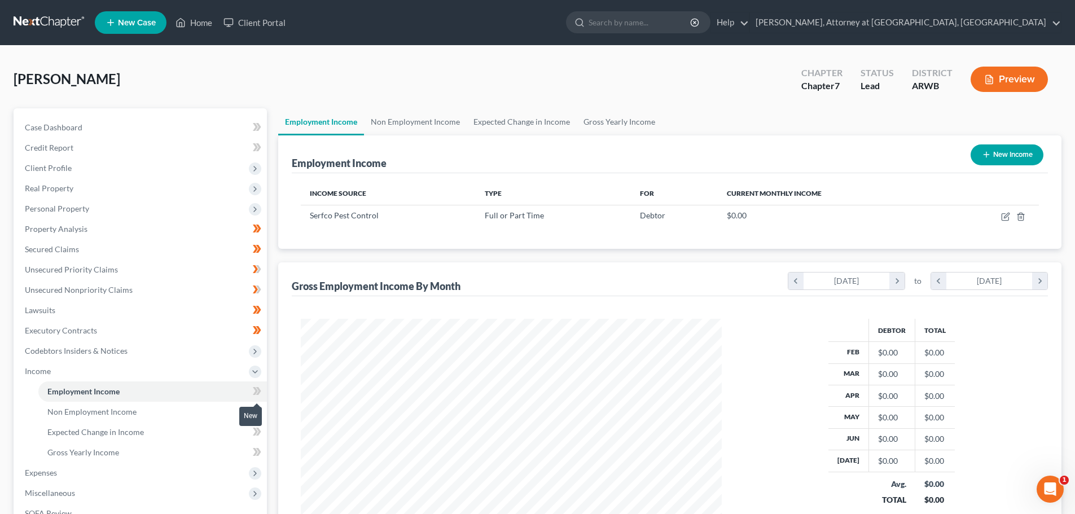
click at [259, 387] on icon at bounding box center [257, 391] width 8 height 14
click at [258, 388] on icon at bounding box center [258, 391] width 5 height 8
click at [260, 387] on icon at bounding box center [257, 391] width 8 height 14
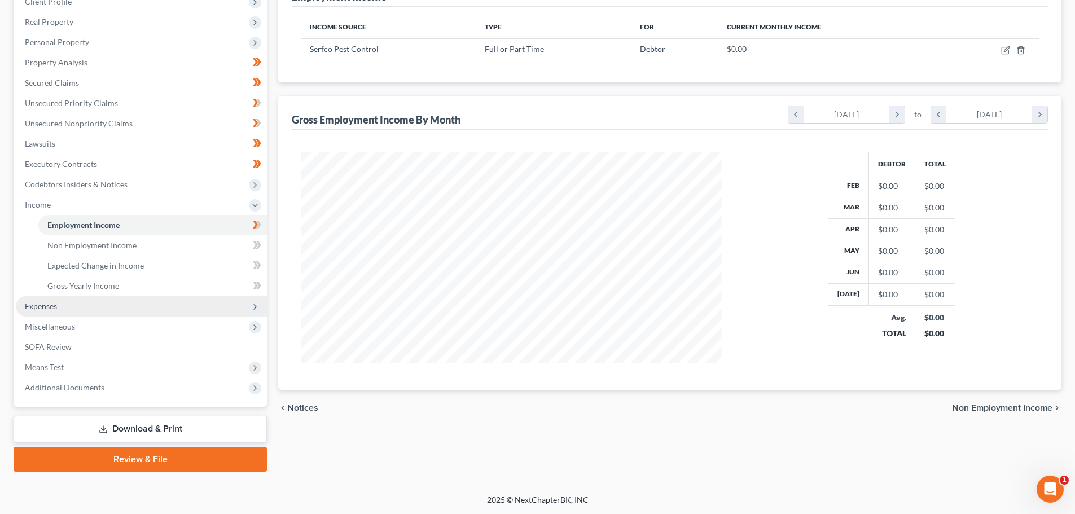
scroll to position [167, 0]
click at [257, 241] on icon at bounding box center [258, 244] width 5 height 8
click at [260, 267] on icon at bounding box center [257, 265] width 8 height 14
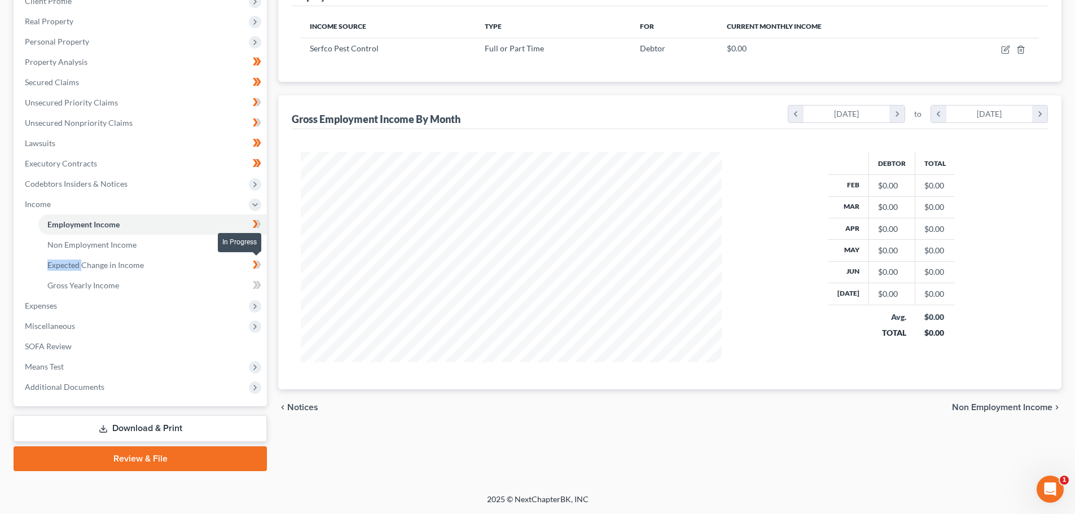
click at [260, 267] on icon at bounding box center [257, 265] width 8 height 14
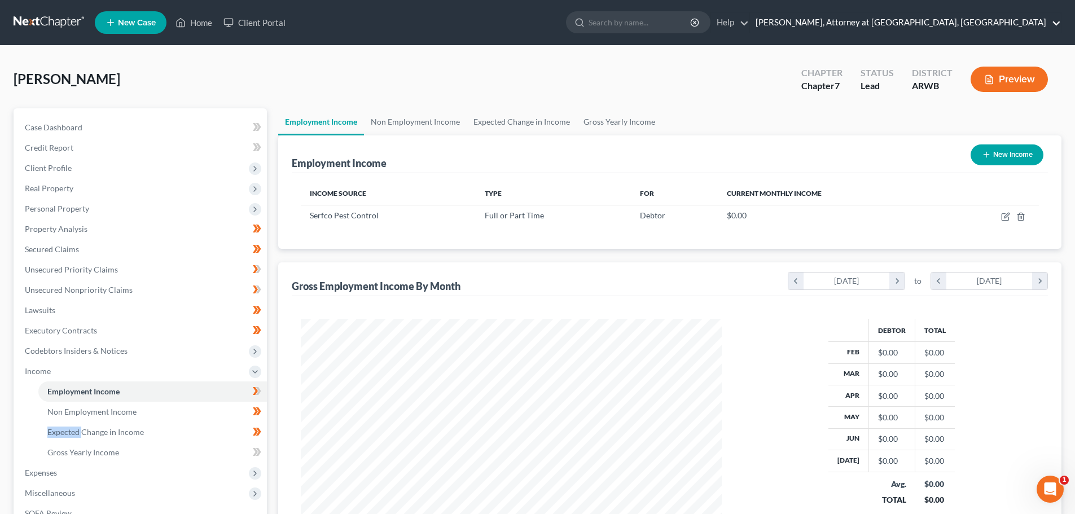
click at [1061, 21] on link "Mark D. Drake, Attorney at Law, PA" at bounding box center [905, 22] width 311 height 20
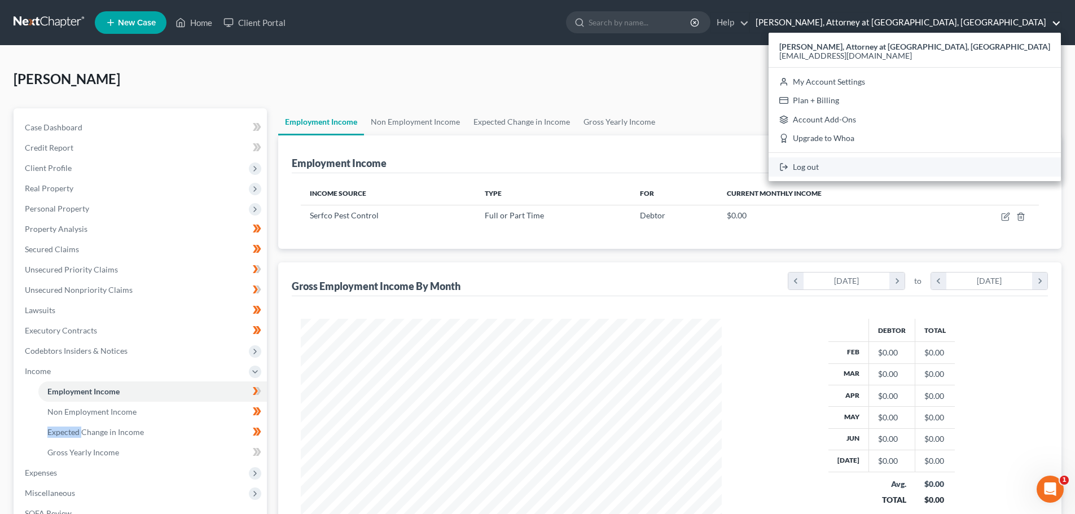
click at [963, 165] on link "Log out" at bounding box center [915, 166] width 292 height 19
